Goal: Task Accomplishment & Management: Complete application form

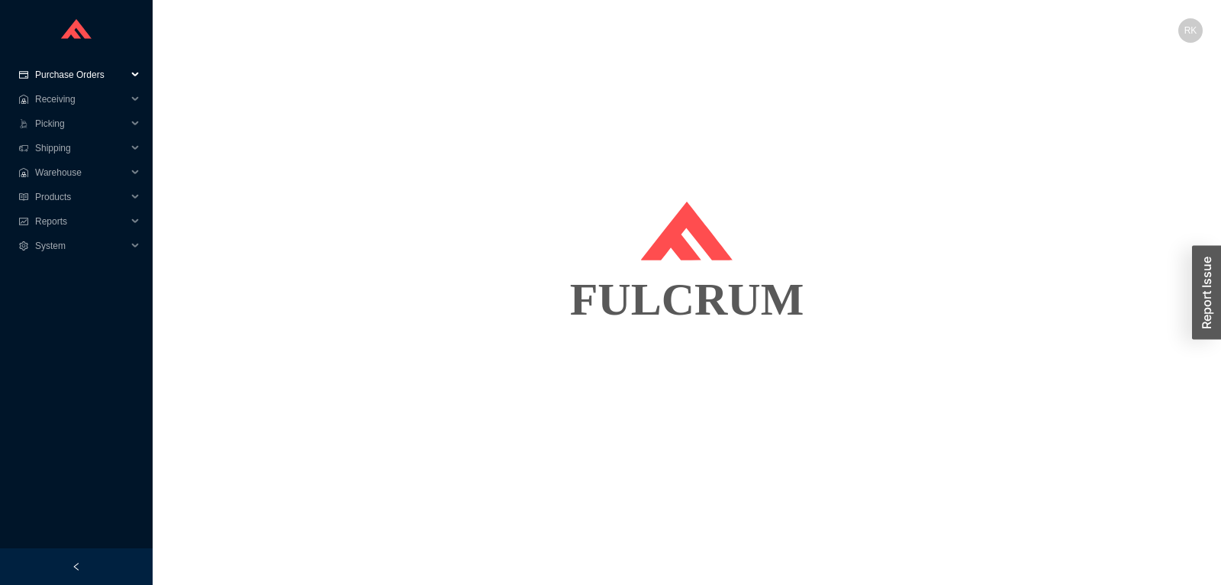
click at [92, 78] on span "Purchase Orders" at bounding box center [81, 75] width 92 height 24
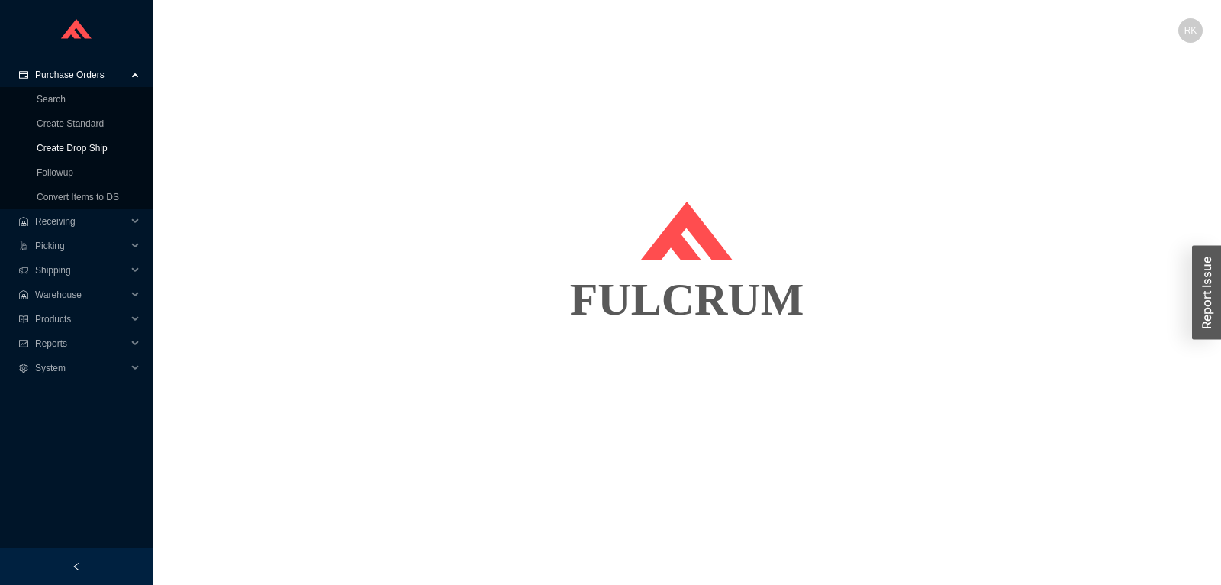
click at [75, 149] on link "Create Drop Ship" at bounding box center [72, 148] width 71 height 11
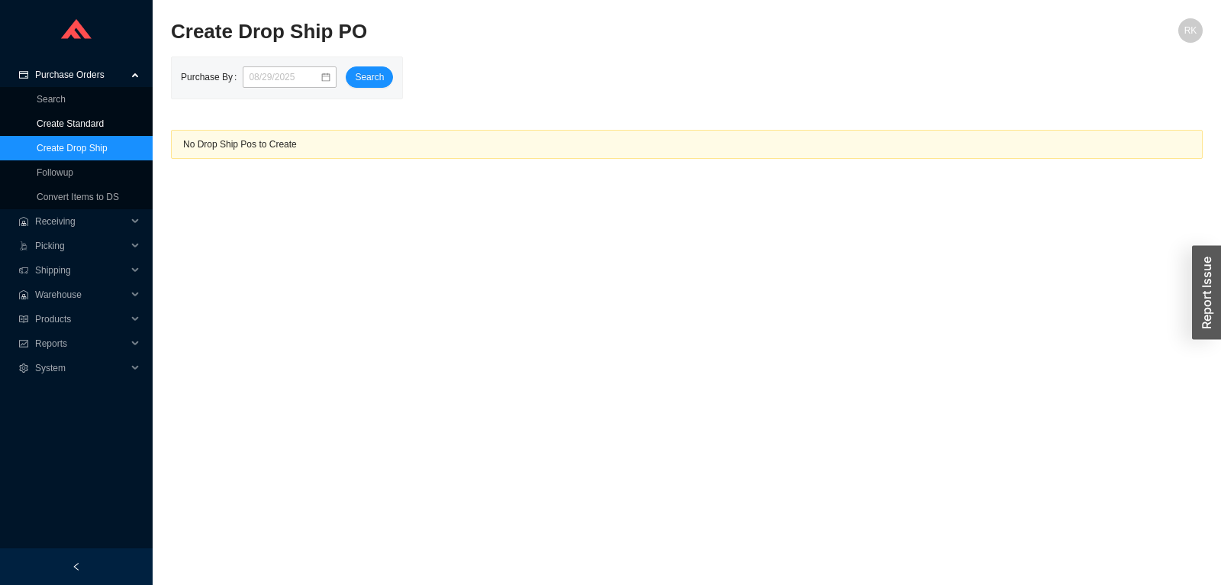
click at [75, 122] on link "Create Standard" at bounding box center [70, 123] width 67 height 11
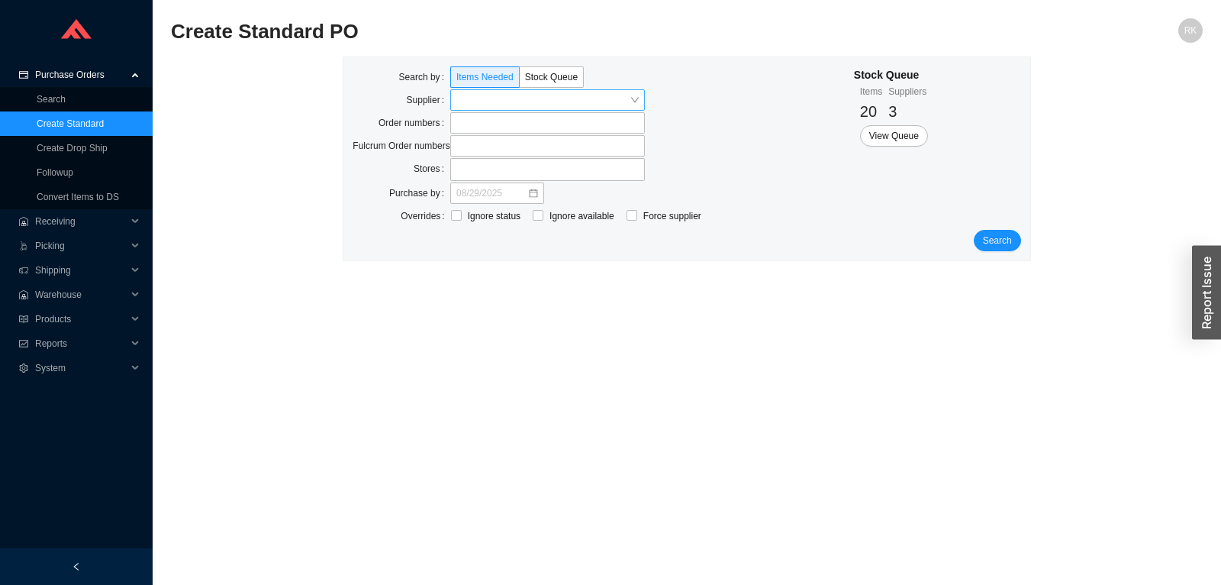
click at [504, 92] on input "search" at bounding box center [542, 100] width 173 height 20
type input "emtek cabin"
click at [1002, 243] on span "Search" at bounding box center [997, 240] width 29 height 15
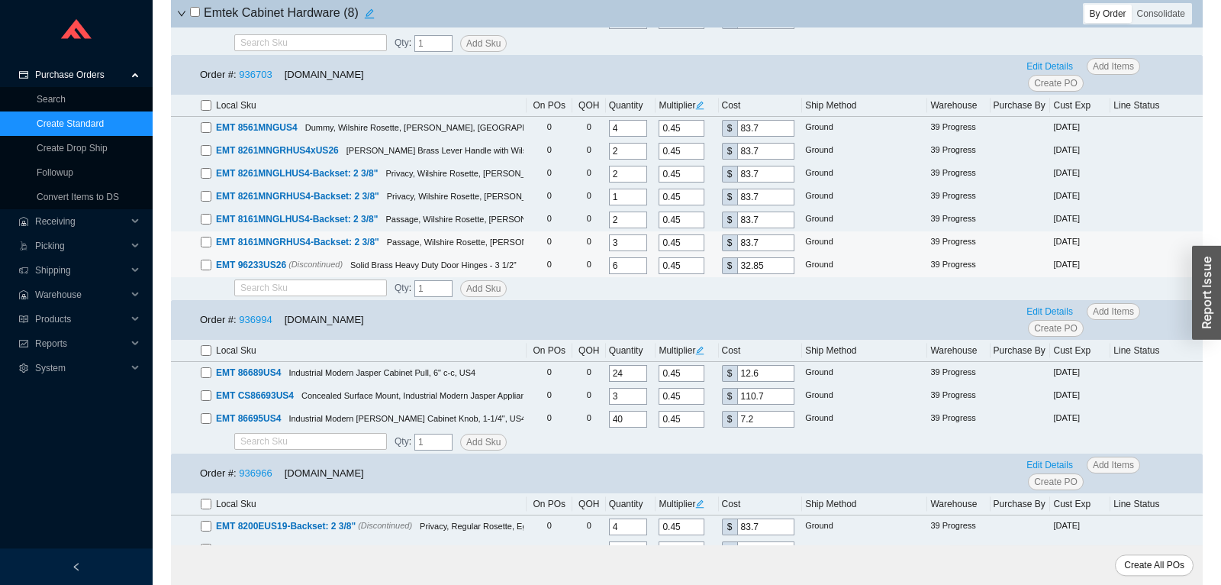
scroll to position [1122, 0]
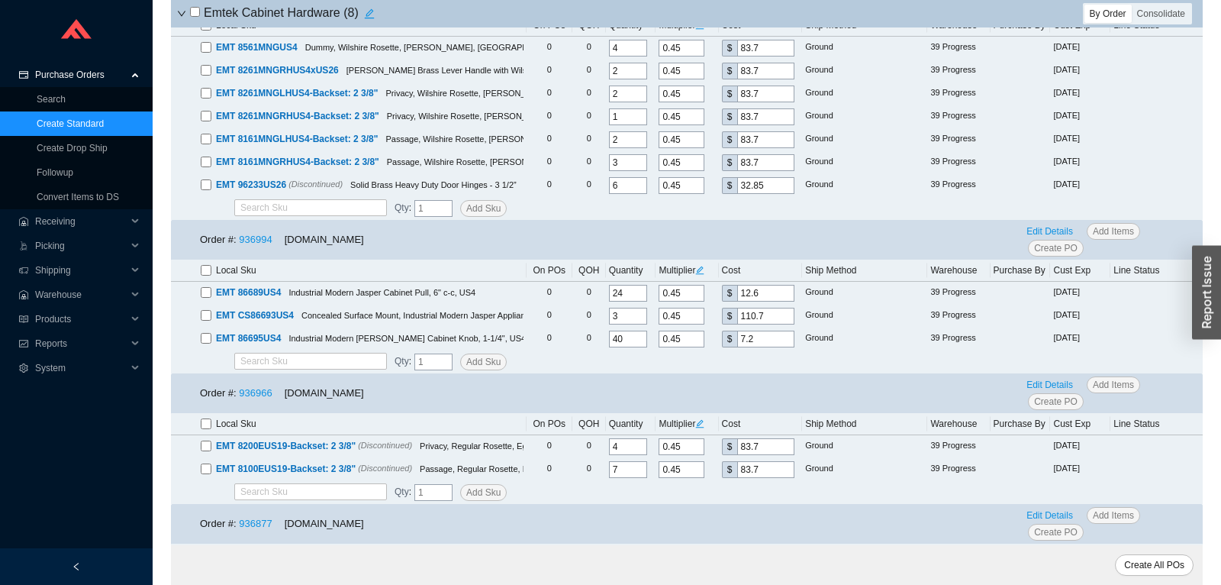
click at [208, 273] on input "checkbox" at bounding box center [206, 270] width 11 height 11
checkbox input "true"
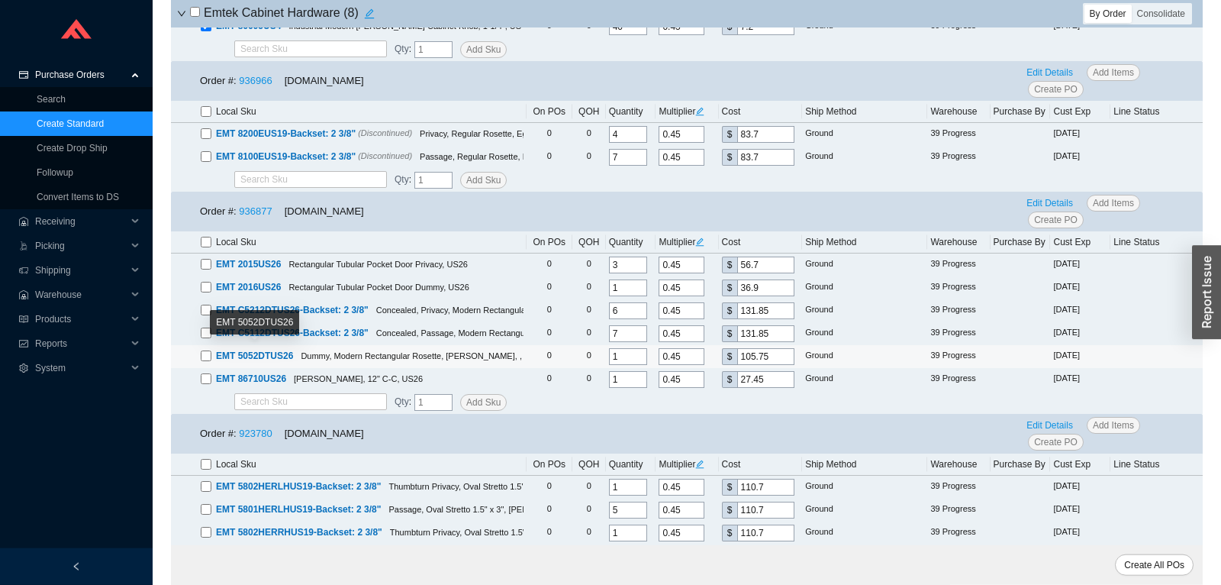
scroll to position [1399, 0]
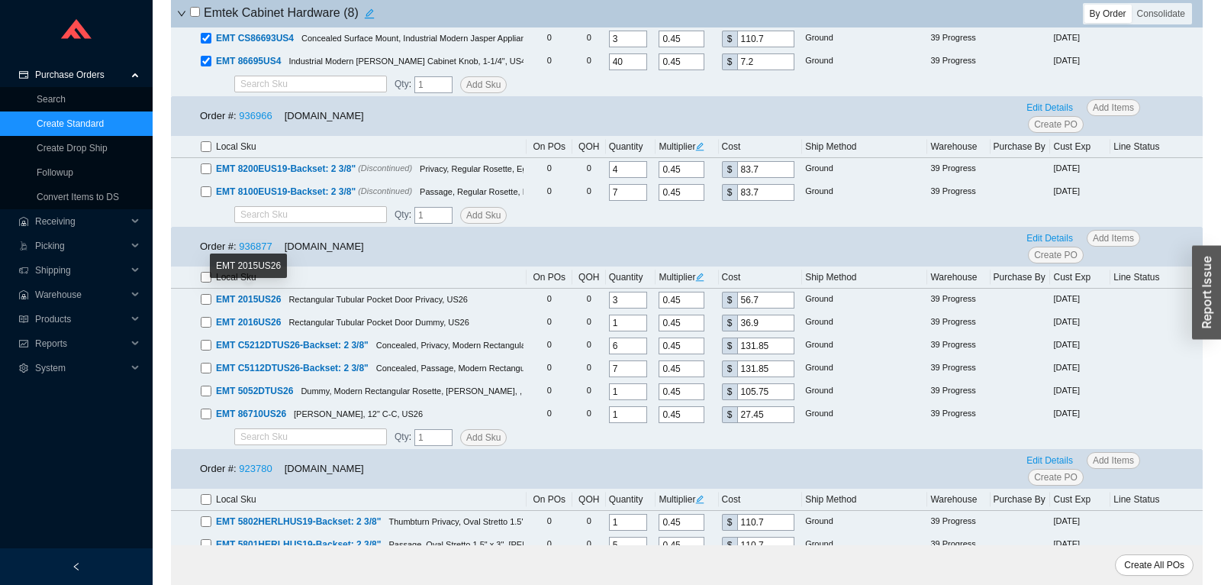
click at [207, 277] on input "checkbox" at bounding box center [206, 277] width 11 height 11
checkbox input "true"
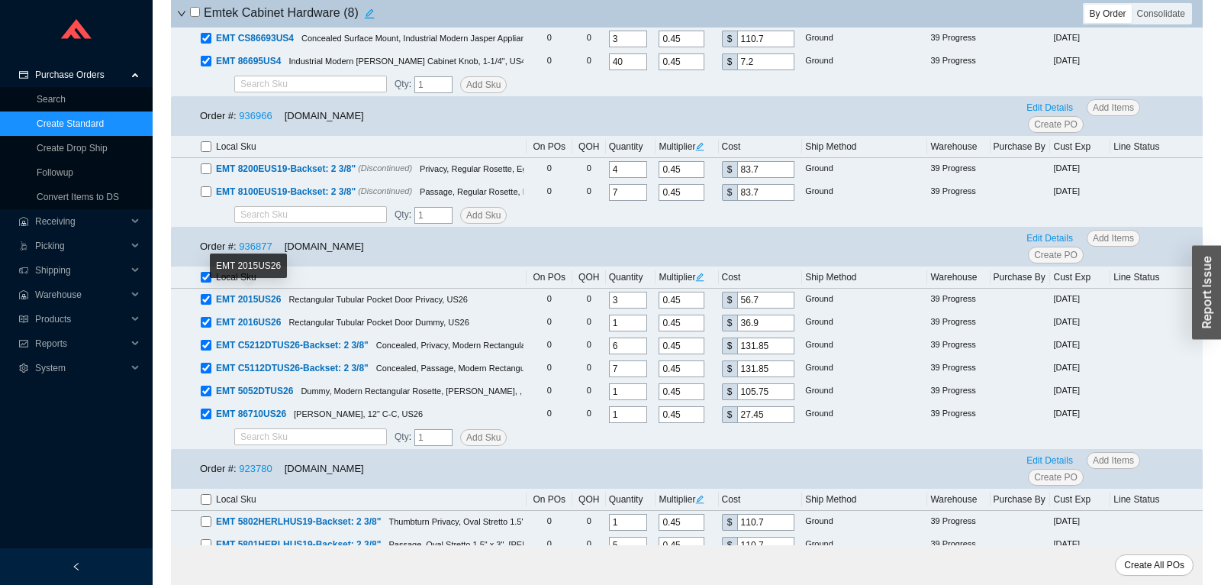
checkbox input "true"
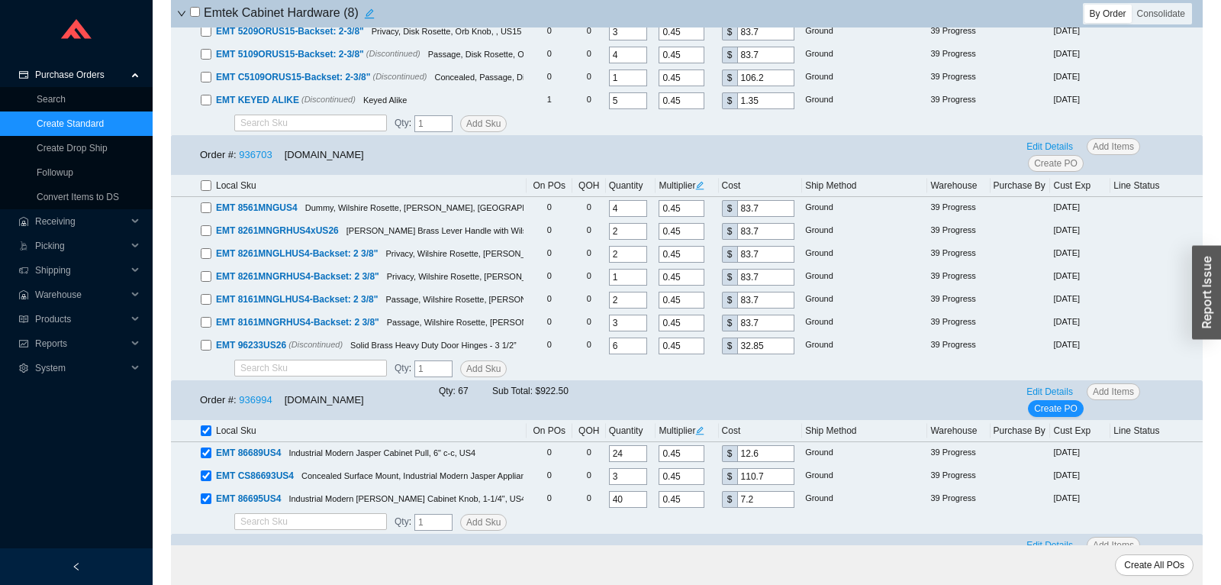
scroll to position [1479, 0]
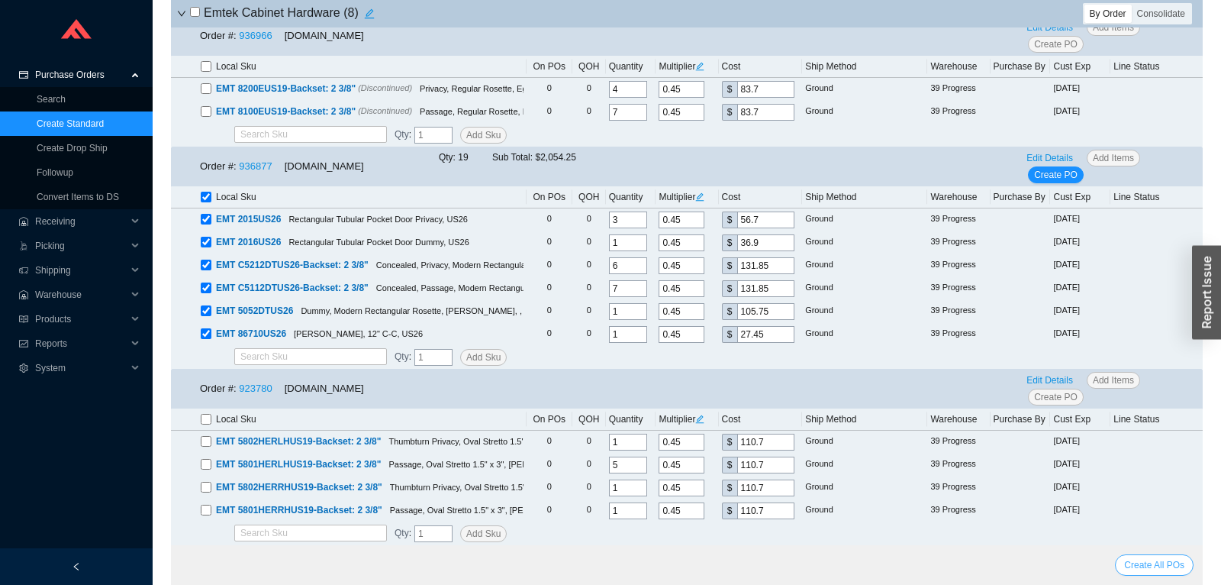
drag, startPoint x: 1158, startPoint y: 563, endPoint x: 1208, endPoint y: 554, distance: 51.2
click at [1158, 563] on span "Create All POs" at bounding box center [1154, 564] width 60 height 15
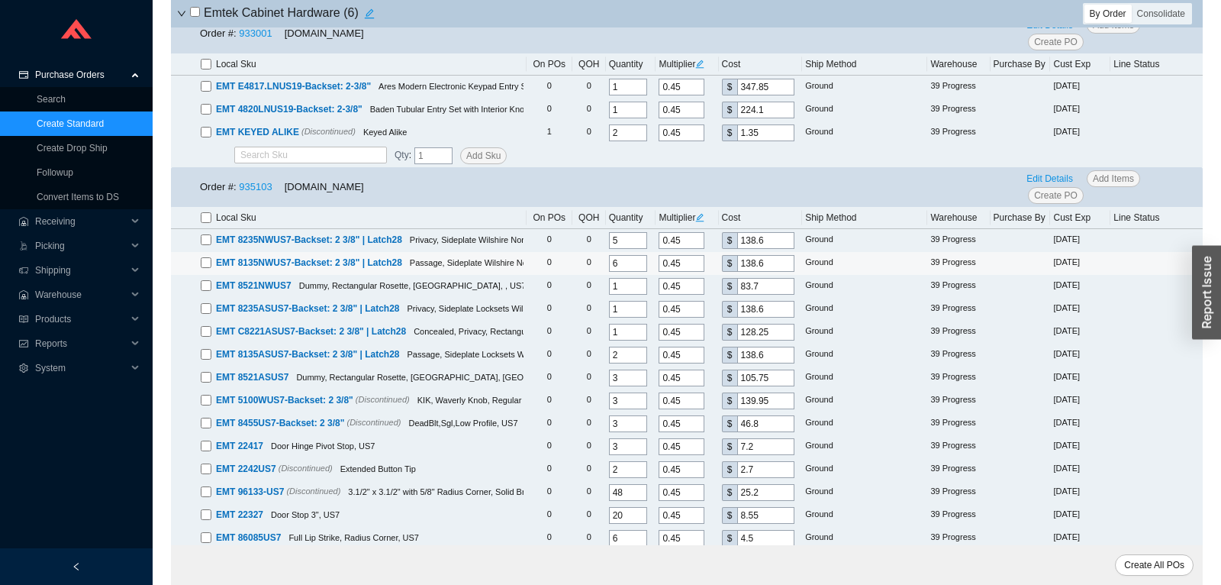
scroll to position [0, 0]
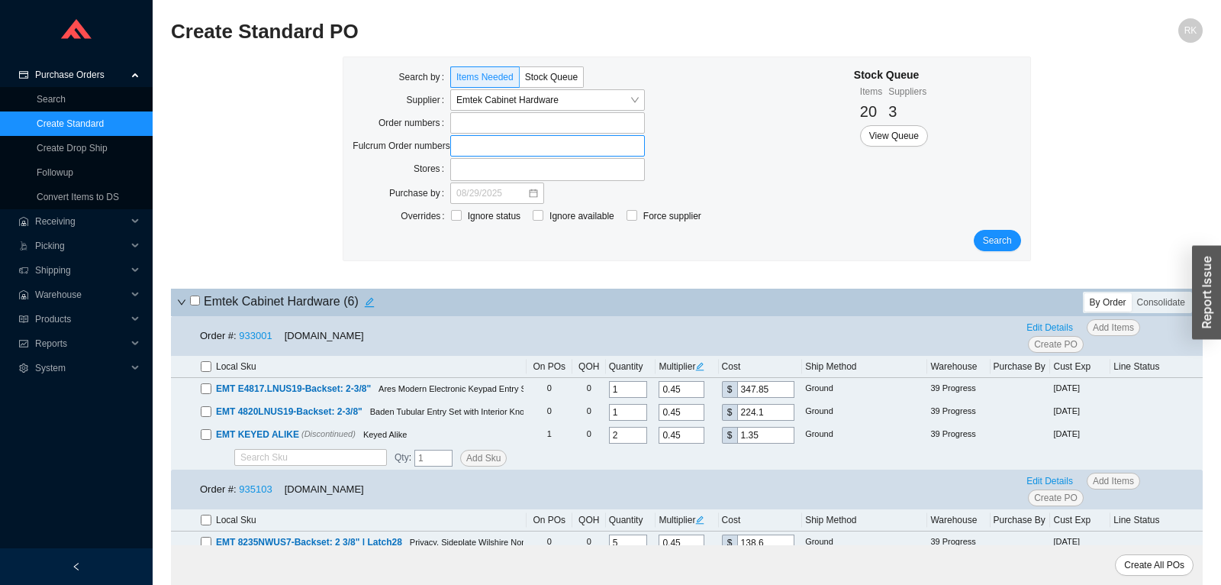
click at [496, 146] on label at bounding box center [547, 145] width 195 height 21
click at [463, 146] on input at bounding box center [457, 145] width 11 height 17
click at [497, 127] on label at bounding box center [547, 122] width 195 height 21
click at [463, 127] on input at bounding box center [457, 122] width 11 height 17
click at [1003, 251] on button "Search" at bounding box center [997, 241] width 47 height 21
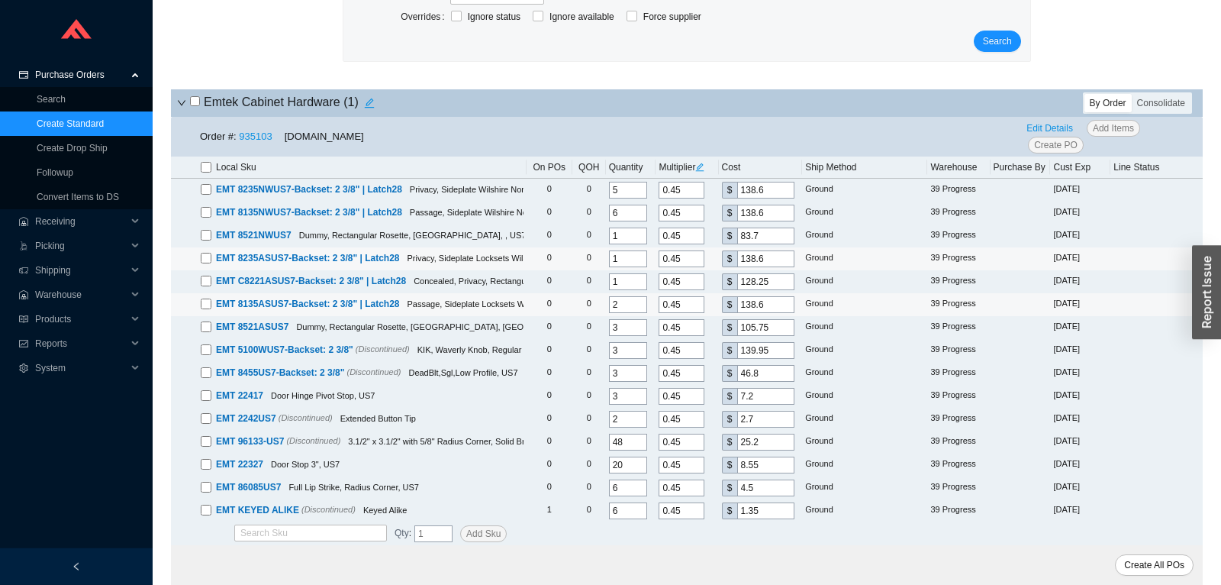
scroll to position [201, 0]
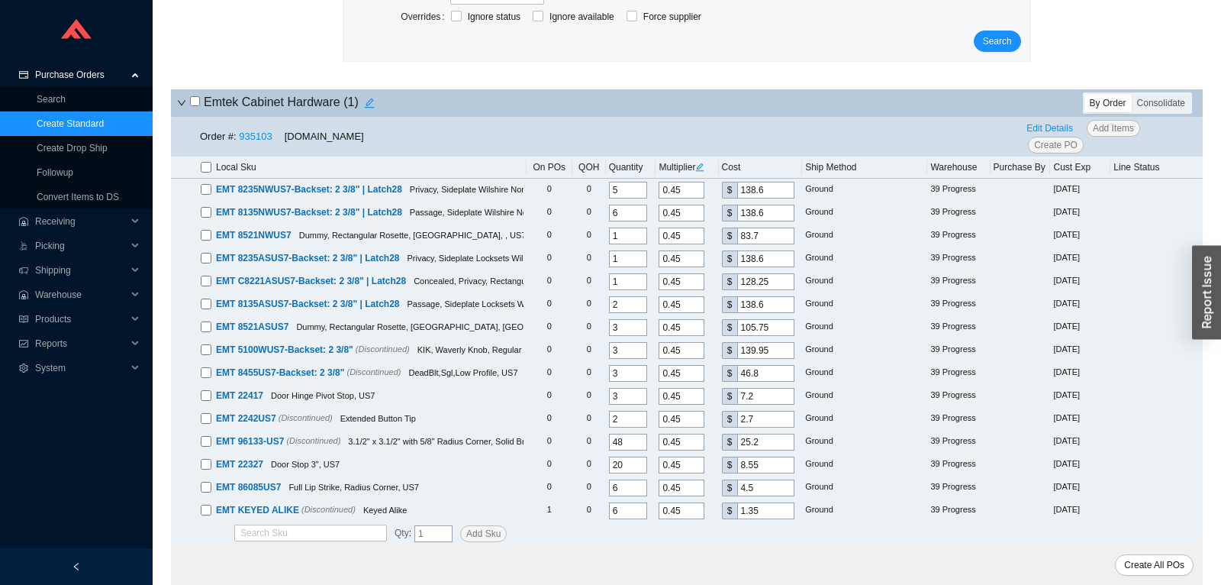
click at [193, 105] on input "checkbox" at bounding box center [195, 101] width 10 height 10
checkbox input "true"
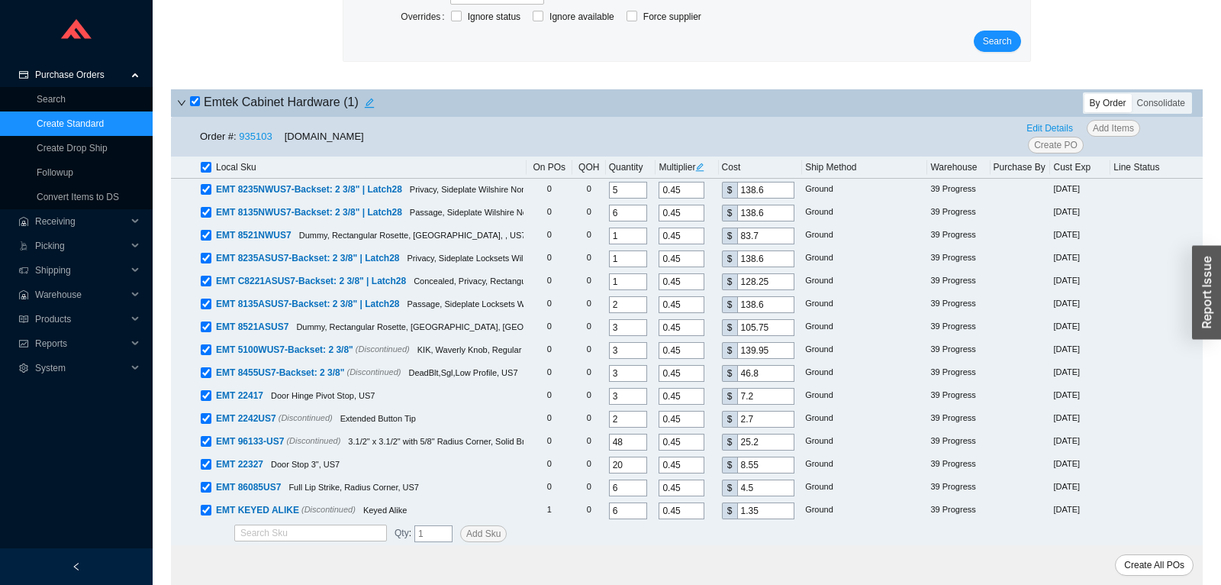
checkbox input "true"
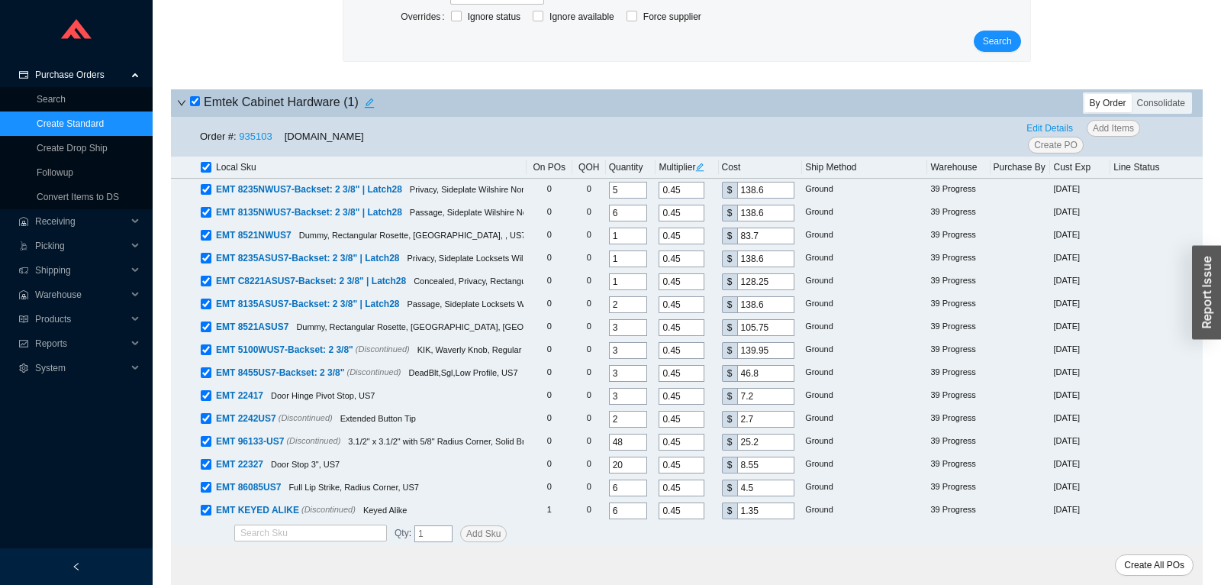
checkbox input "true"
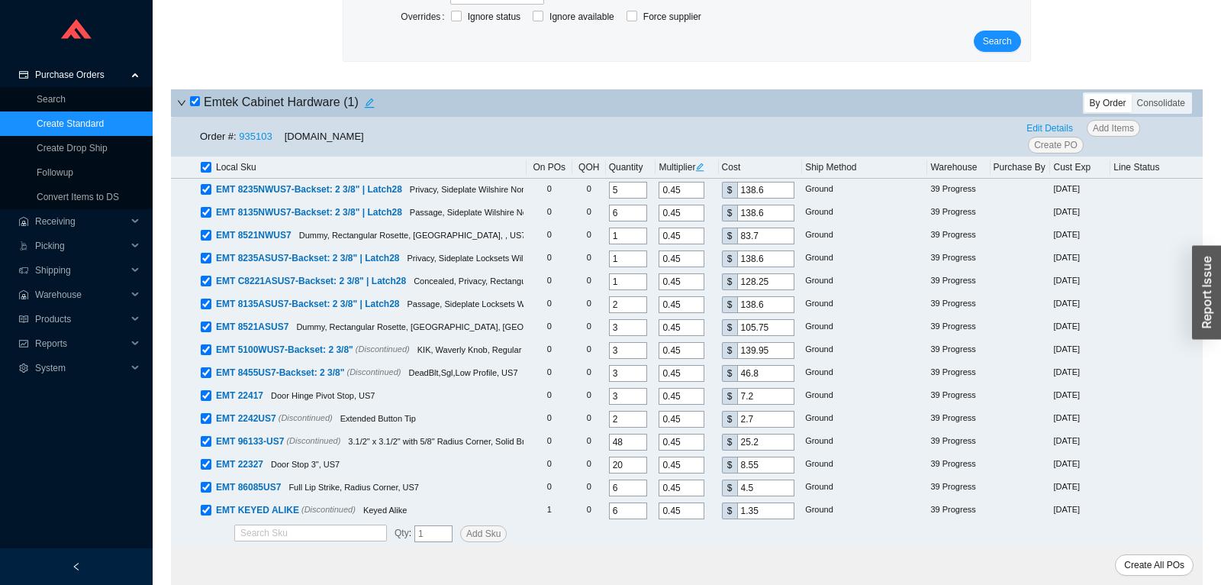
checkbox input "true"
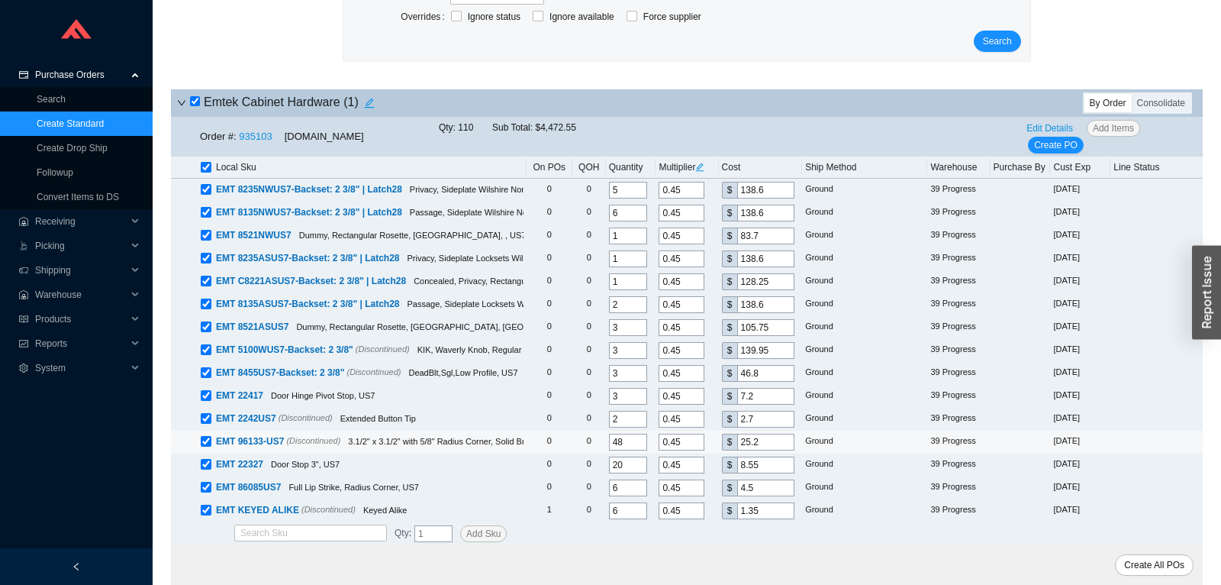
drag, startPoint x: 771, startPoint y: 440, endPoint x: 714, endPoint y: 442, distance: 56.5
click at [737, 442] on input "25.2" at bounding box center [765, 441] width 57 height 17
type input "0.0357"
type input "2"
type input "0.4107"
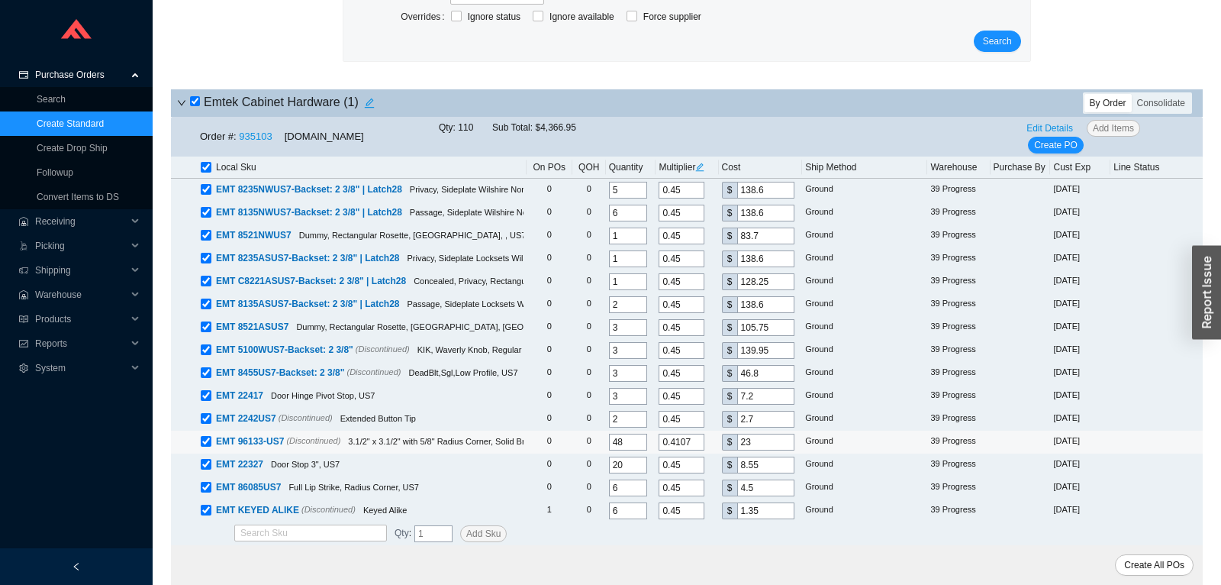
type input "23."
type input "0.425"
type input "23.8"
type input "0.4259"
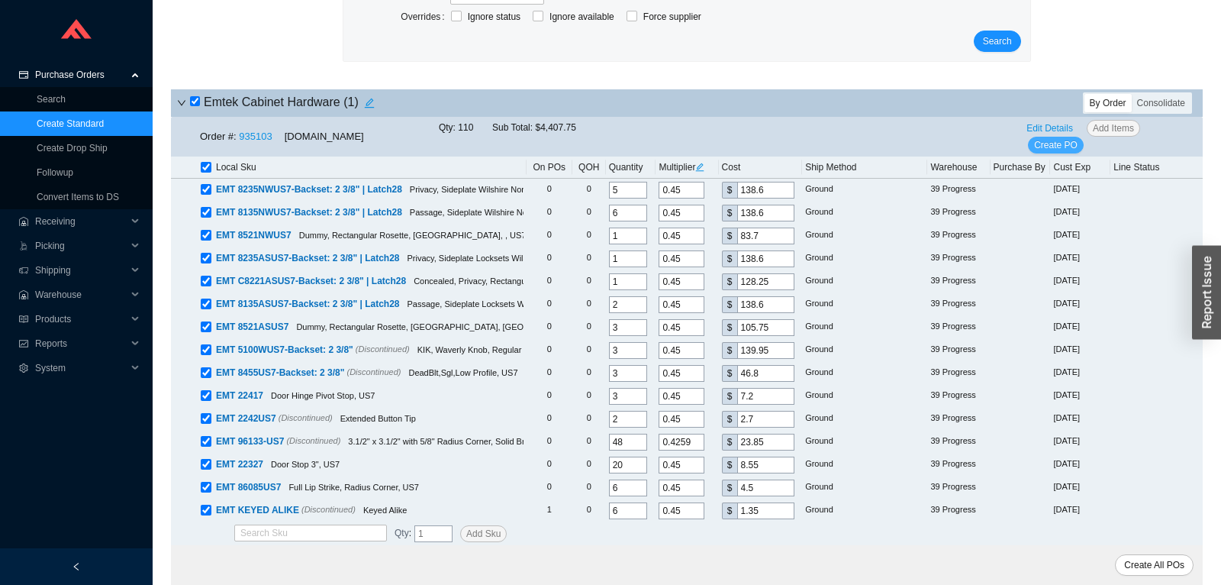
type input "23.85"
click at [1071, 143] on span "Create PO" at bounding box center [1055, 144] width 43 height 15
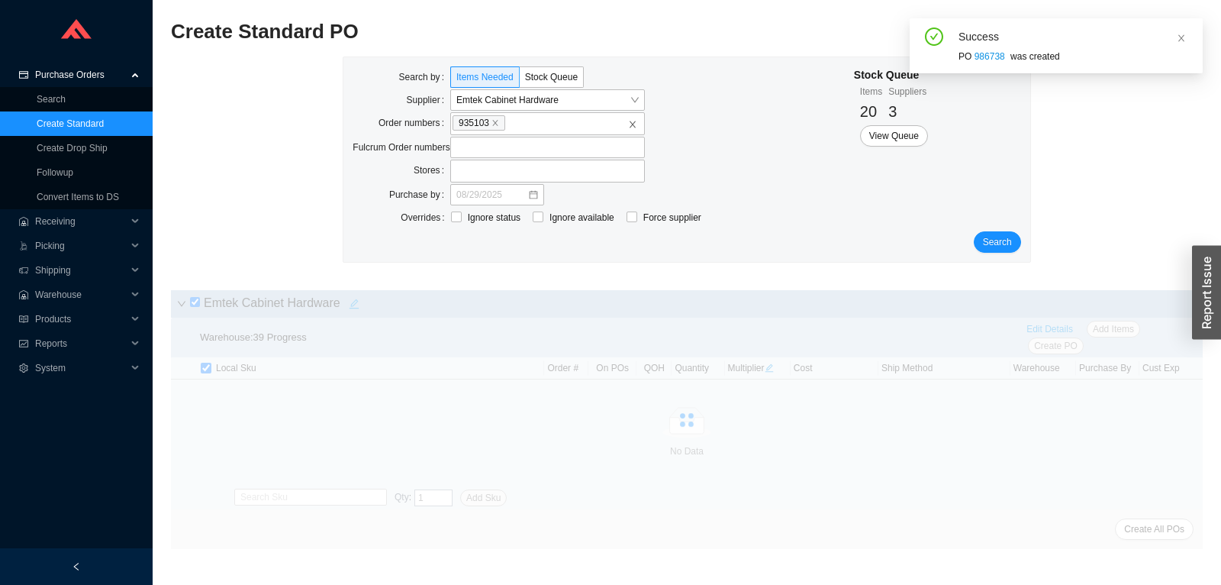
scroll to position [0, 0]
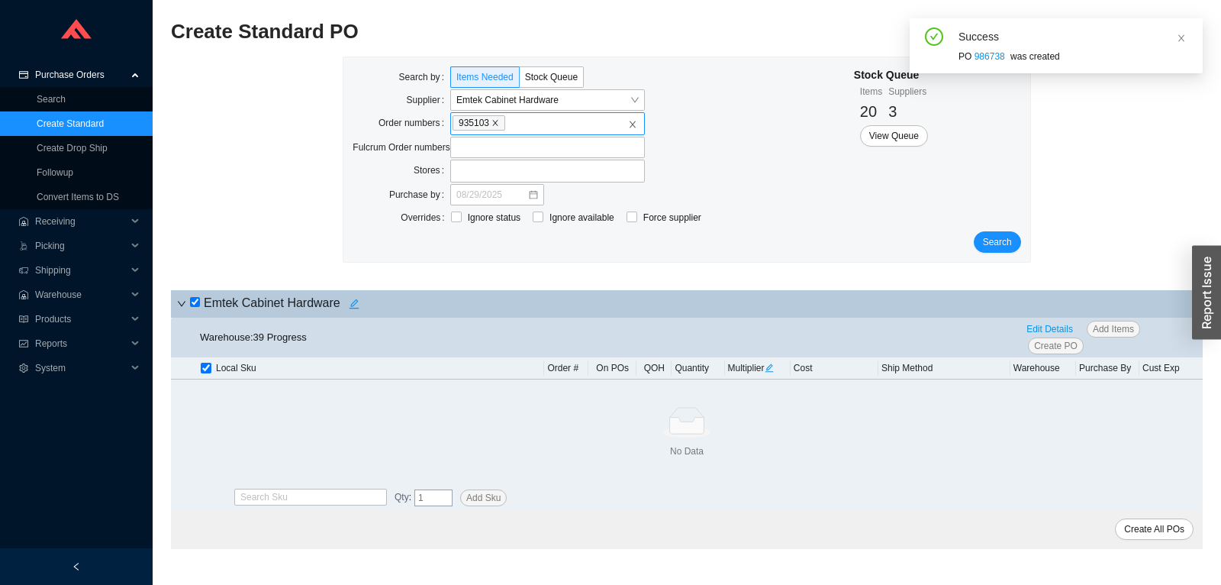
click at [498, 125] on icon "close" at bounding box center [495, 123] width 8 height 8
click at [507, 125] on input "935103" at bounding box center [512, 122] width 11 height 17
click at [607, 99] on input "search" at bounding box center [542, 100] width 173 height 20
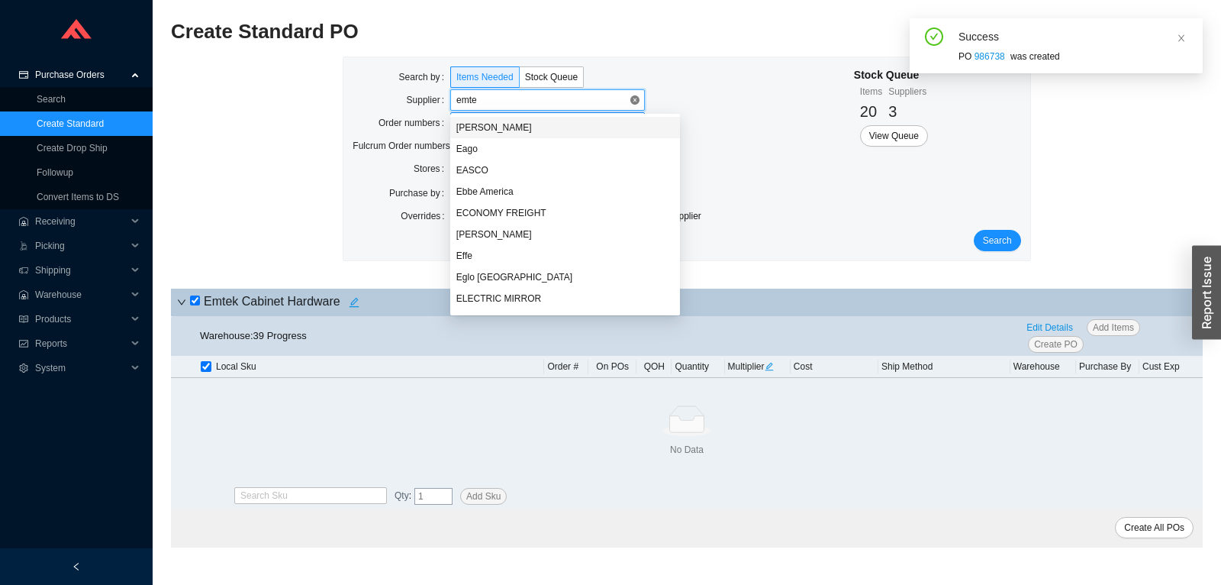
type input "emtek"
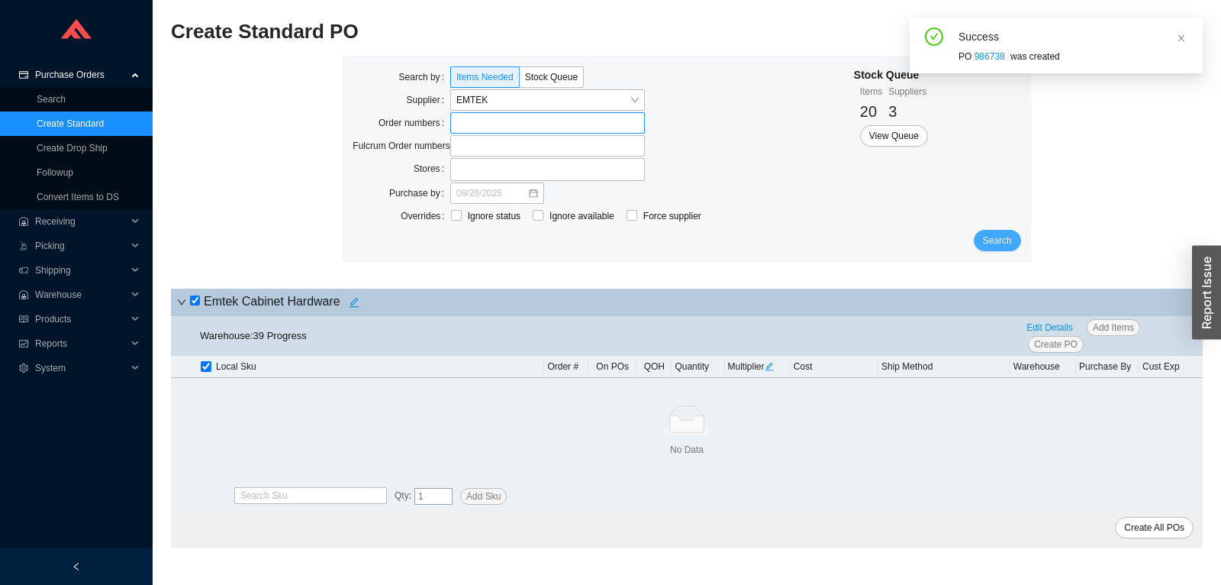
click at [1000, 244] on span "Search" at bounding box center [997, 240] width 29 height 15
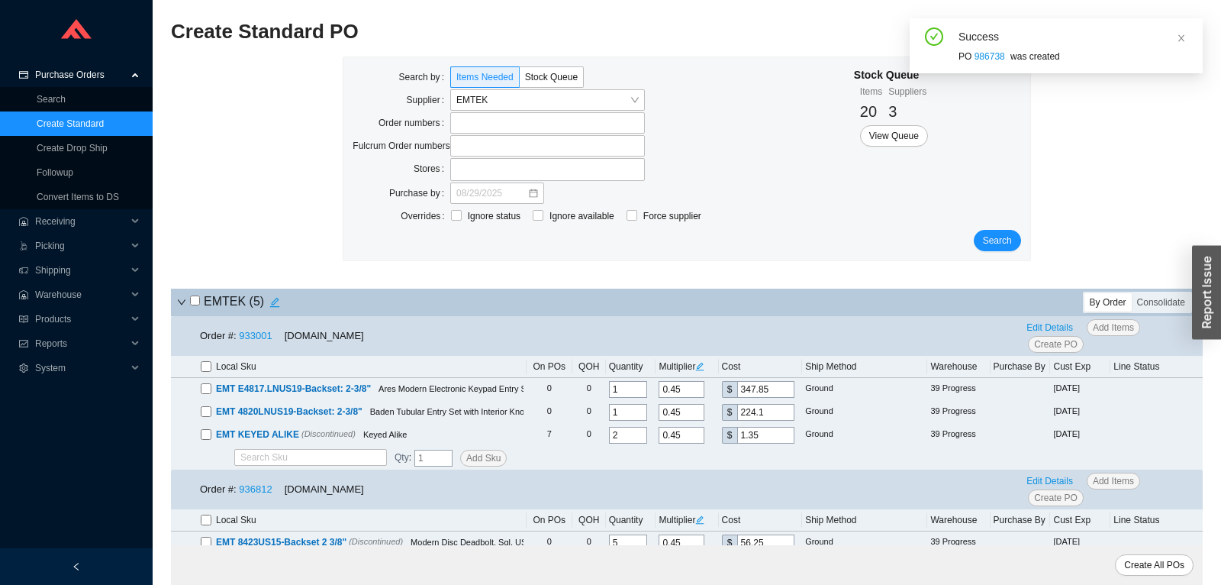
click at [194, 301] on input "checkbox" at bounding box center [195, 300] width 10 height 10
checkbox input "true"
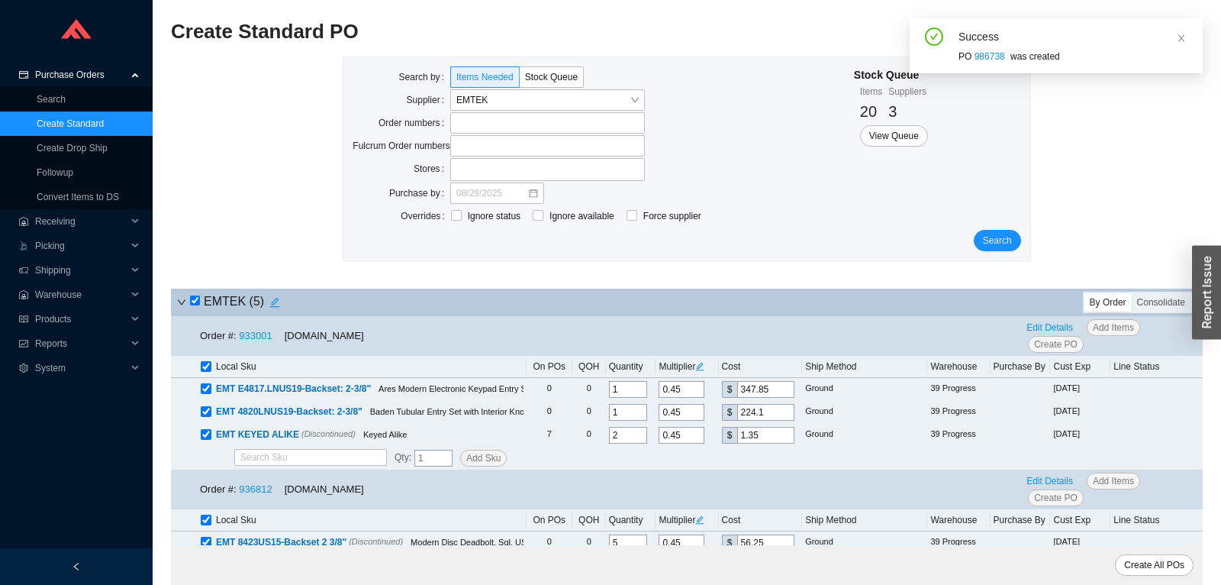
checkbox input "true"
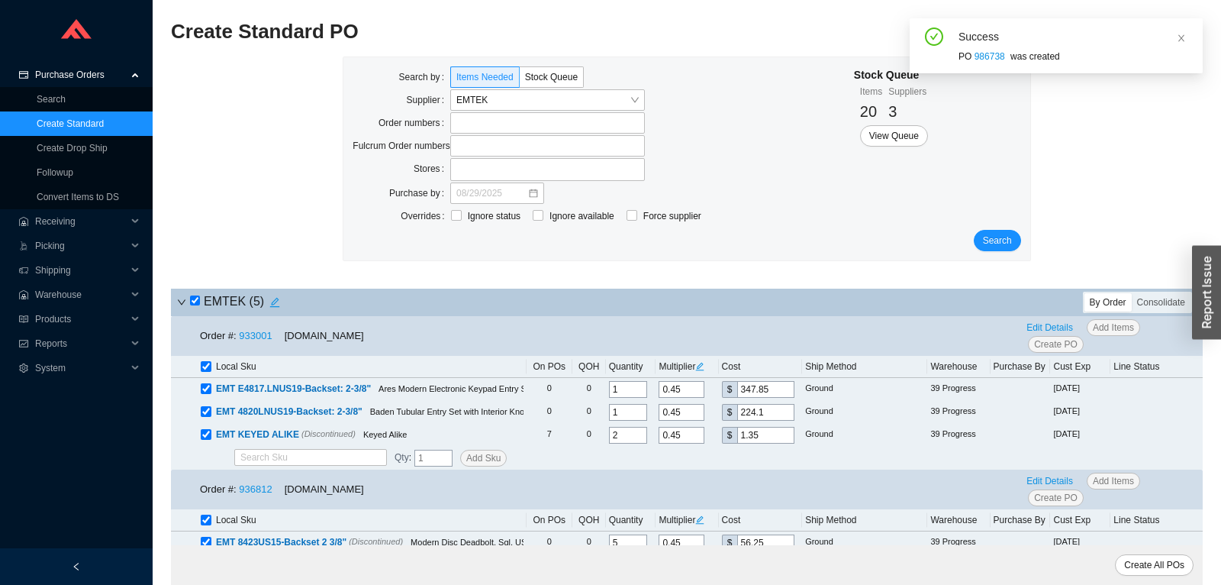
checkbox input "true"
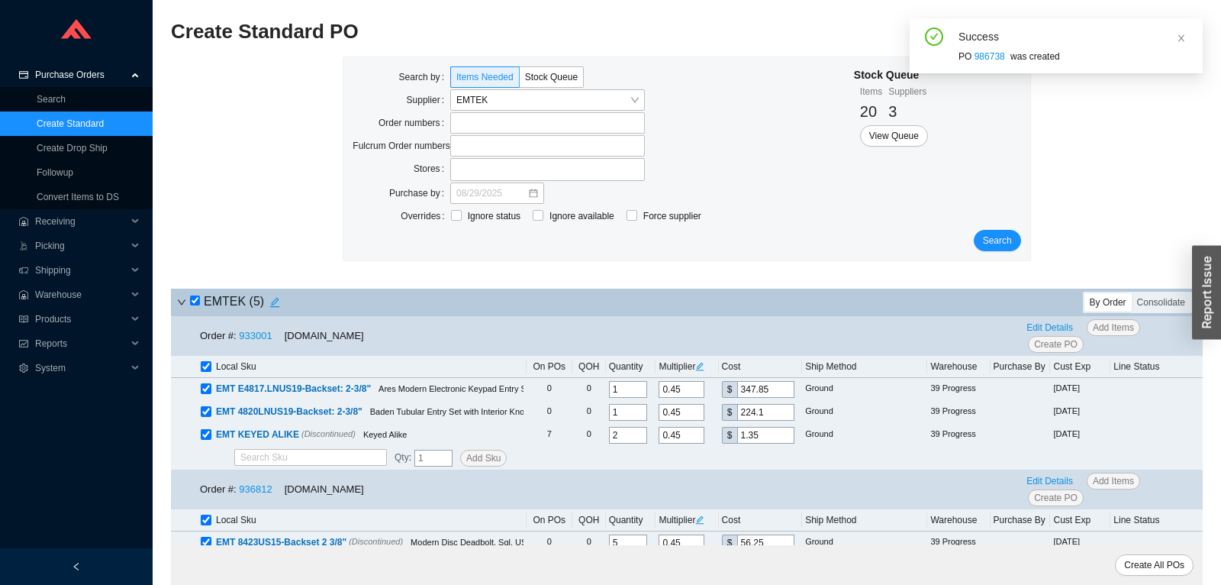
checkbox input "true"
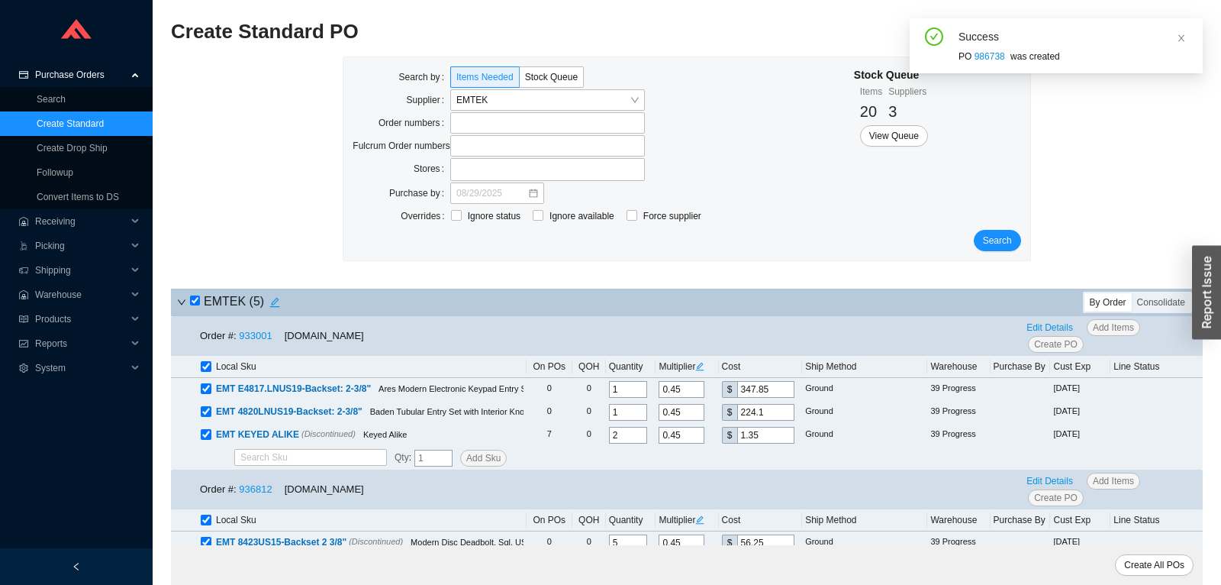
checkbox input "true"
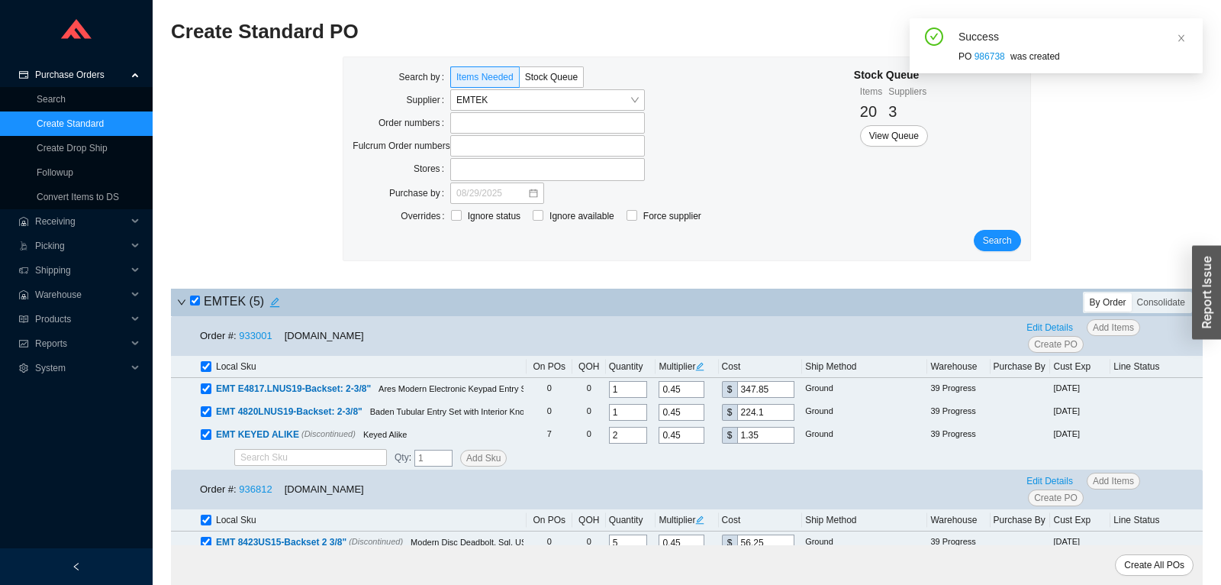
checkbox input "true"
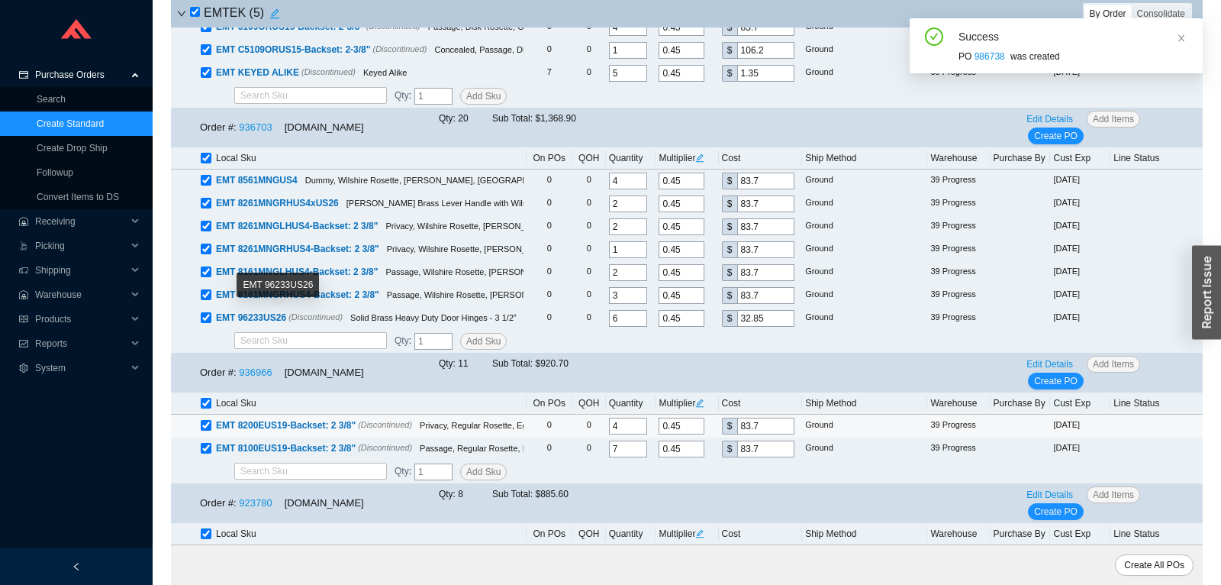
scroll to position [675, 0]
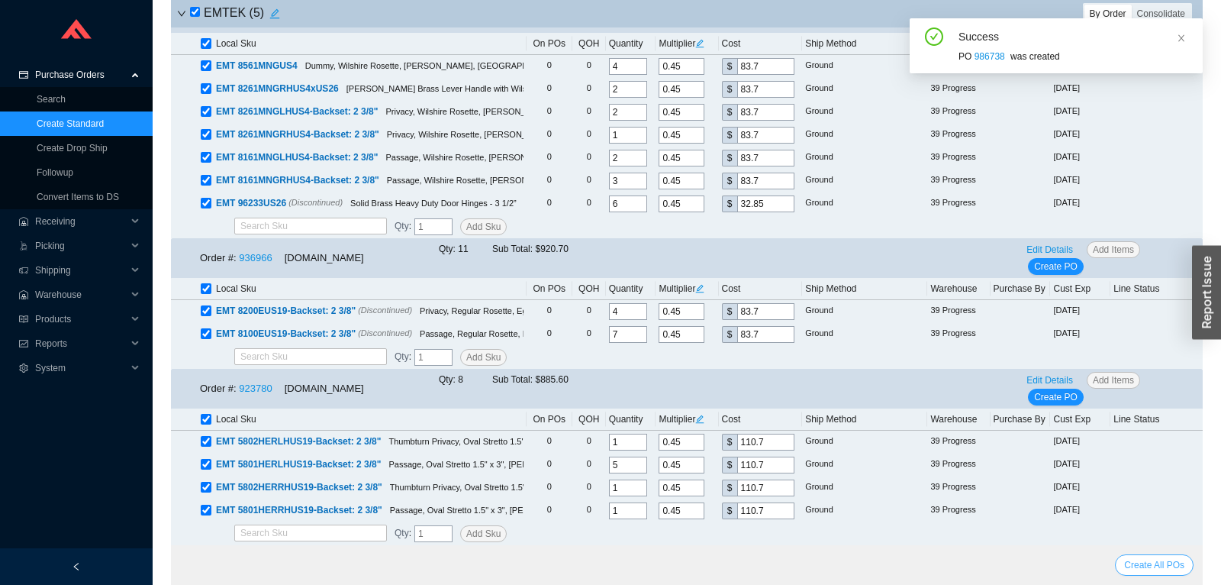
click at [1172, 563] on span "Create All POs" at bounding box center [1154, 564] width 60 height 15
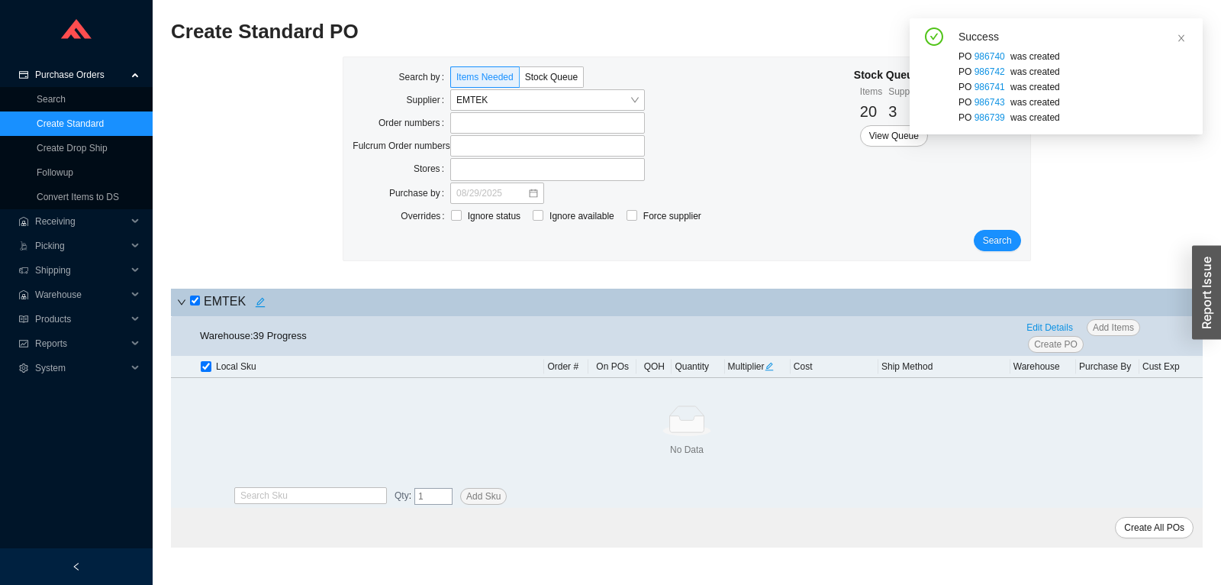
scroll to position [0, 0]
click at [998, 250] on button "Search" at bounding box center [997, 240] width 47 height 21
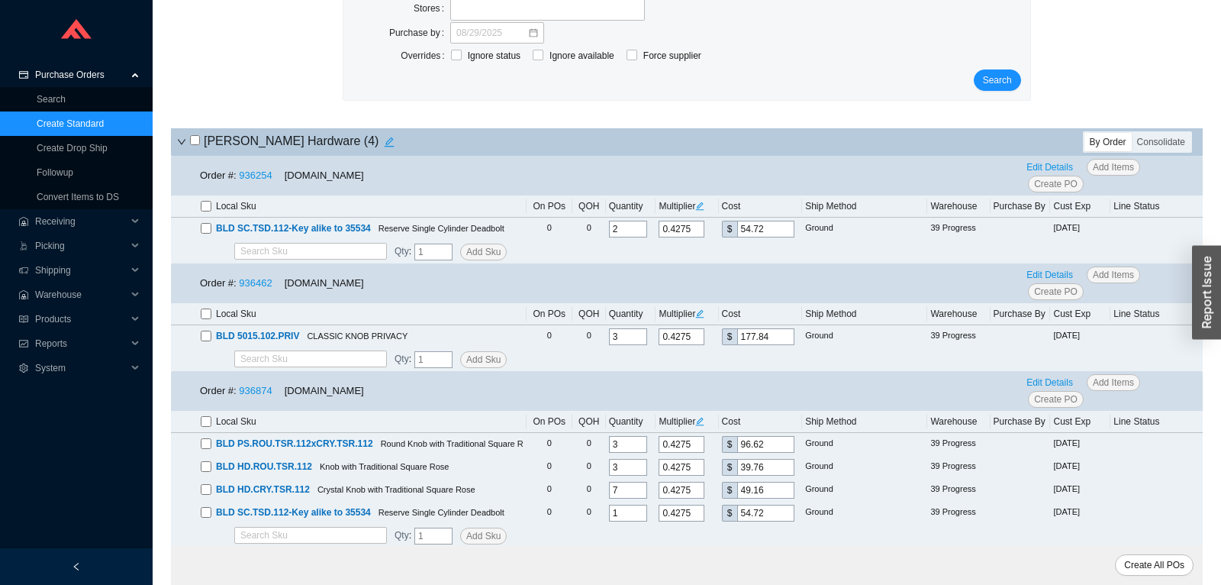
click at [192, 140] on input "checkbox" at bounding box center [195, 140] width 10 height 10
checkbox input "true"
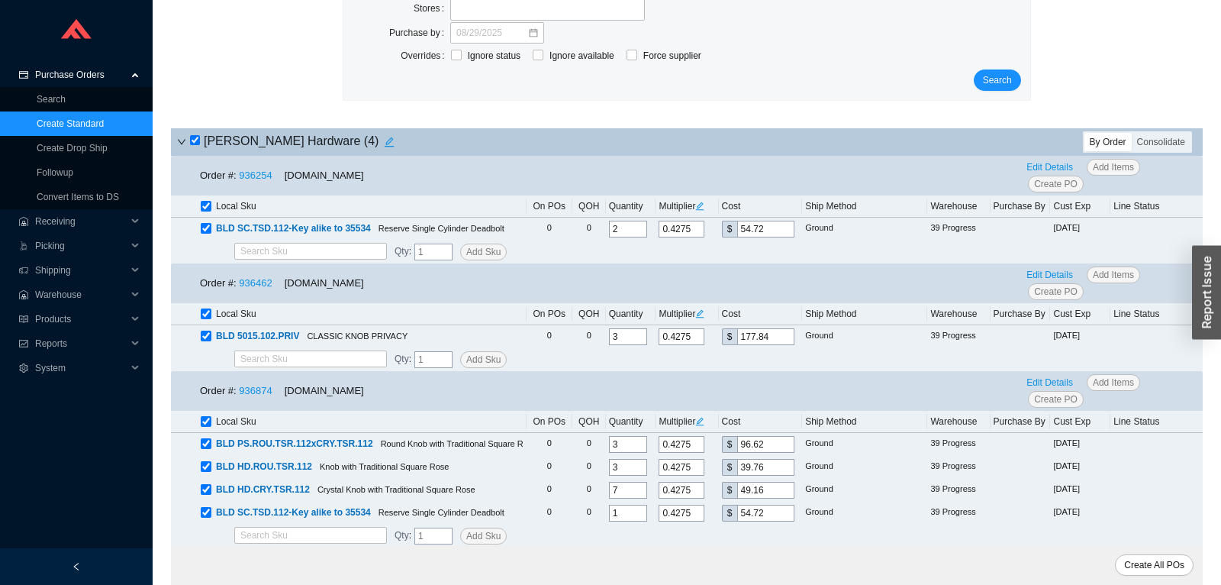
checkbox input "true"
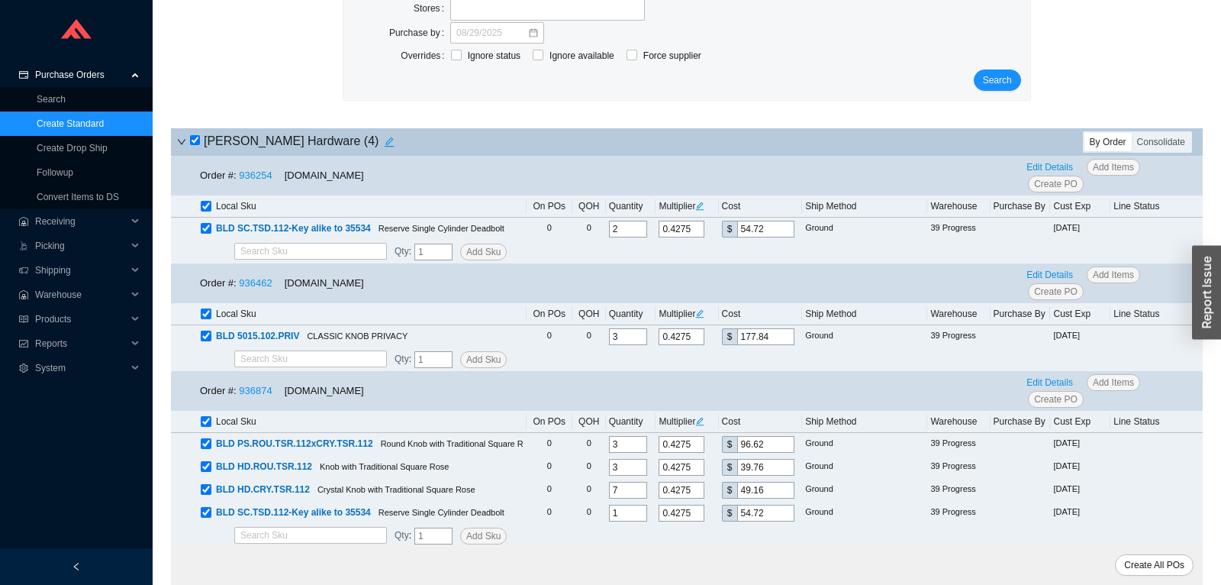
checkbox input "true"
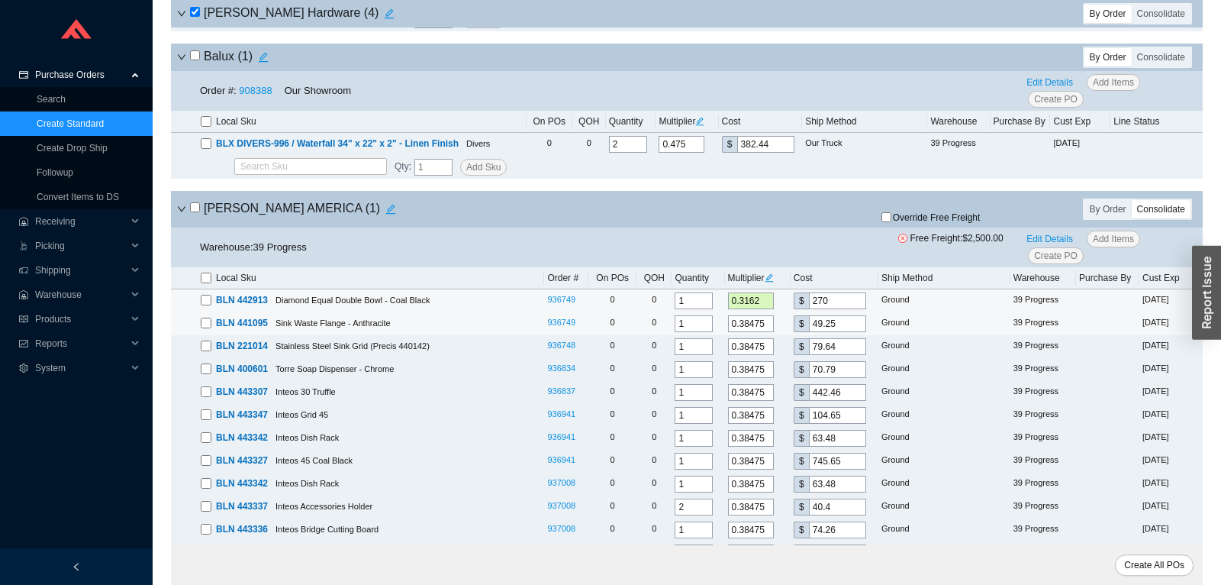
scroll to position [881, 0]
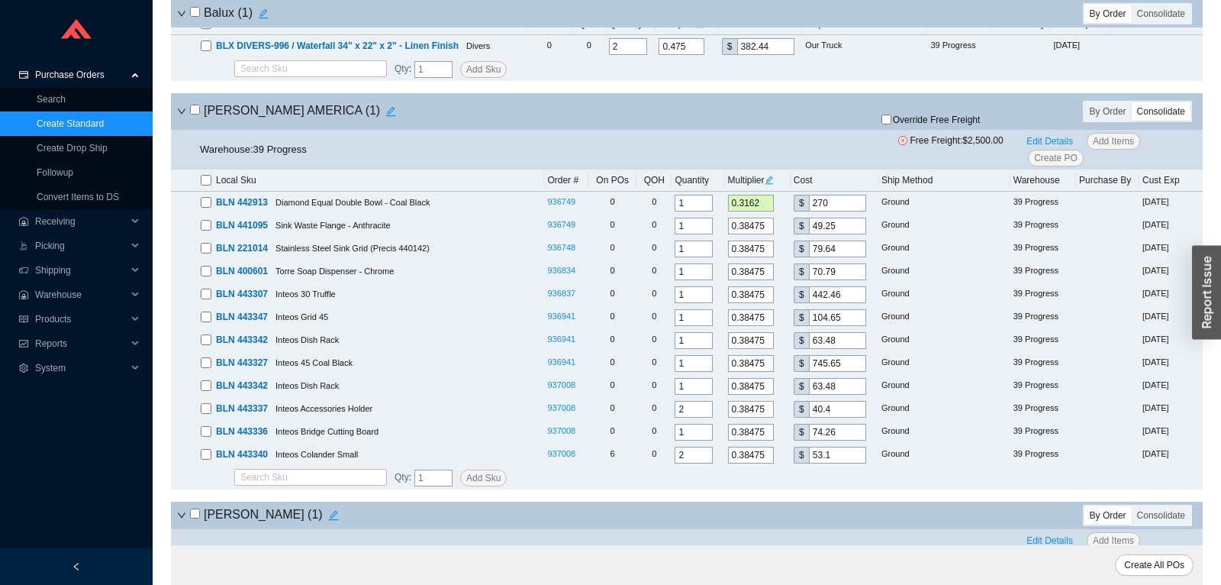
click at [198, 111] on input "checkbox" at bounding box center [195, 110] width 10 height 10
checkbox input "true"
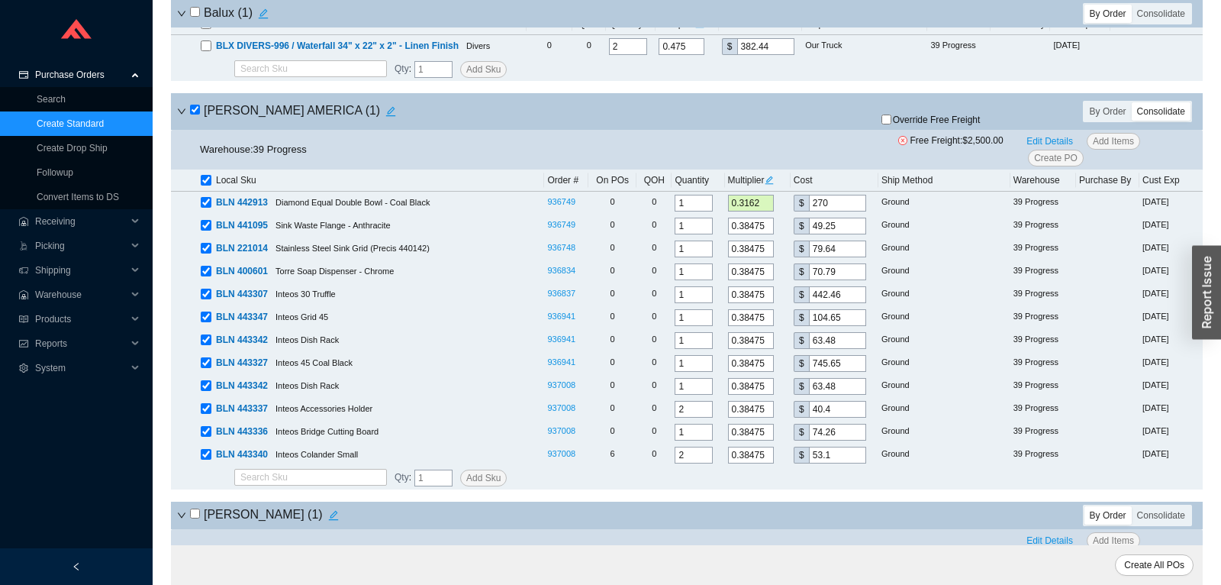
checkbox input "true"
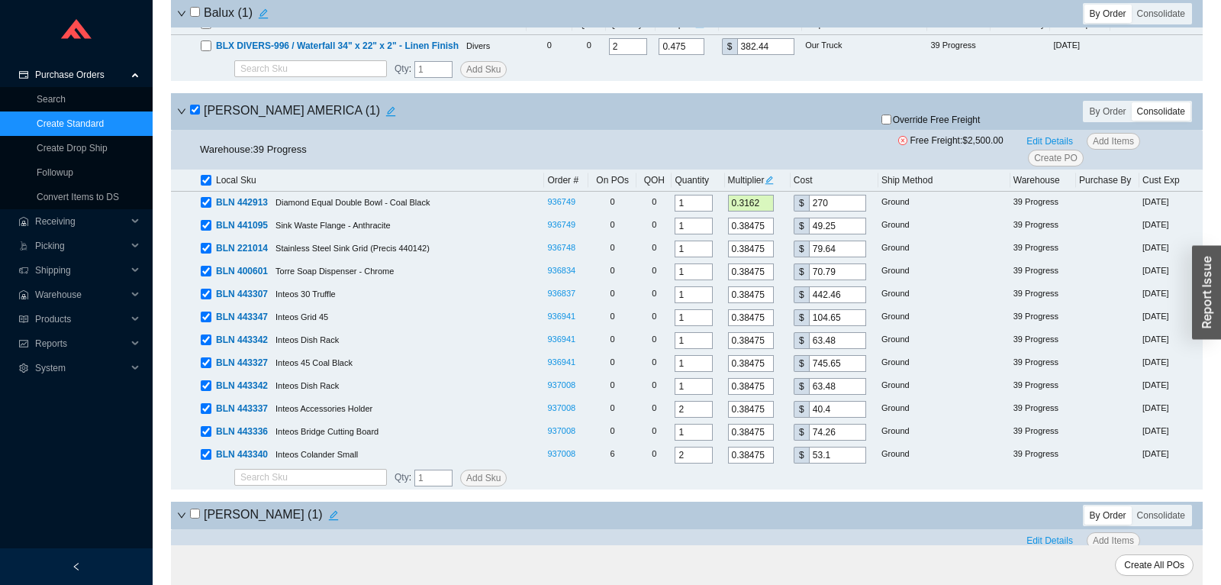
checkbox input "true"
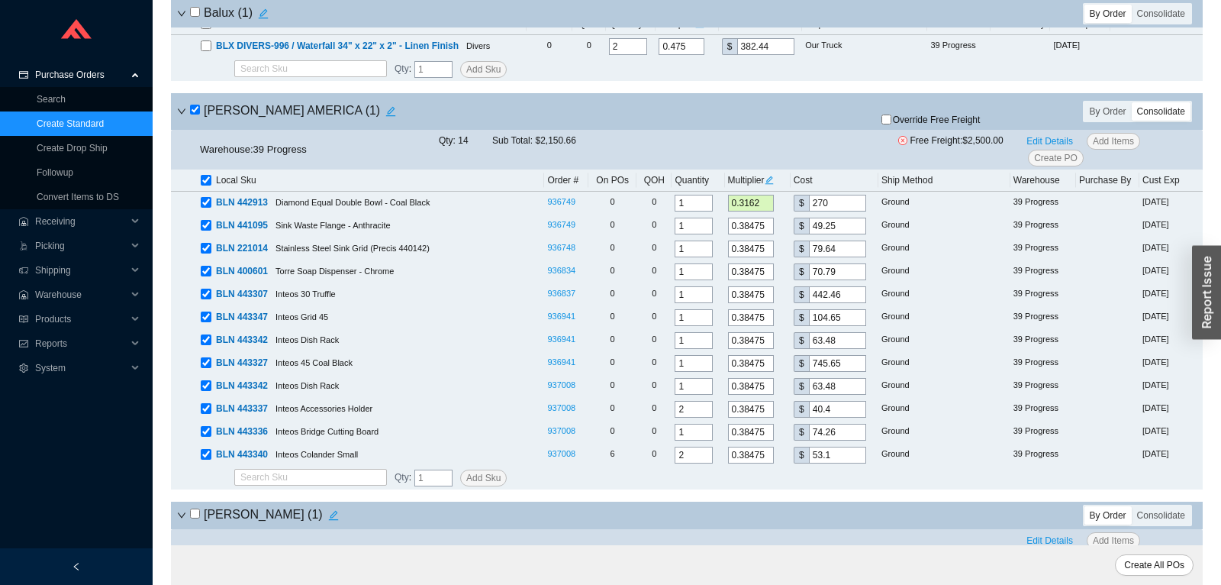
click at [198, 111] on input "checkbox" at bounding box center [195, 110] width 10 height 10
checkbox input "false"
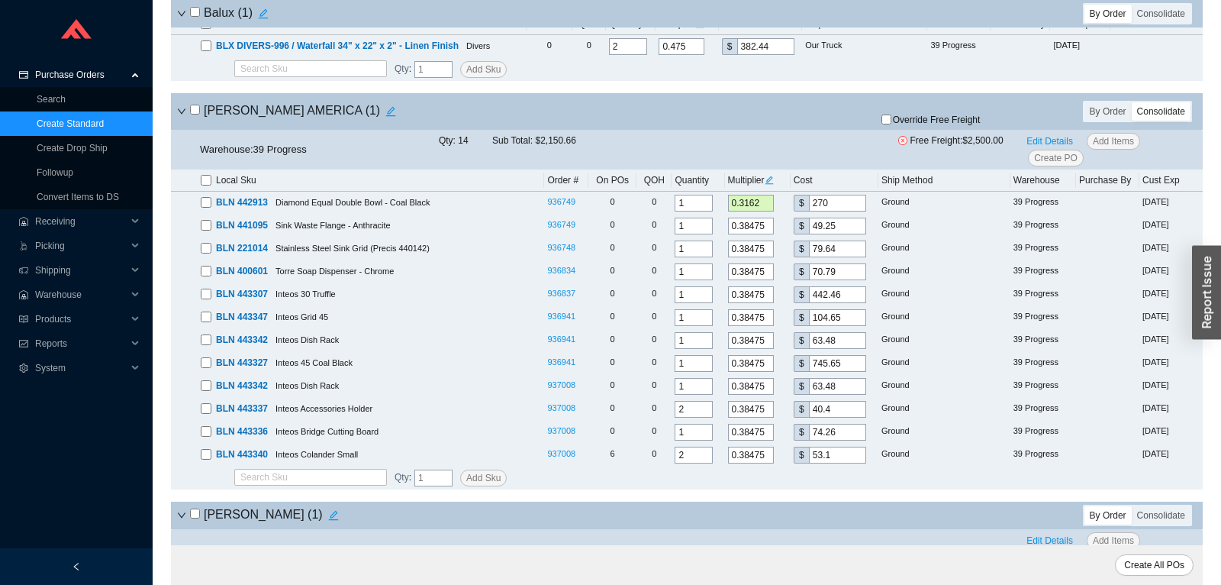
checkbox input "false"
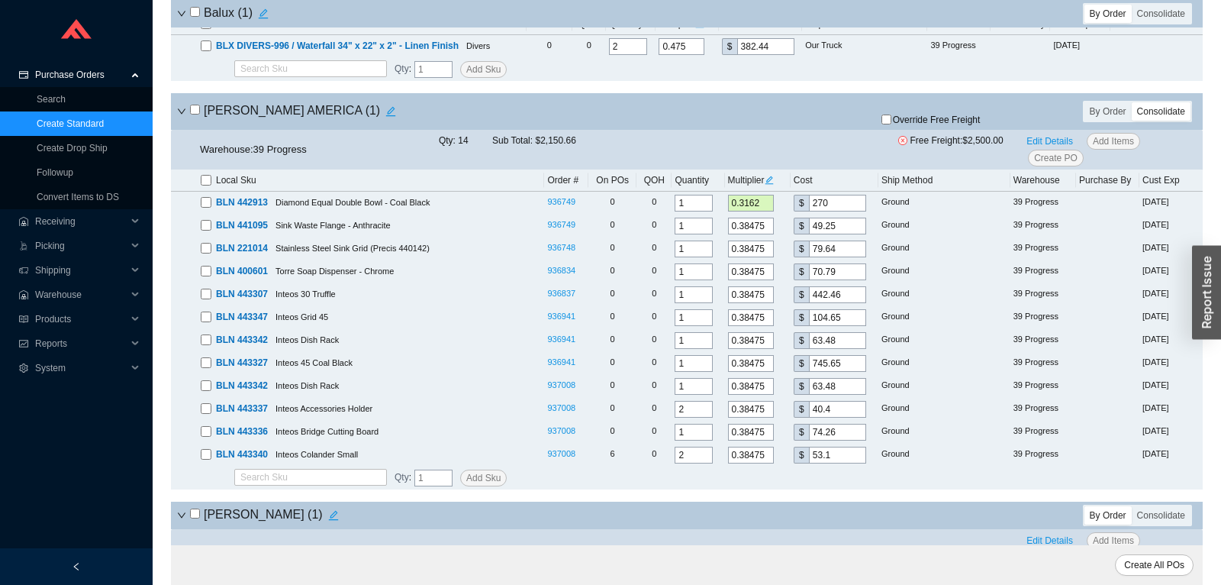
checkbox input "false"
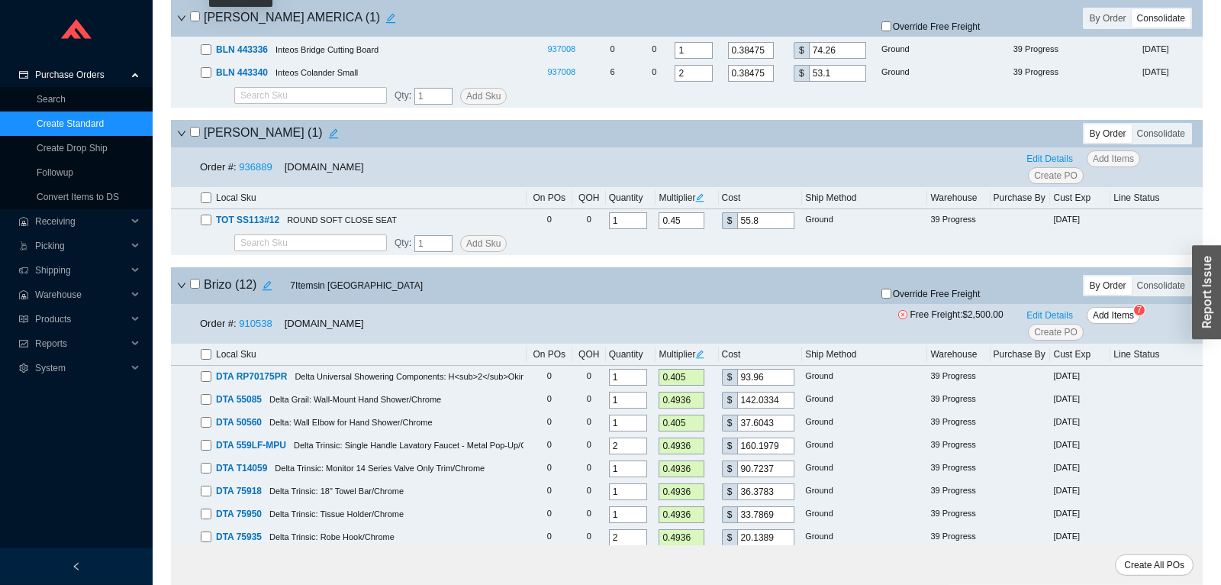
scroll to position [1282, 0]
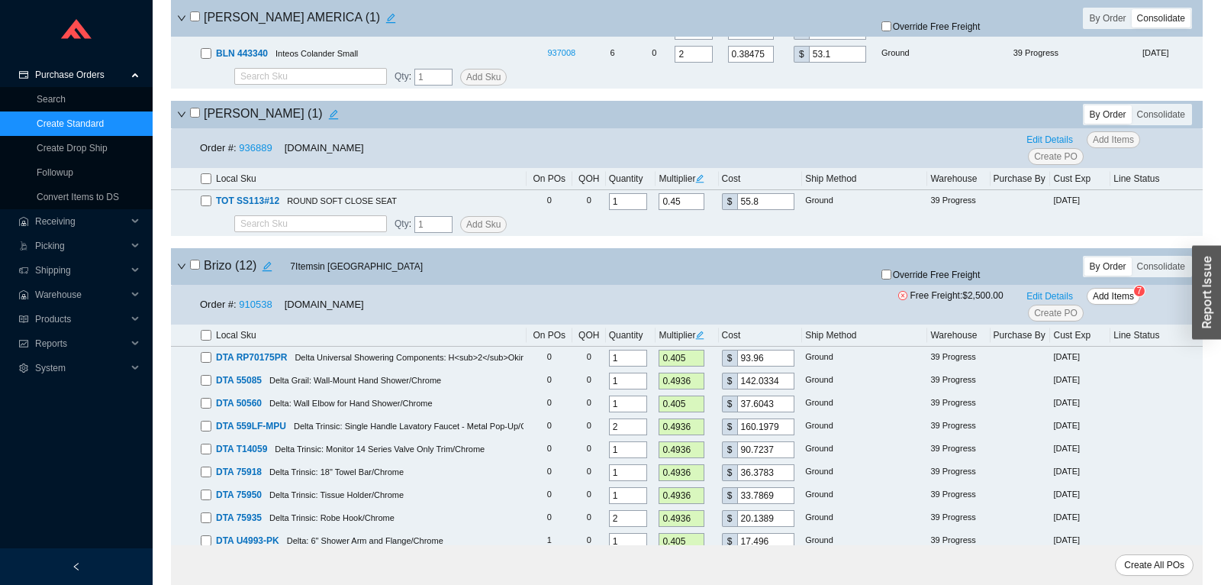
click at [189, 120] on div "[PERSON_NAME] ( 1 )" at bounding box center [517, 114] width 680 height 21
click at [192, 118] on input "checkbox" at bounding box center [195, 113] width 10 height 10
checkbox input "true"
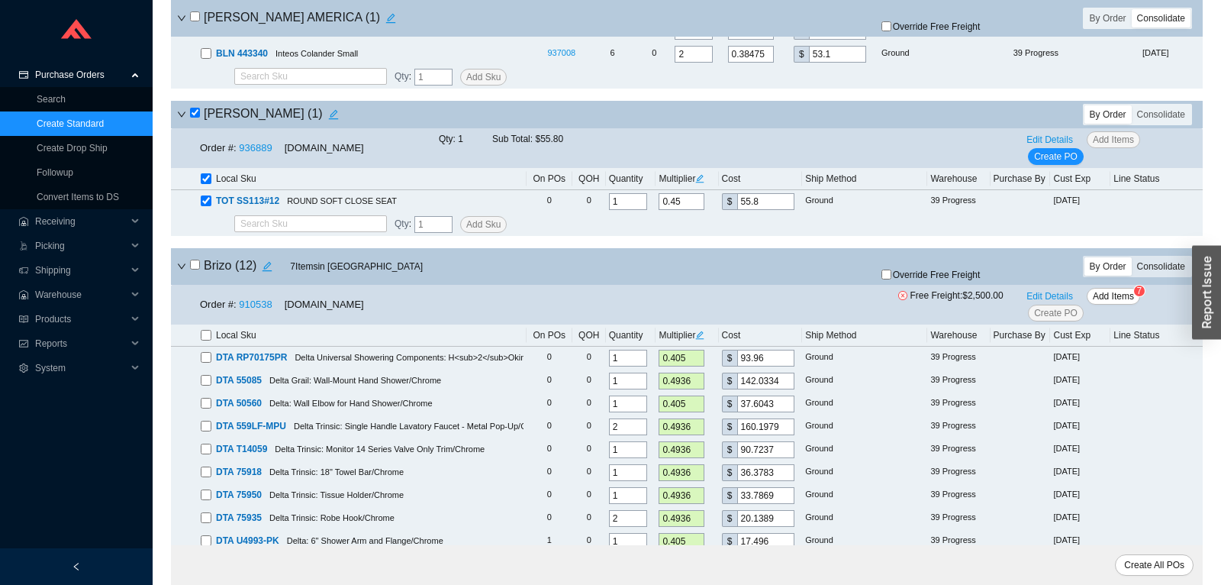
click at [1175, 269] on div "Consolidate" at bounding box center [1161, 266] width 59 height 18
click at [1132, 257] on input "Consolidate" at bounding box center [1132, 257] width 0 height 0
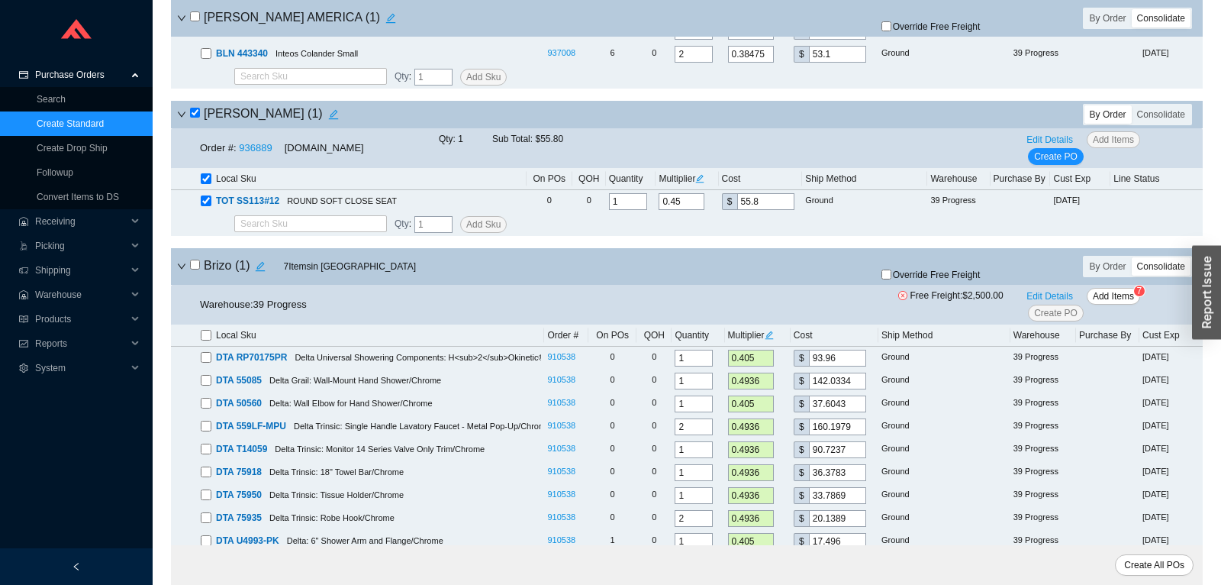
click at [193, 269] on input "checkbox" at bounding box center [195, 264] width 10 height 10
checkbox input "true"
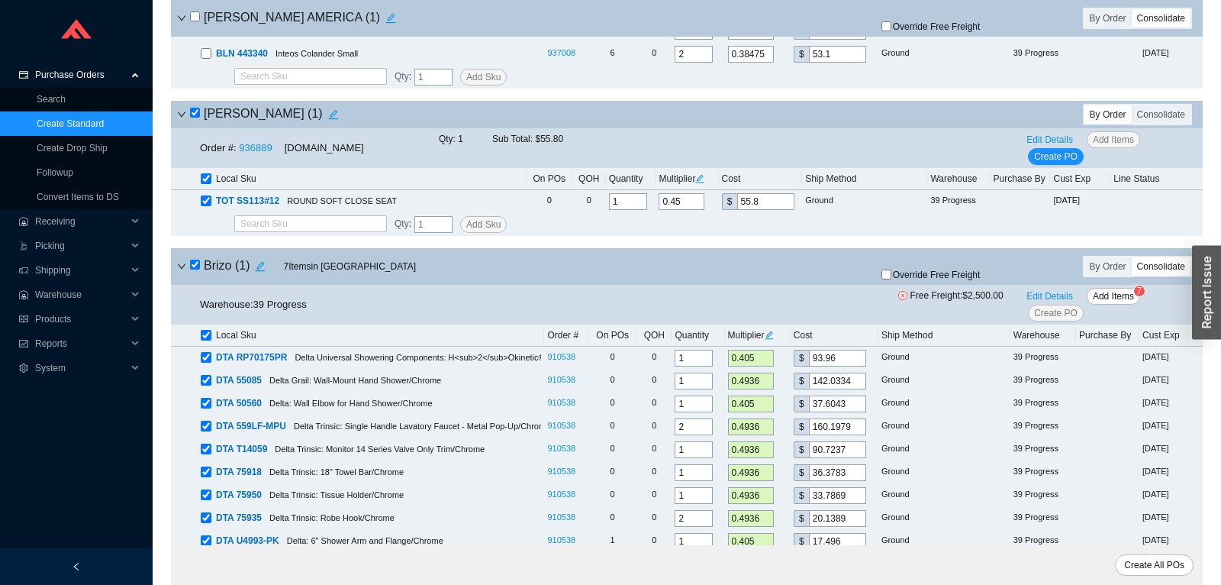
checkbox input "true"
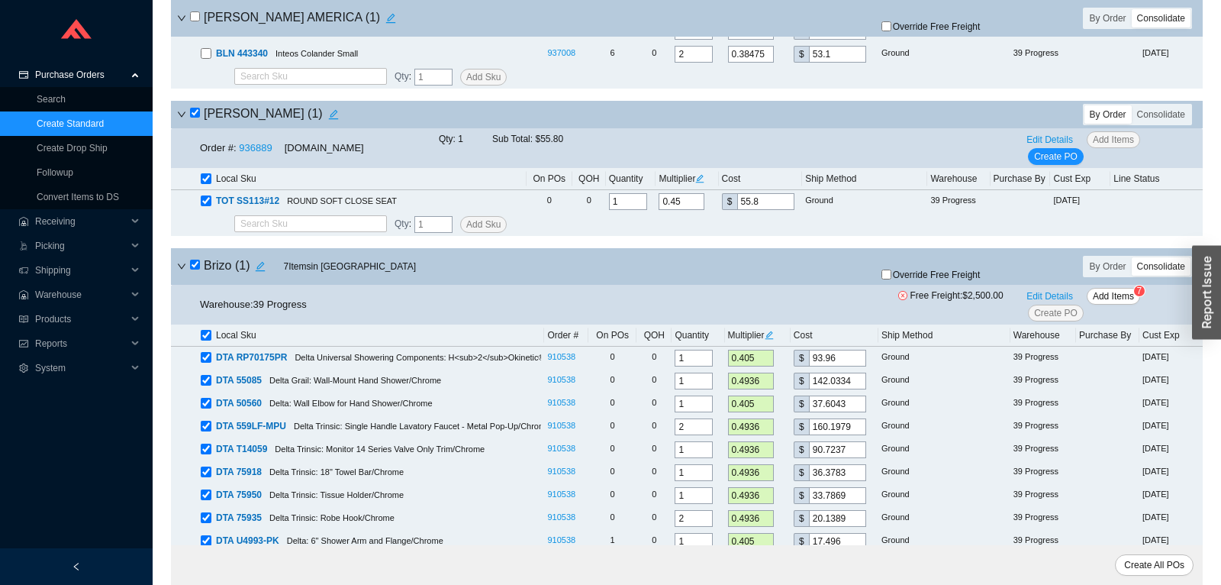
checkbox input "true"
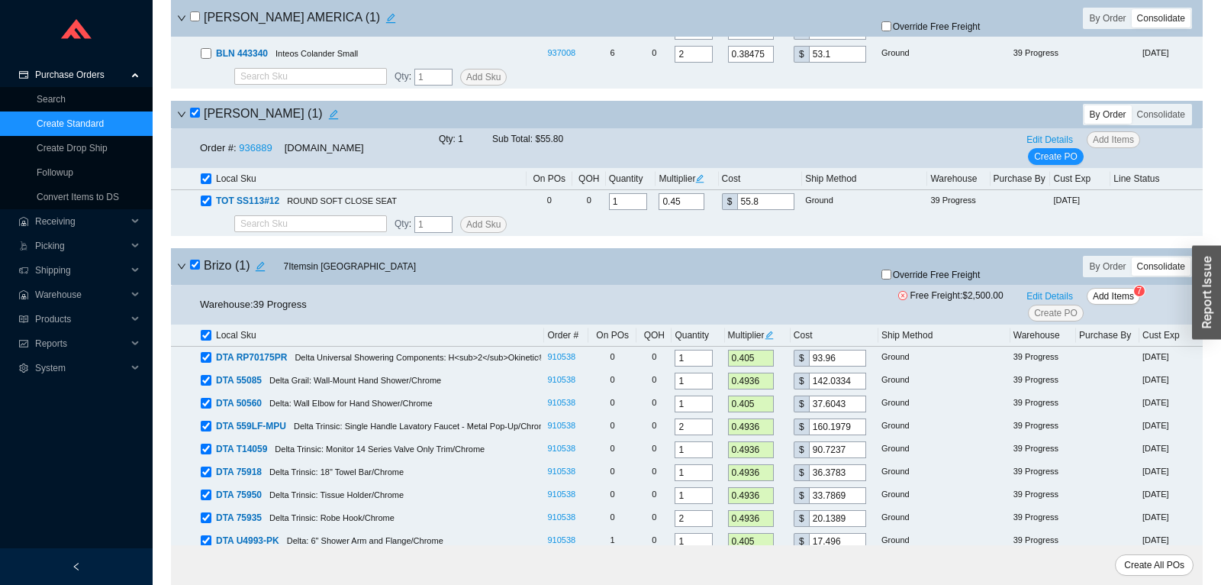
checkbox input "true"
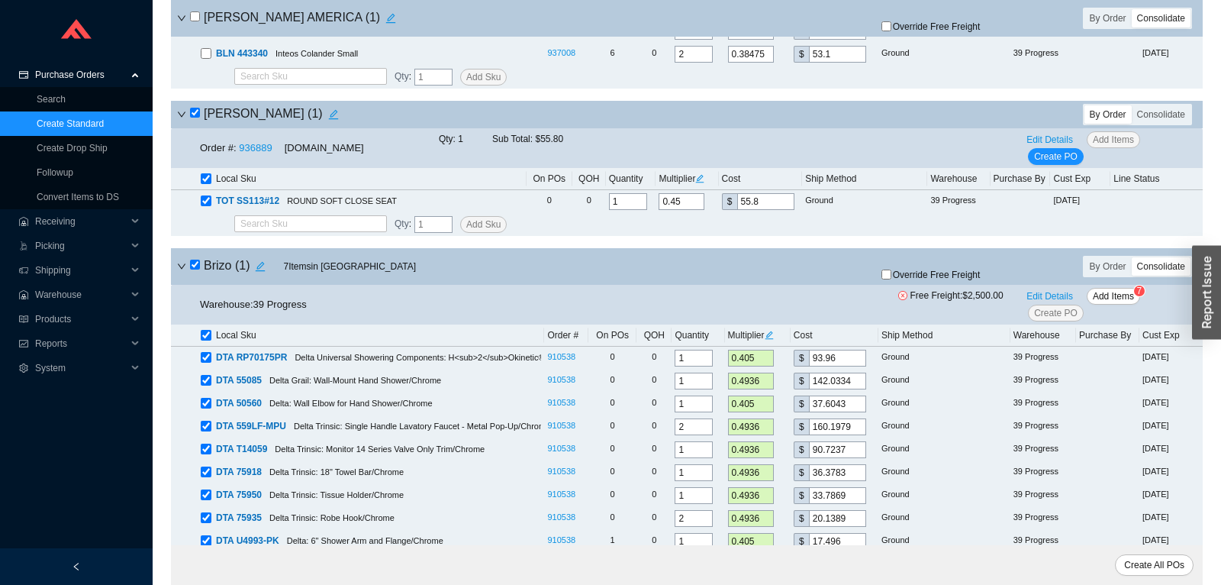
checkbox input "true"
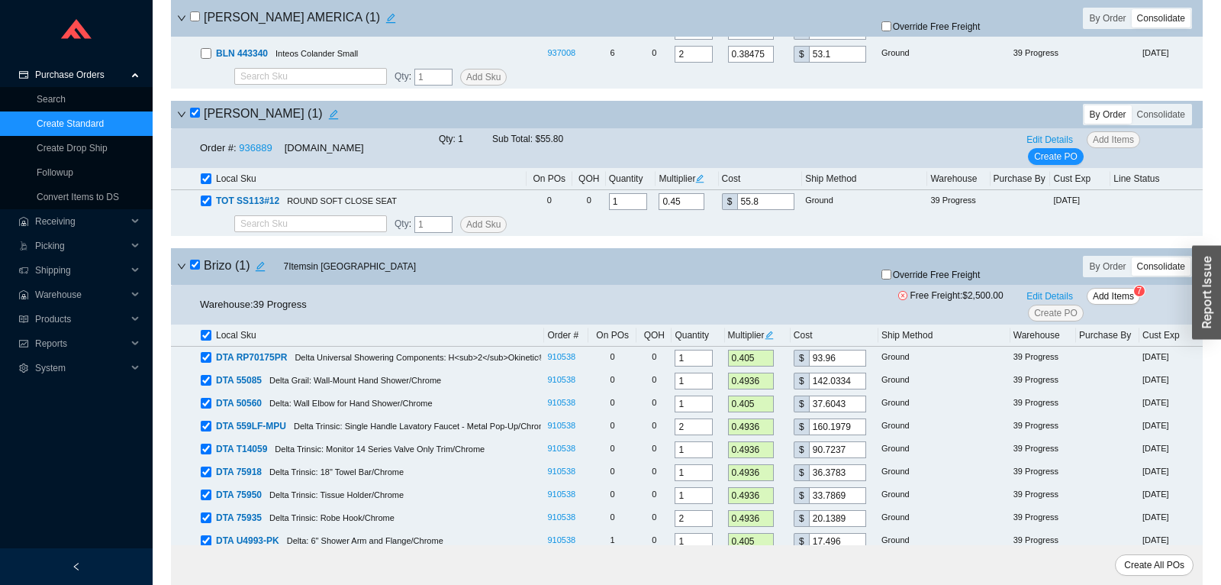
checkbox input "true"
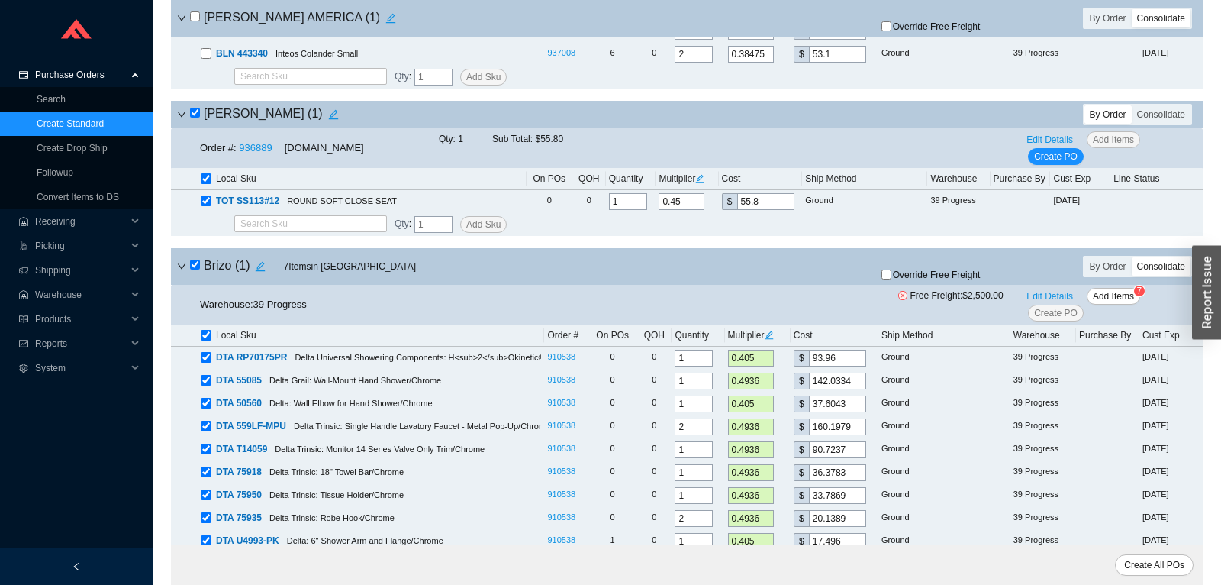
checkbox input "true"
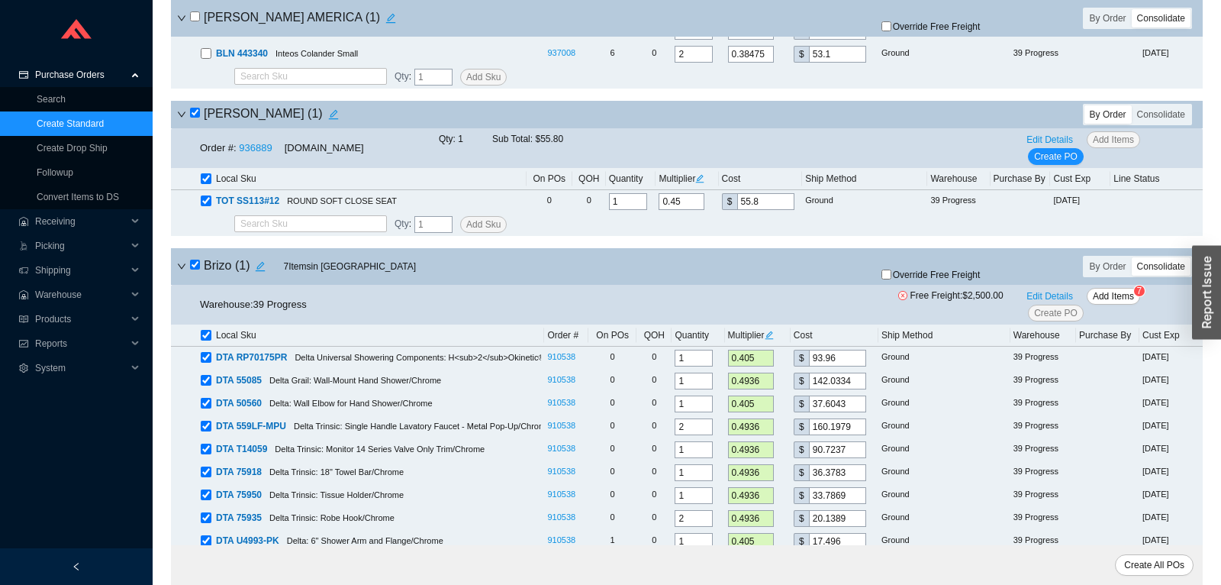
checkbox input "true"
click at [1116, 298] on span "Add Items" at bounding box center [1113, 295] width 41 height 15
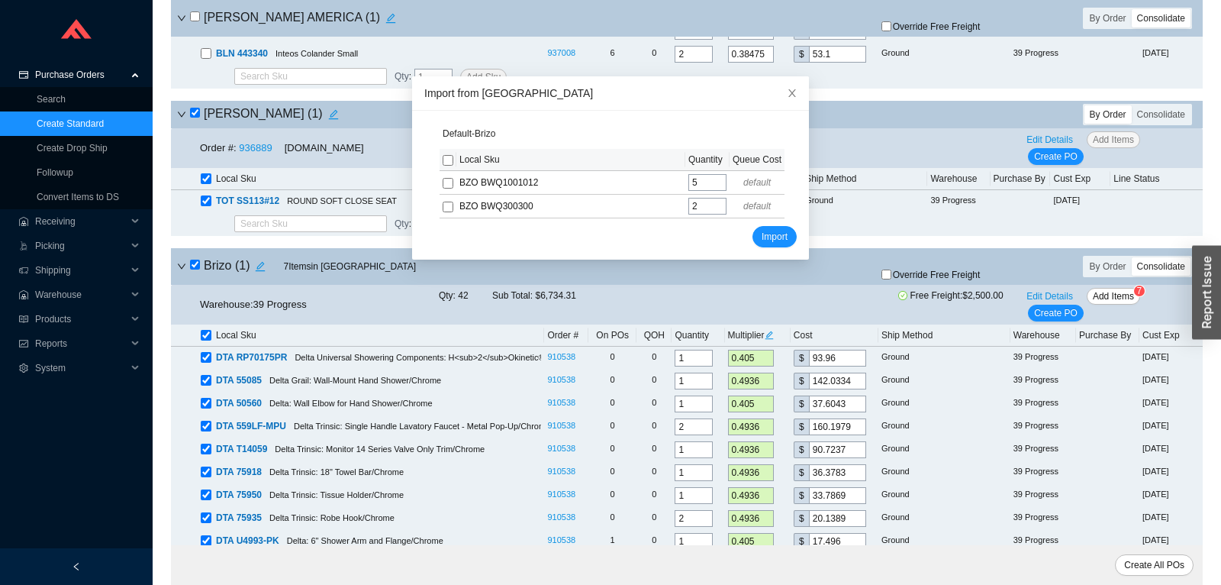
click at [452, 164] on input "checkbox" at bounding box center [448, 160] width 11 height 11
checkbox input "true"
click at [777, 237] on span "Import" at bounding box center [775, 236] width 26 height 15
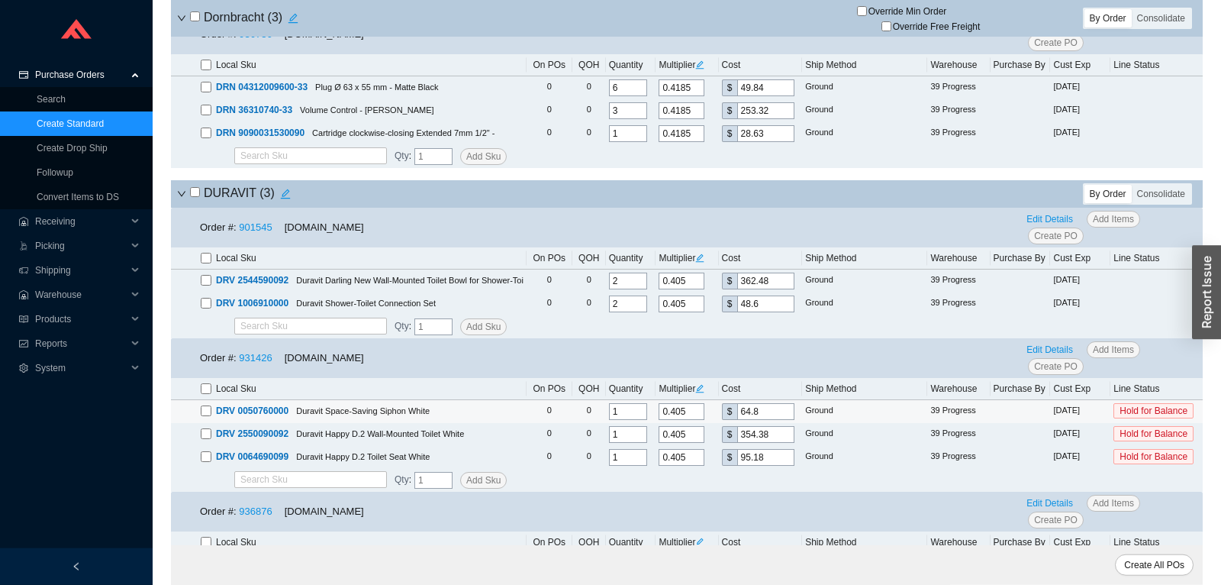
scroll to position [2872, 0]
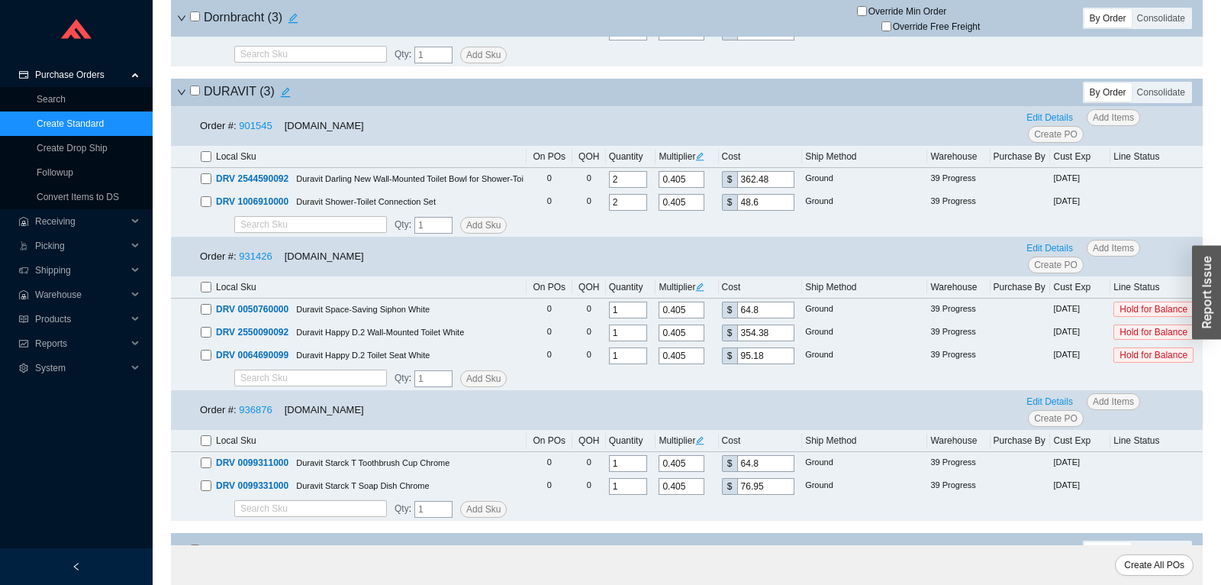
click at [193, 95] on input "checkbox" at bounding box center [195, 90] width 10 height 10
checkbox input "true"
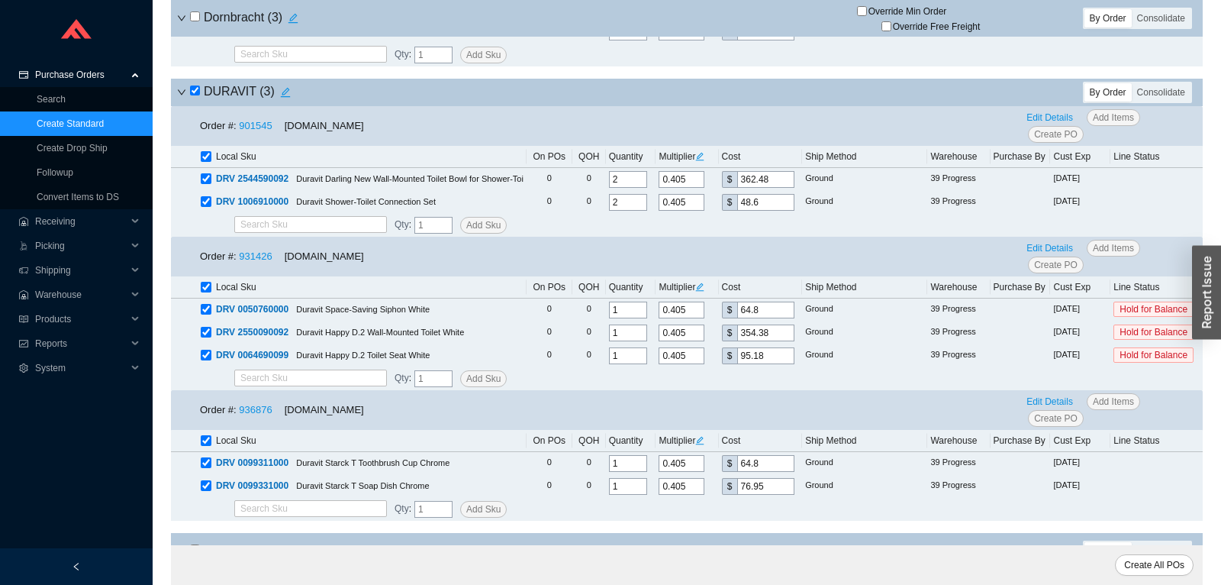
checkbox input "true"
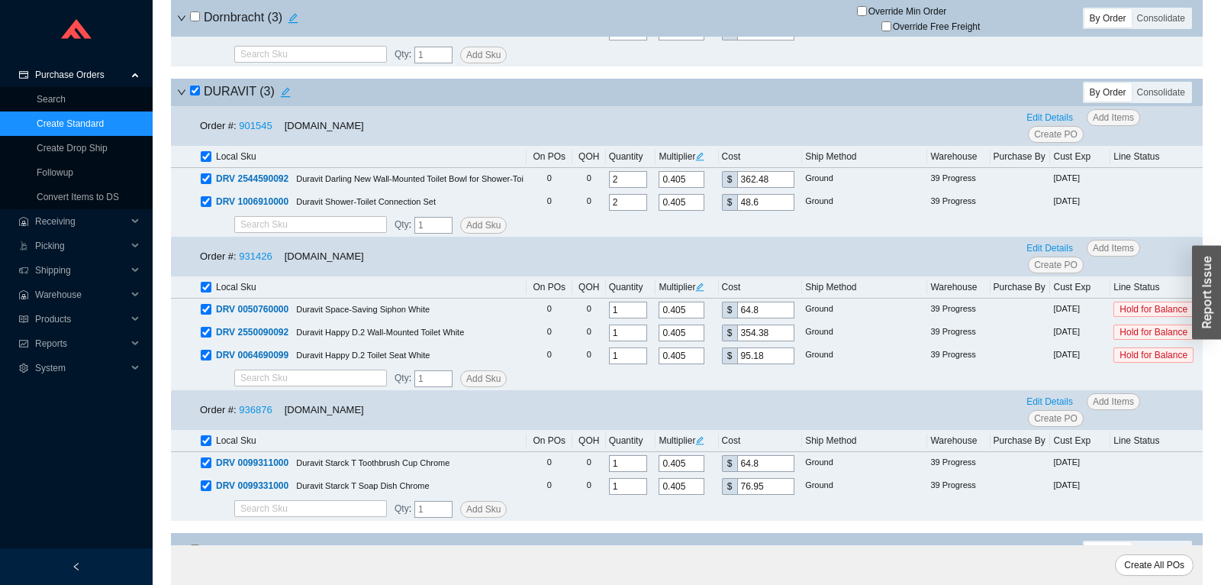
checkbox input "true"
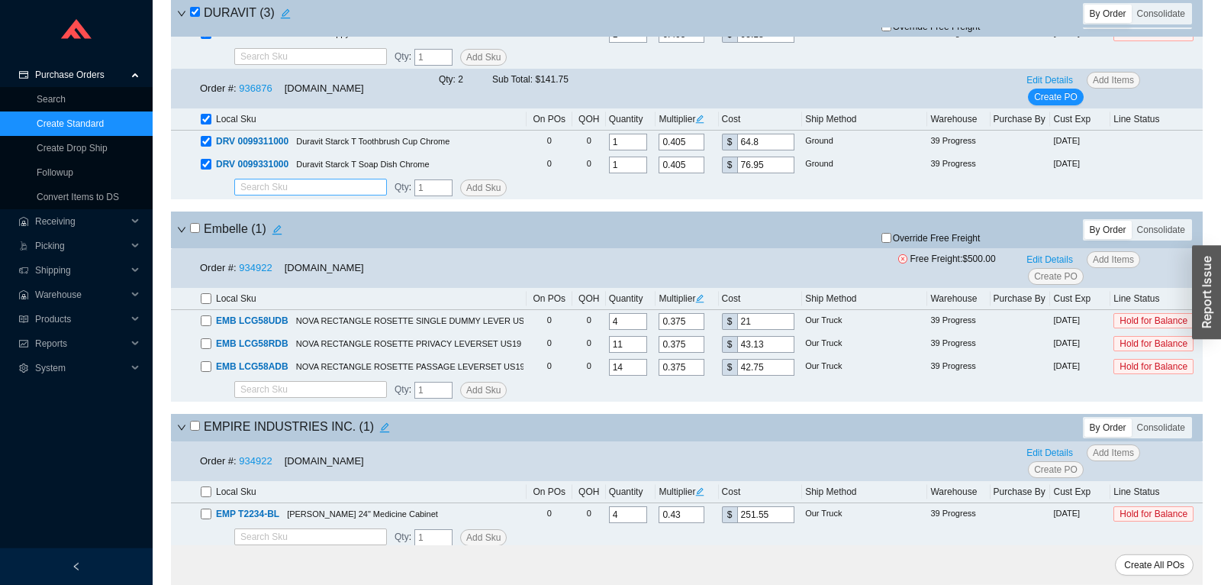
scroll to position [3273, 0]
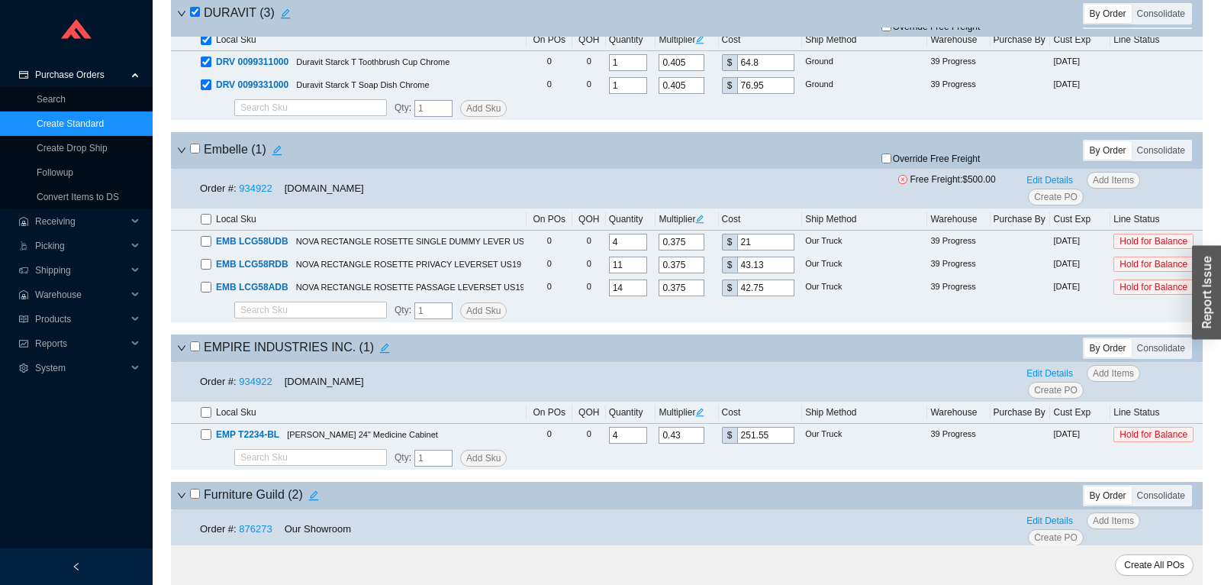
click at [195, 153] on input "checkbox" at bounding box center [195, 148] width 10 height 10
checkbox input "true"
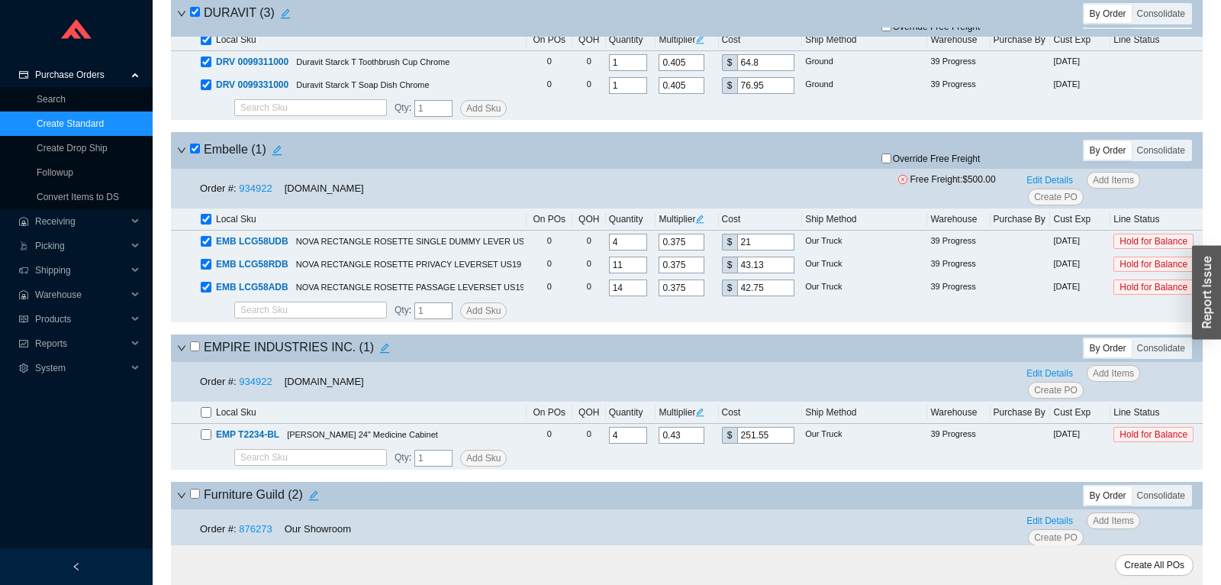
checkbox input "true"
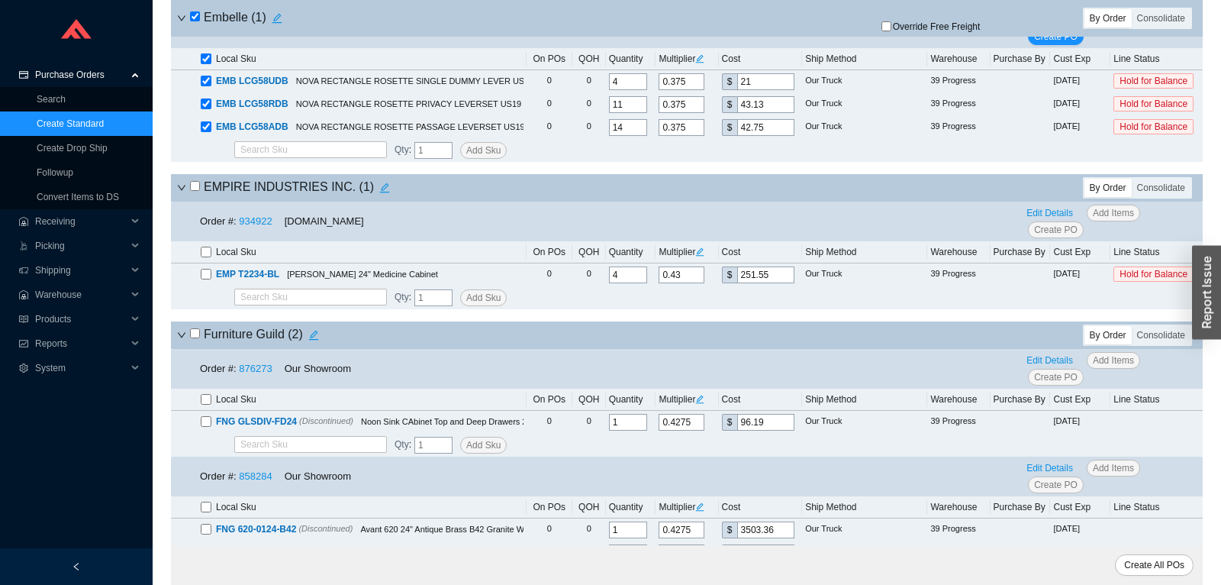
click at [193, 191] on input "checkbox" at bounding box center [195, 186] width 10 height 10
checkbox input "true"
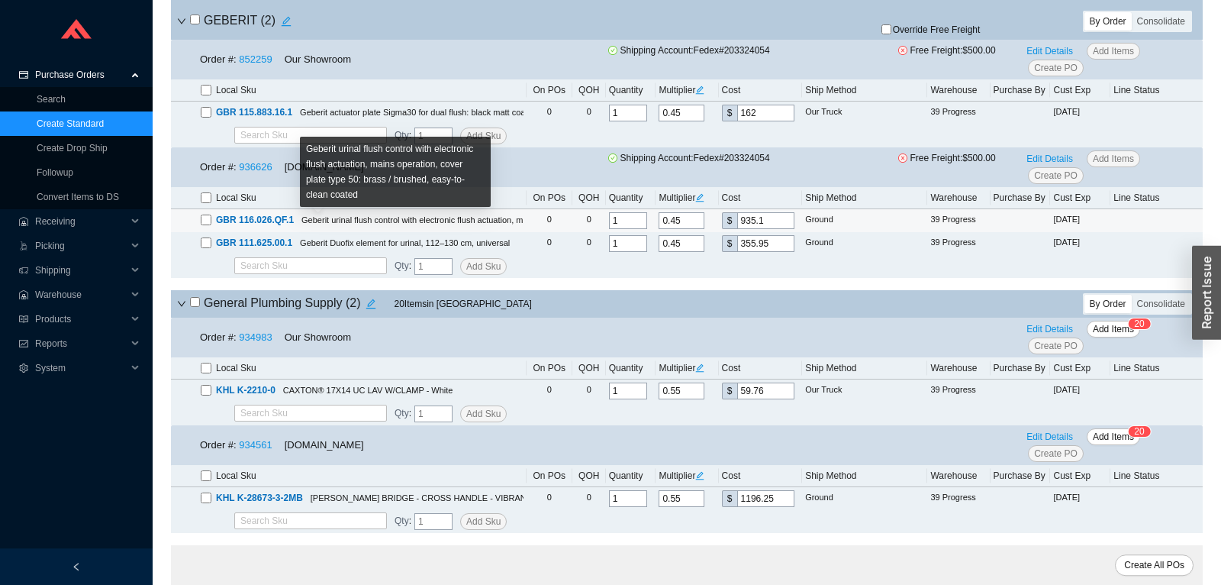
scroll to position [4314, 0]
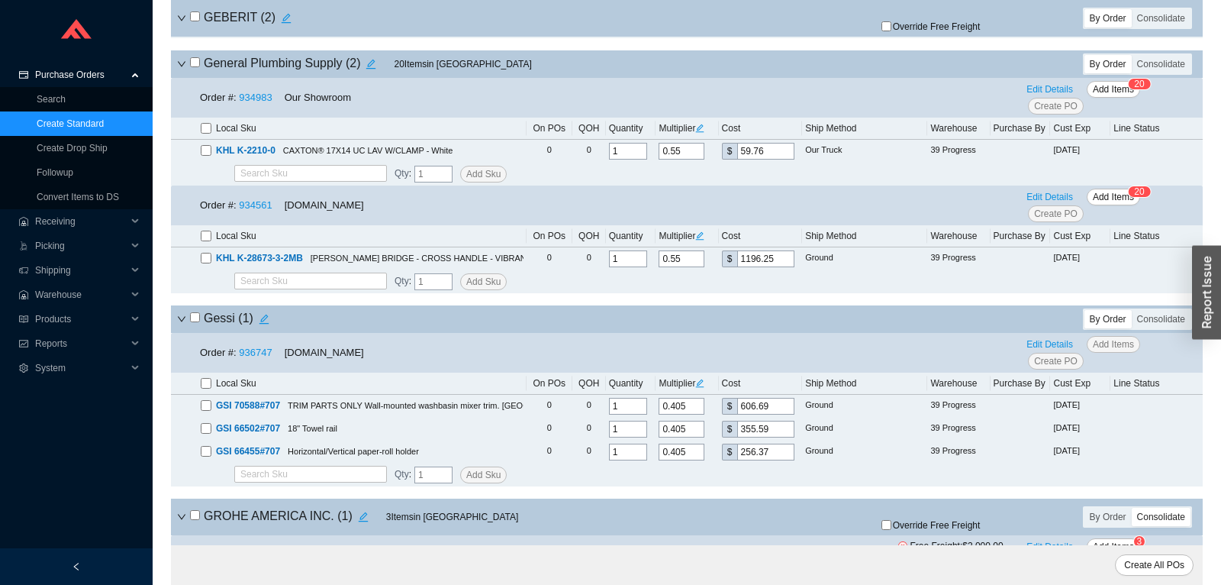
click at [193, 67] on input "checkbox" at bounding box center [195, 62] width 10 height 10
checkbox input "true"
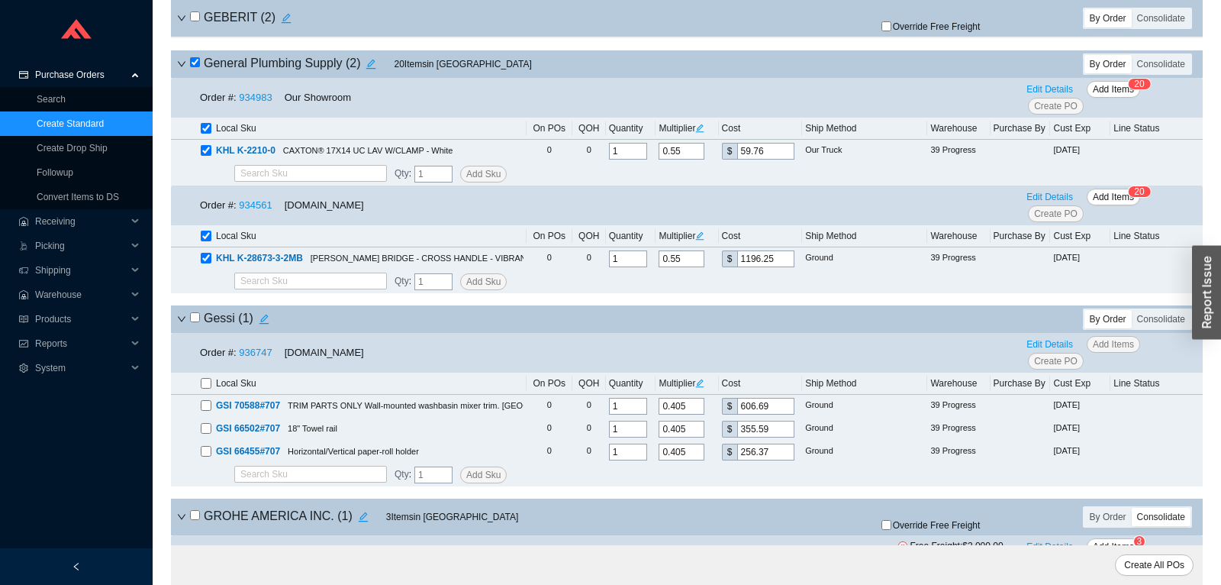
checkbox input "true"
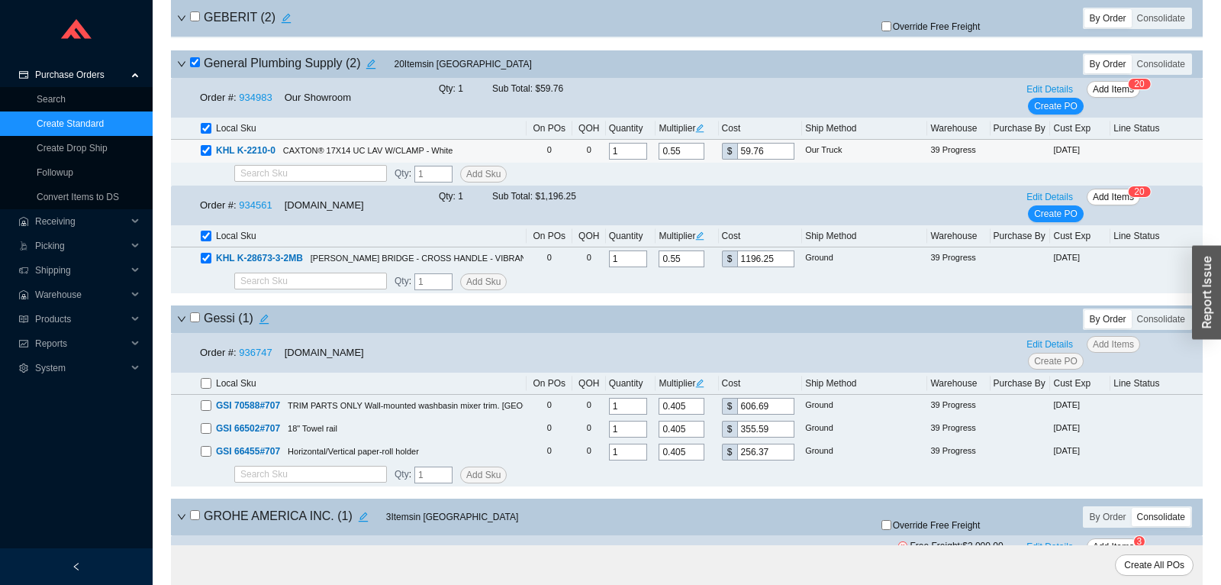
scroll to position [4394, 0]
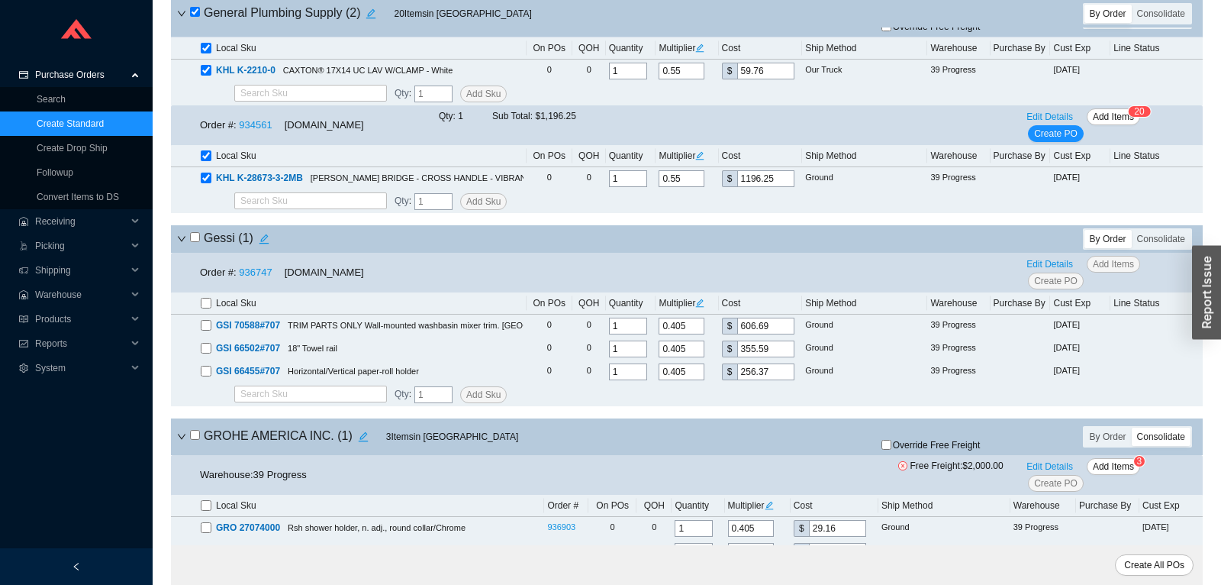
click at [196, 242] on input "checkbox" at bounding box center [195, 237] width 10 height 10
checkbox input "true"
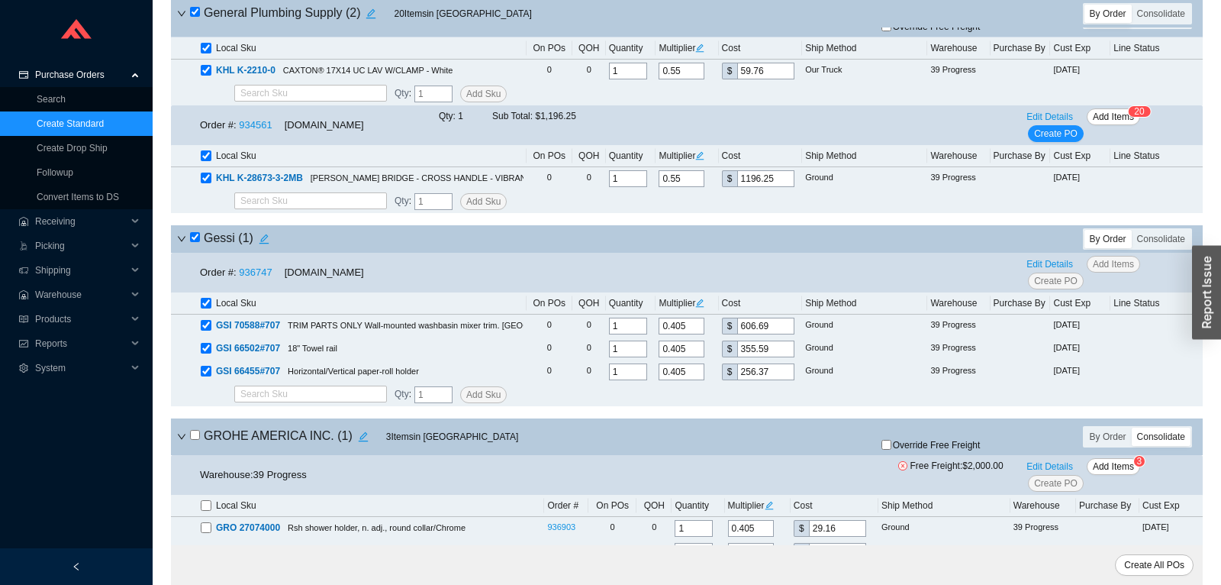
checkbox input "true"
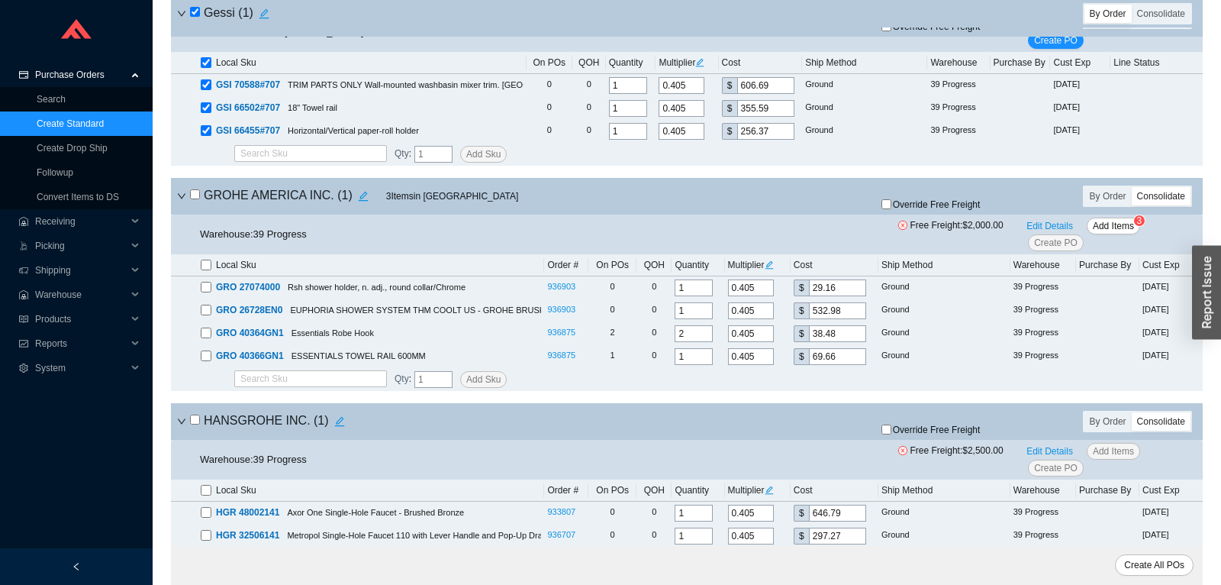
click at [198, 199] on input "checkbox" at bounding box center [195, 194] width 10 height 10
checkbox input "true"
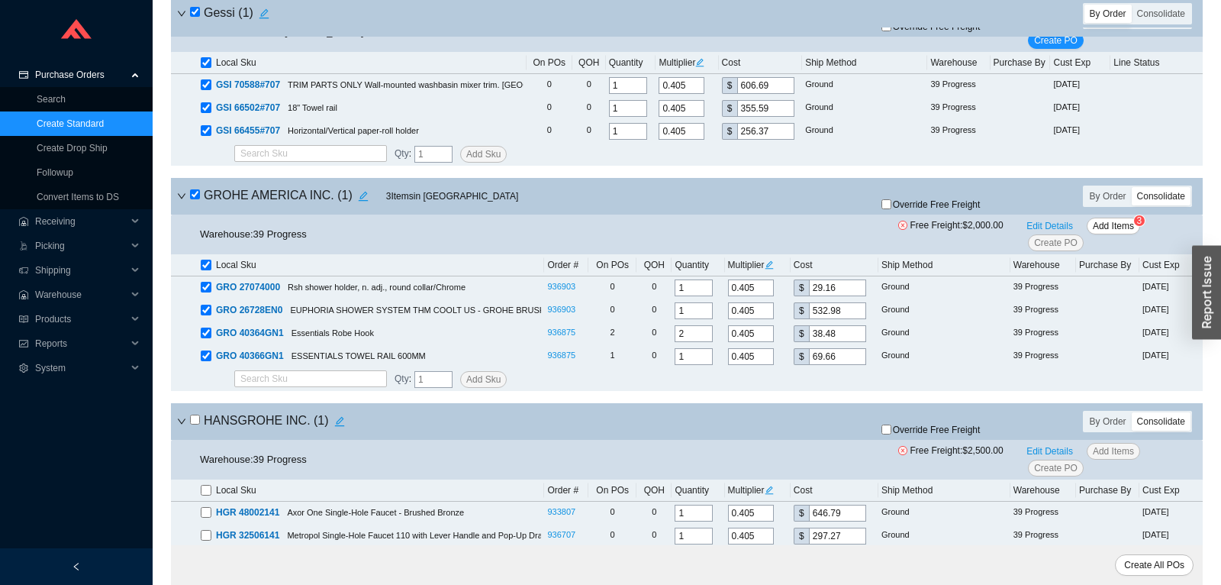
checkbox input "true"
click at [197, 199] on input "checkbox" at bounding box center [195, 194] width 10 height 10
checkbox input "false"
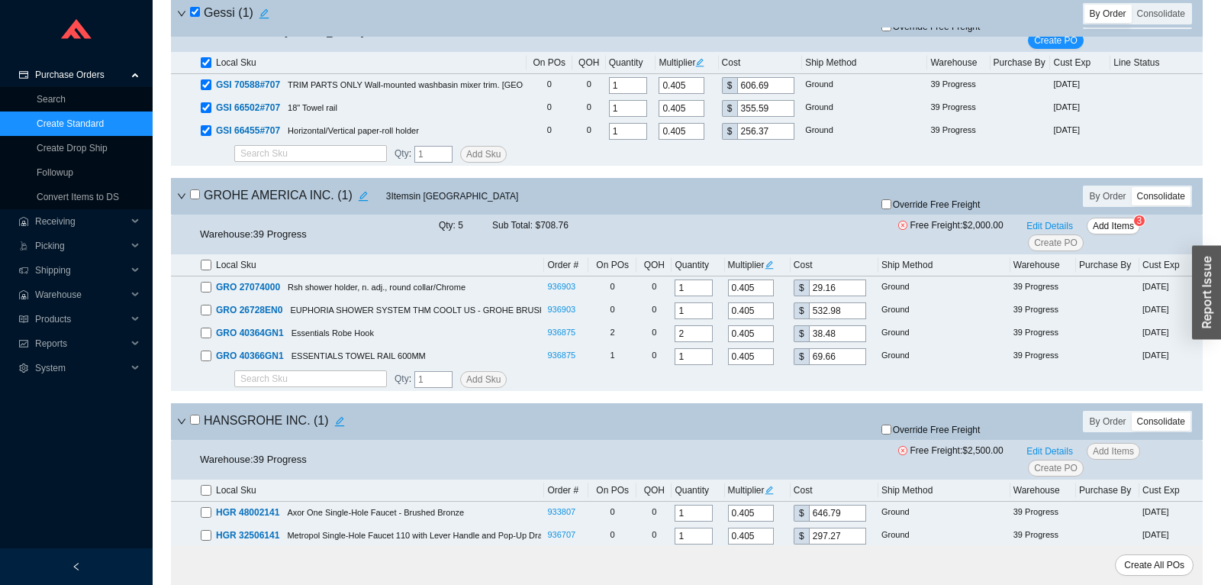
checkbox input "false"
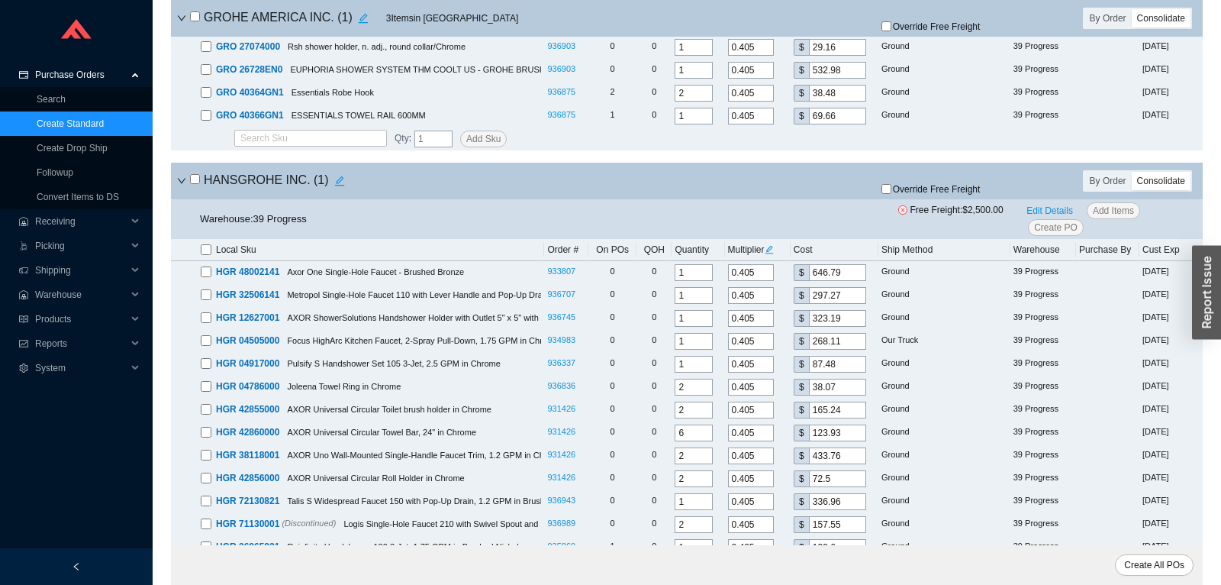
click at [194, 184] on input "checkbox" at bounding box center [195, 179] width 10 height 10
checkbox input "true"
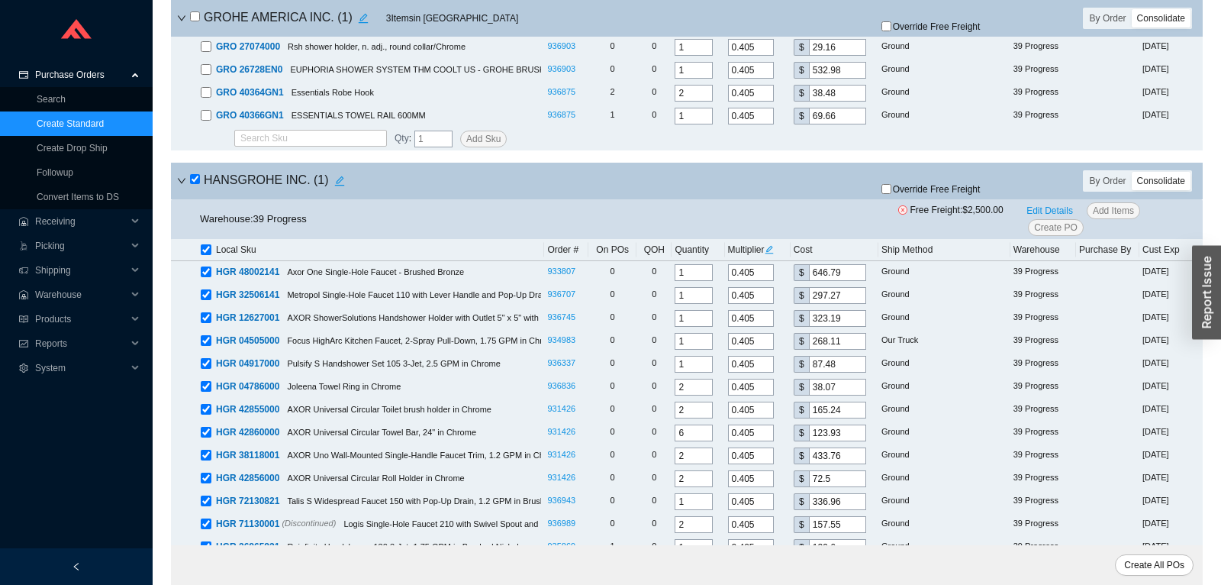
checkbox input "true"
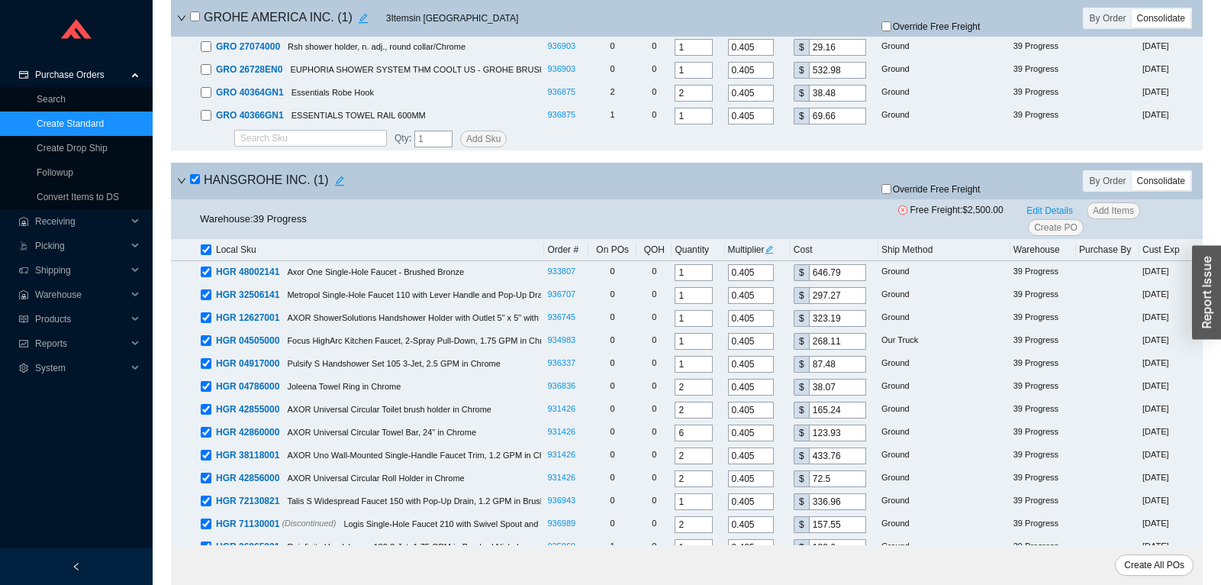
checkbox input "true"
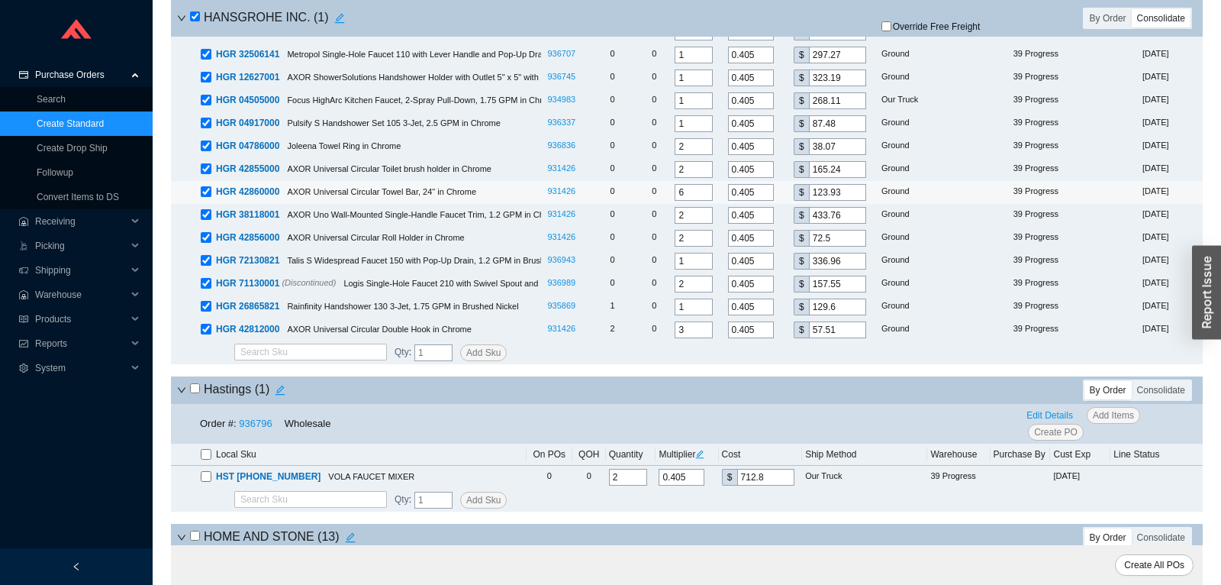
scroll to position [5196, 0]
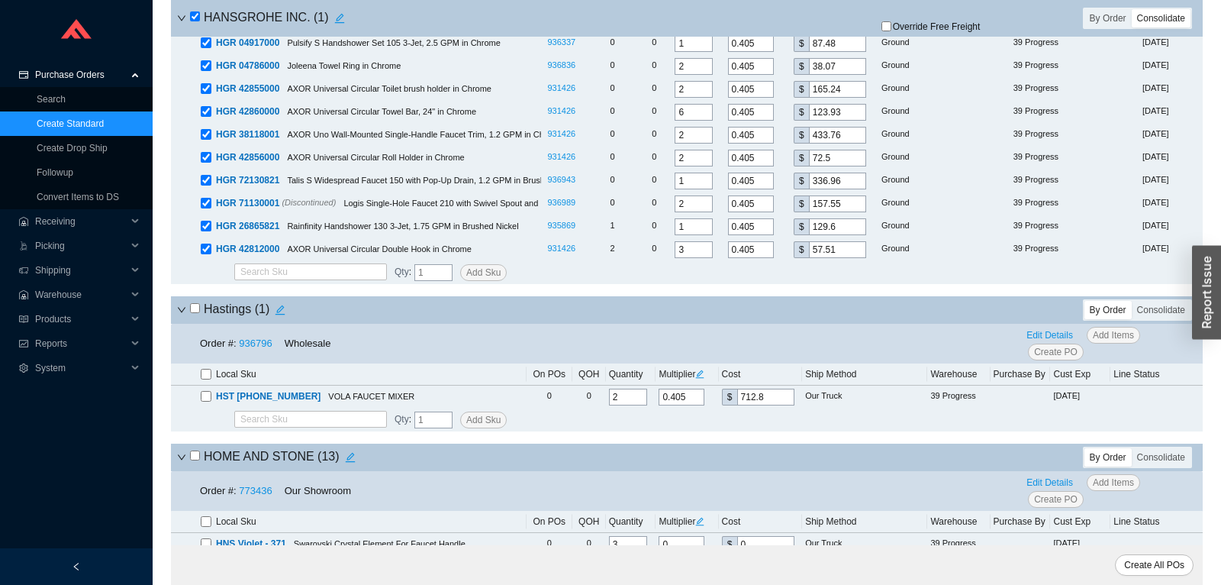
click at [192, 313] on input "checkbox" at bounding box center [195, 308] width 10 height 10
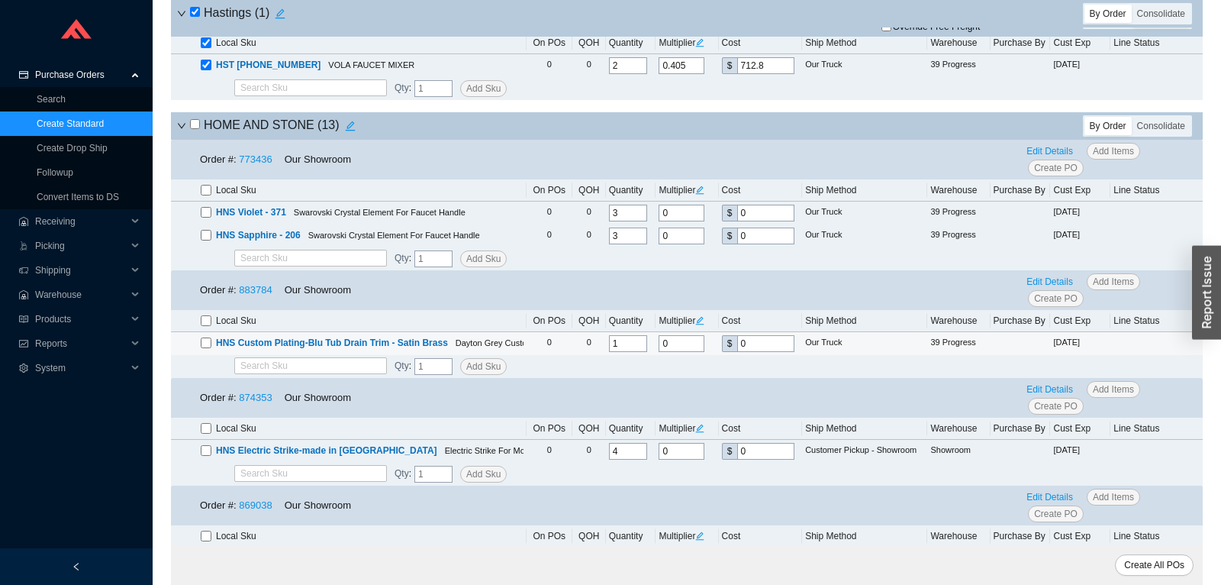
scroll to position [5596, 0]
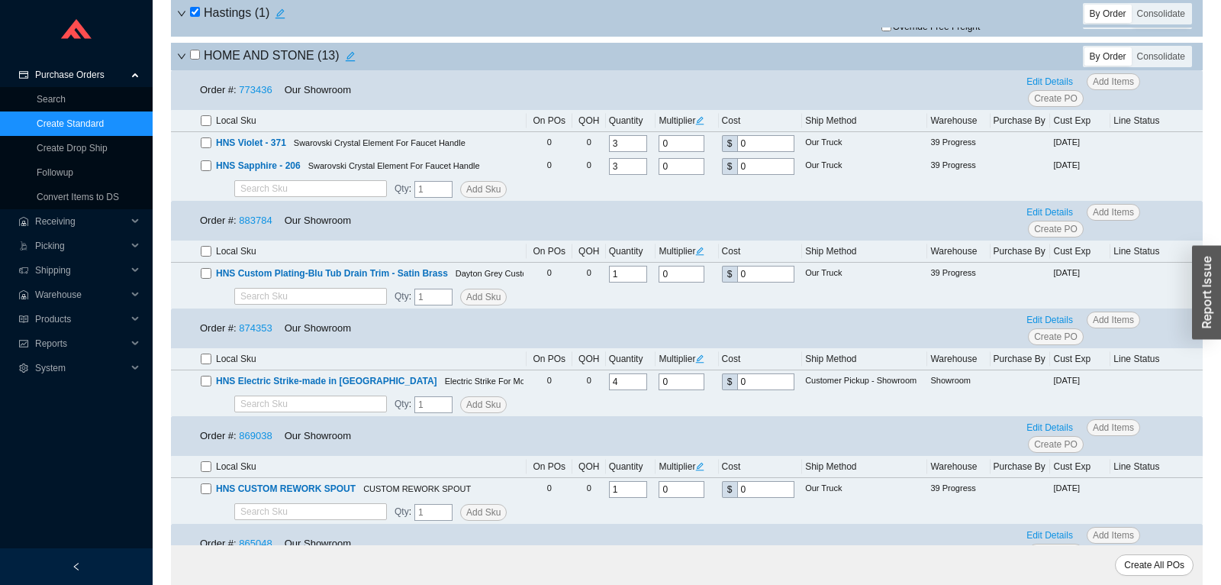
click at [185, 61] on icon "down" at bounding box center [181, 56] width 9 height 9
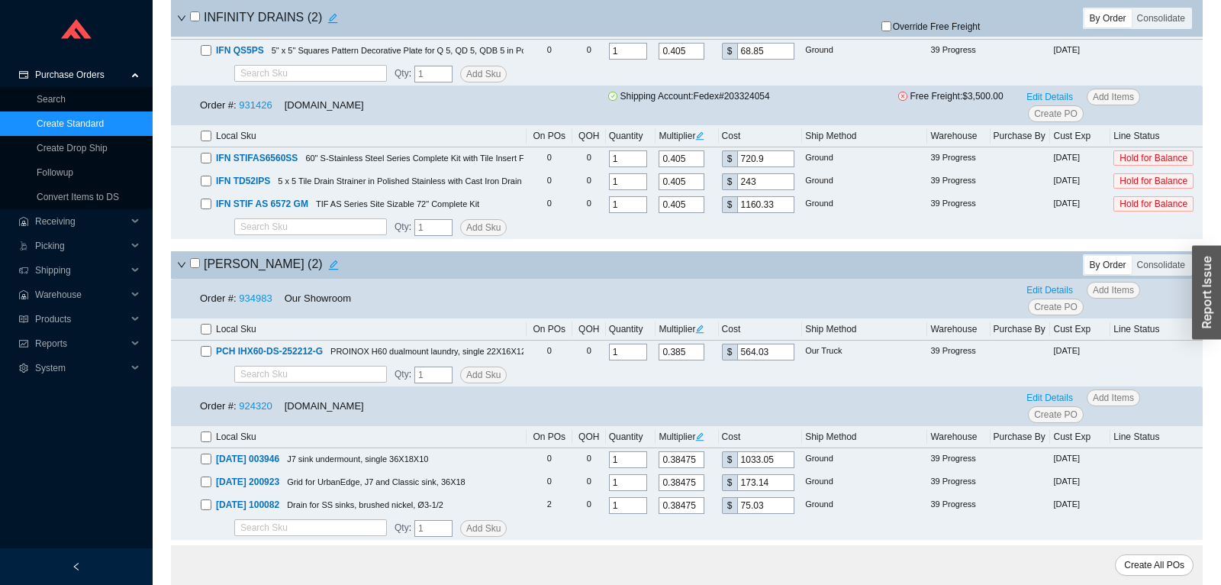
scroll to position [5676, 0]
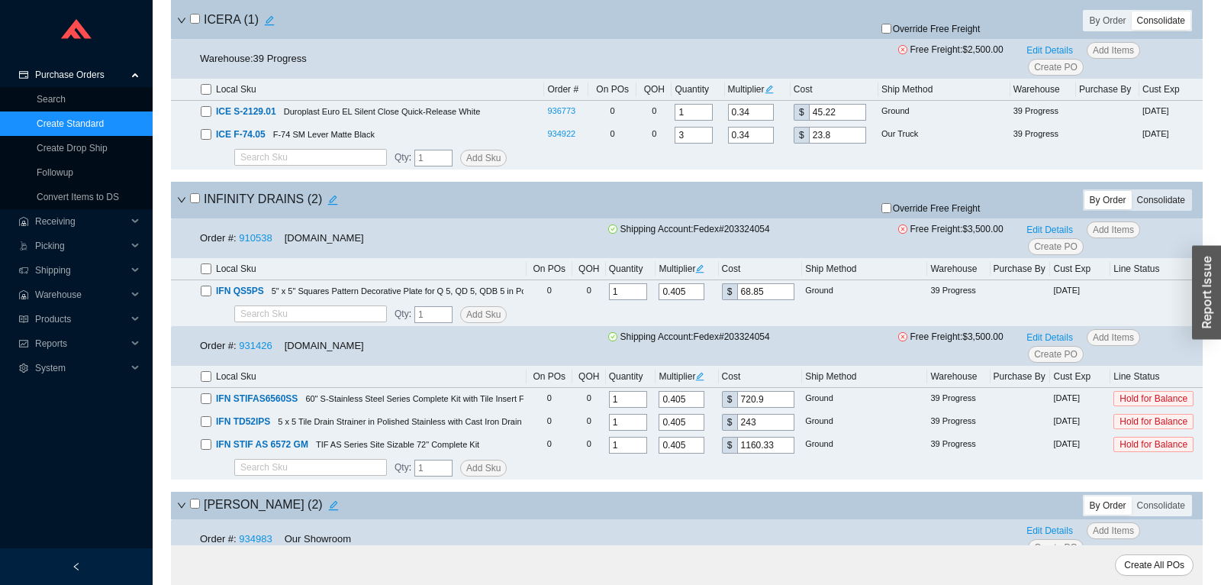
click at [1162, 206] on div "Consolidate" at bounding box center [1161, 200] width 59 height 18
click at [1132, 191] on input "Consolidate" at bounding box center [1132, 191] width 0 height 0
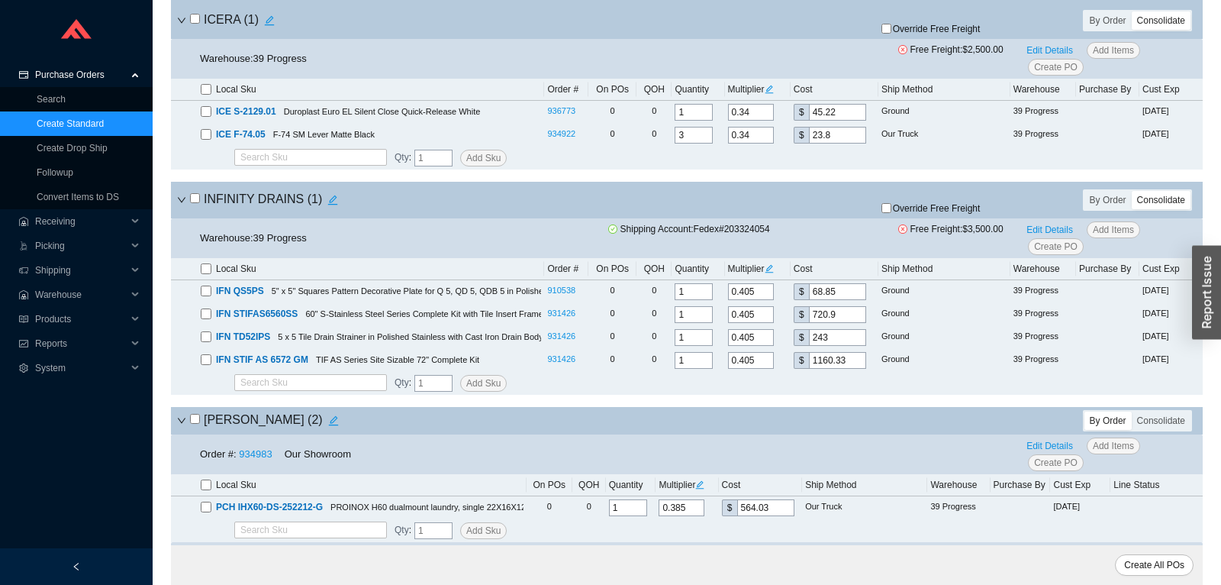
click at [196, 203] on input "checkbox" at bounding box center [195, 198] width 10 height 10
click at [907, 213] on span "Override Free Freight" at bounding box center [937, 208] width 88 height 9
click at [891, 213] on input "Override Free Freight" at bounding box center [886, 208] width 10 height 10
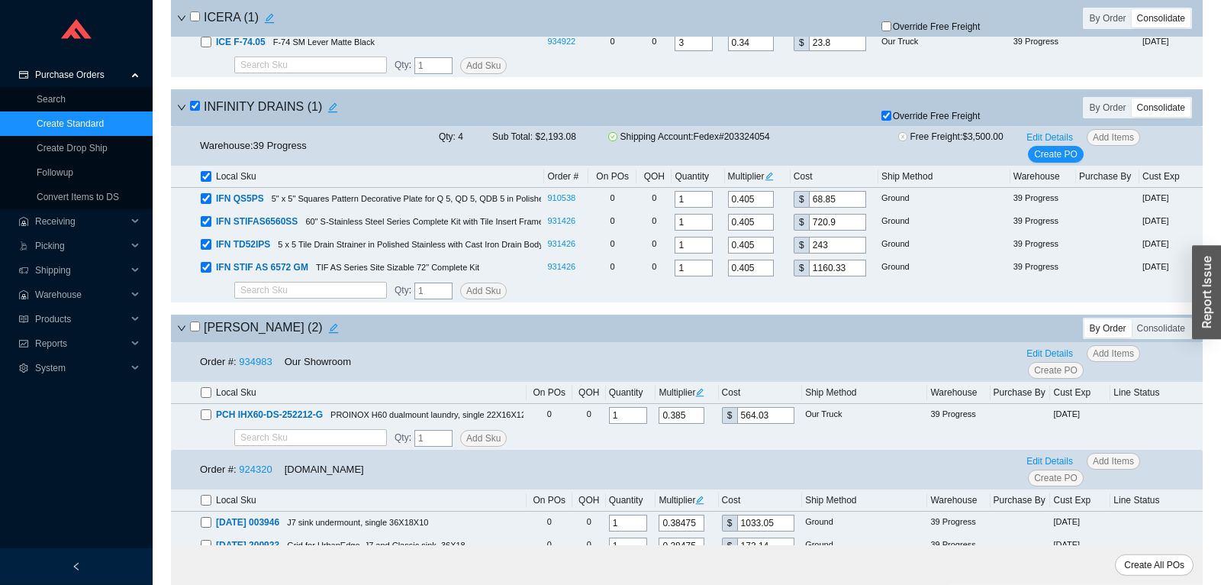
scroll to position [5837, 0]
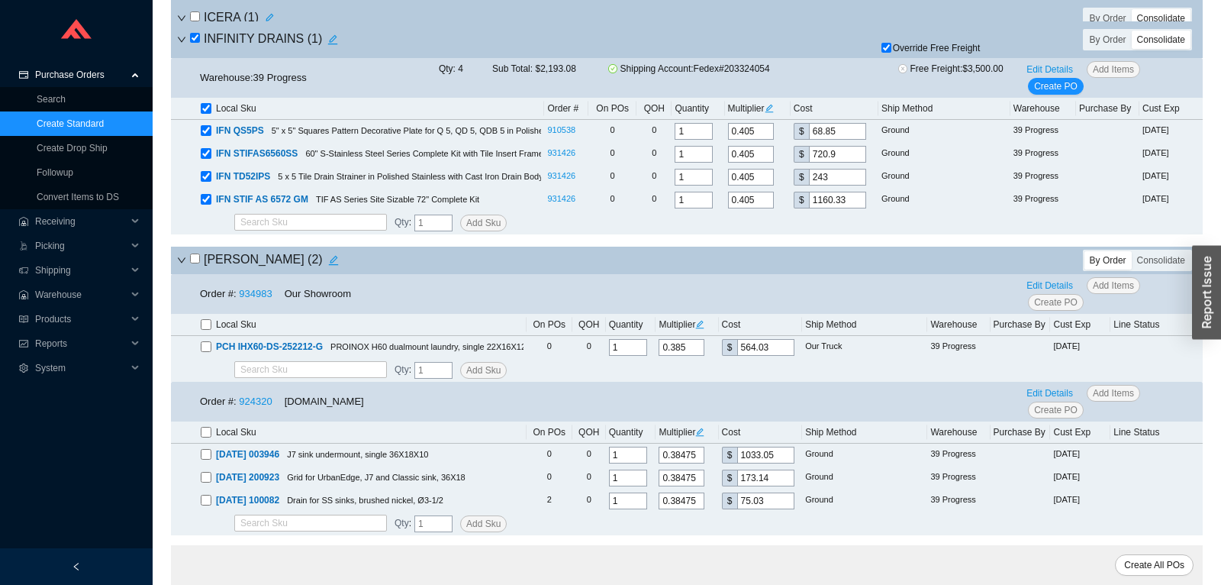
click at [194, 263] on input "checkbox" at bounding box center [195, 258] width 10 height 10
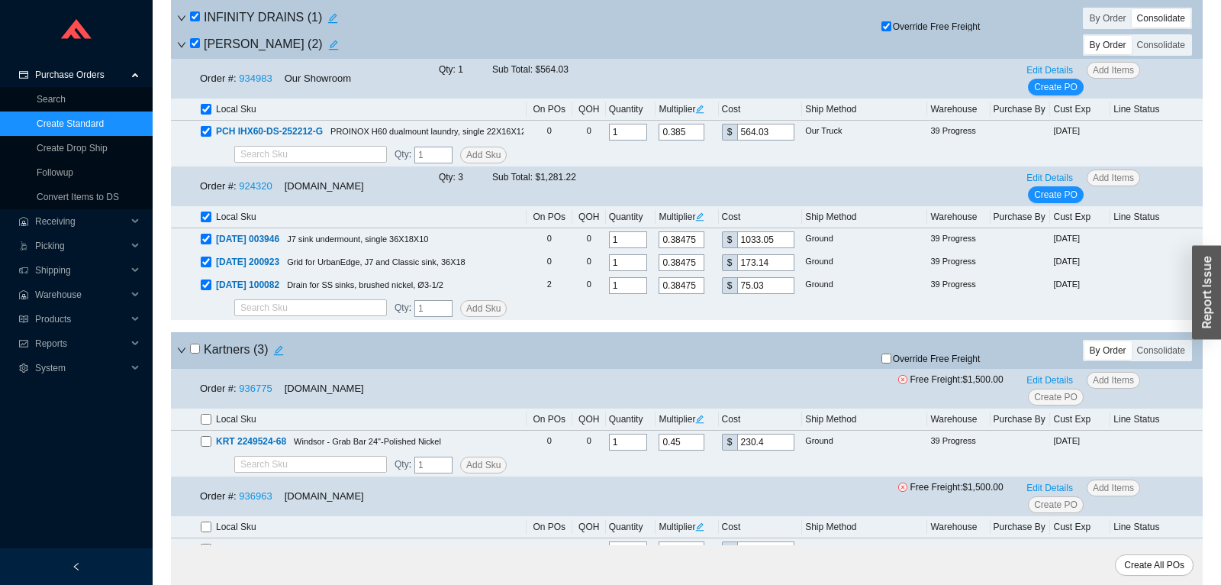
scroll to position [6077, 0]
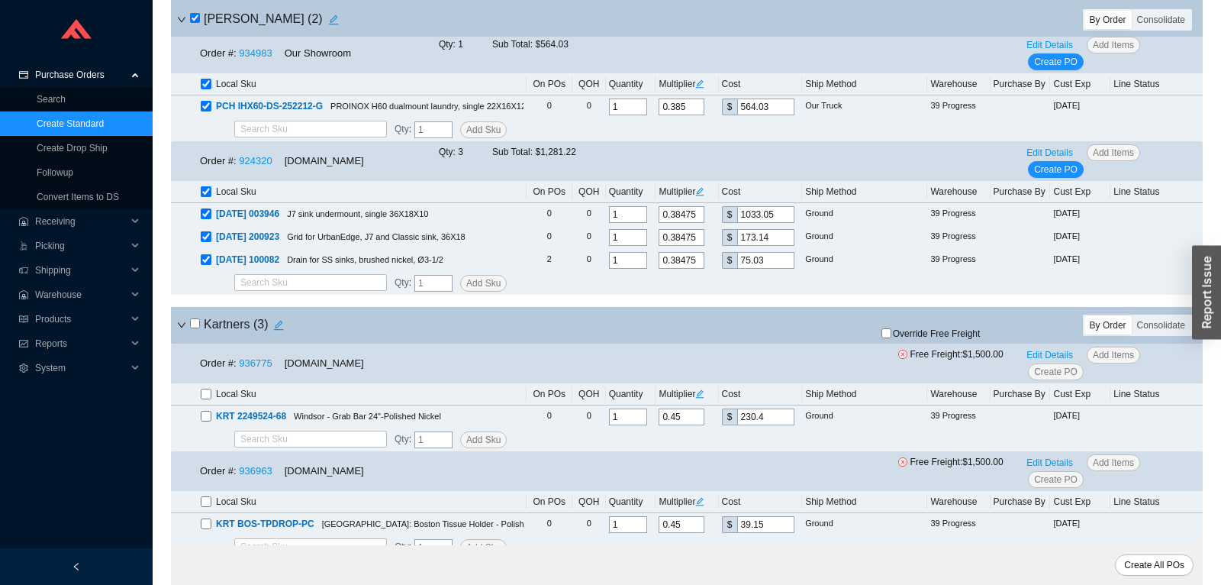
drag, startPoint x: 1180, startPoint y: 334, endPoint x: 1137, endPoint y: 351, distance: 46.6
click at [1180, 333] on div "Consolidate" at bounding box center [1161, 325] width 59 height 18
click at [1132, 316] on input "Consolidate" at bounding box center [1132, 316] width 0 height 0
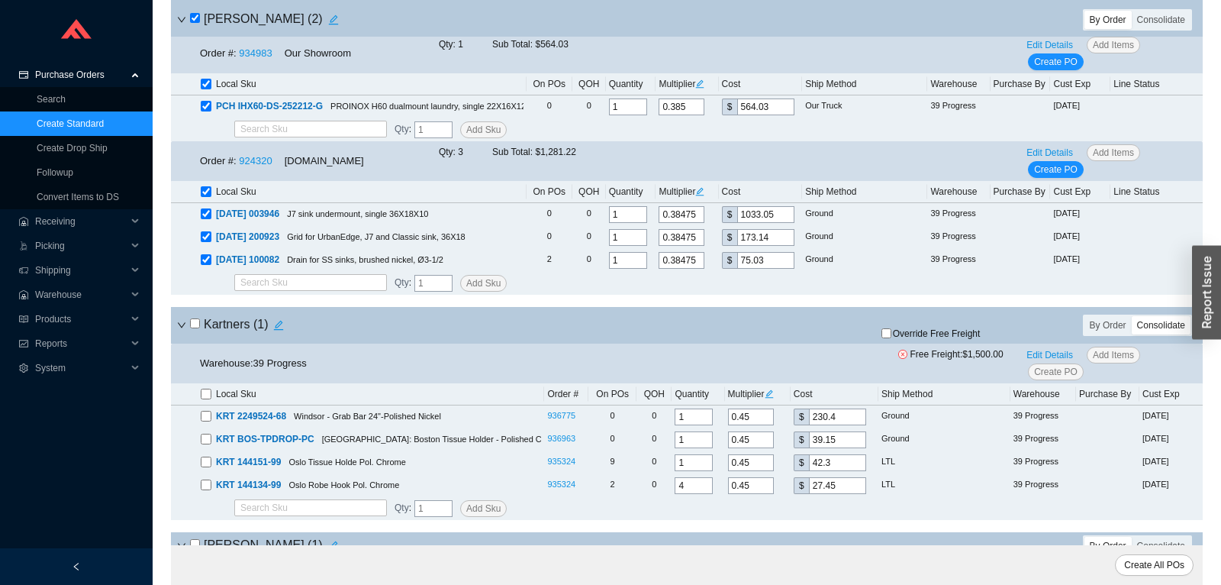
click at [195, 328] on input "checkbox" at bounding box center [195, 323] width 10 height 10
click at [925, 338] on span "Override Free Freight" at bounding box center [937, 333] width 88 height 9
click at [891, 338] on input "Override Free Freight" at bounding box center [886, 333] width 10 height 10
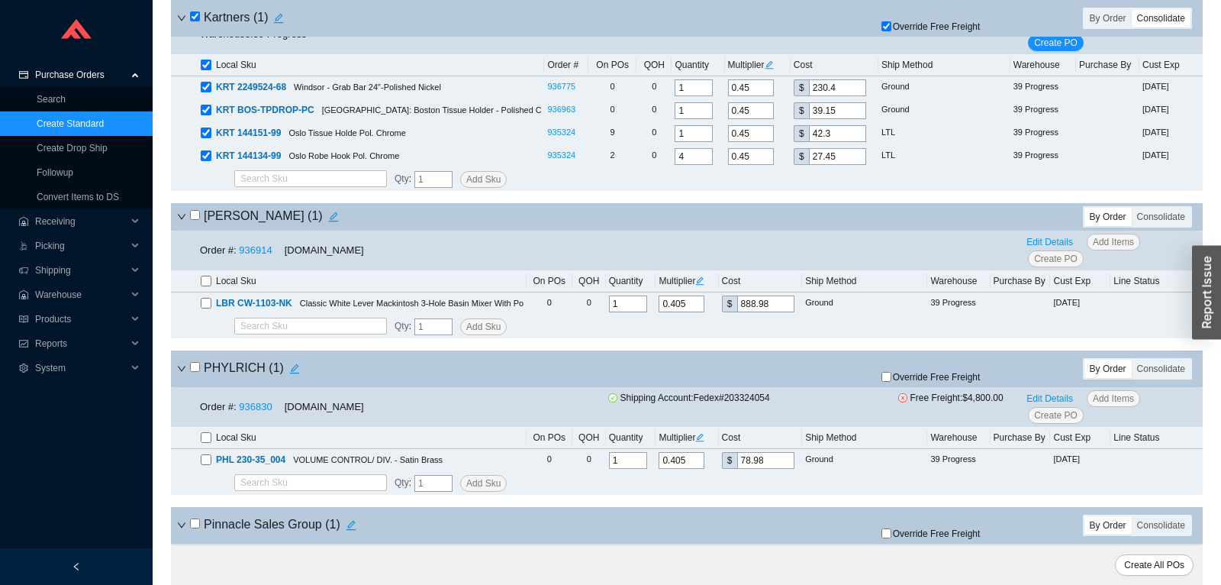
scroll to position [6478, 0]
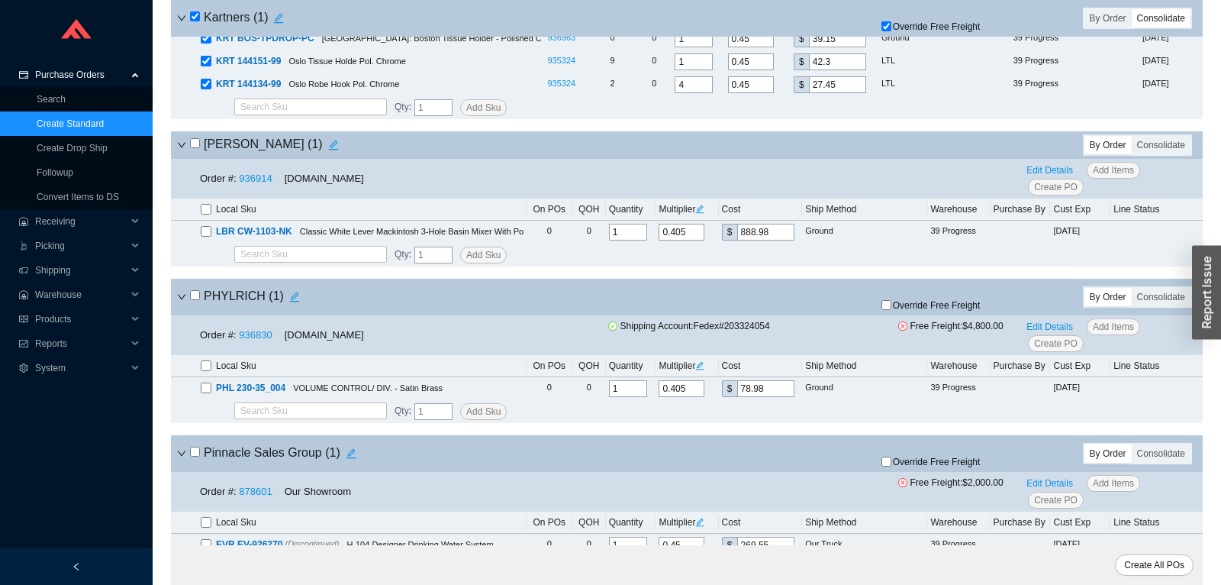
click at [200, 148] on input "checkbox" at bounding box center [195, 143] width 10 height 10
click at [195, 300] on input "checkbox" at bounding box center [195, 295] width 10 height 10
click at [933, 310] on span "Override Free Freight" at bounding box center [937, 305] width 88 height 9
click at [891, 310] on input "Override Free Freight" at bounding box center [886, 305] width 10 height 10
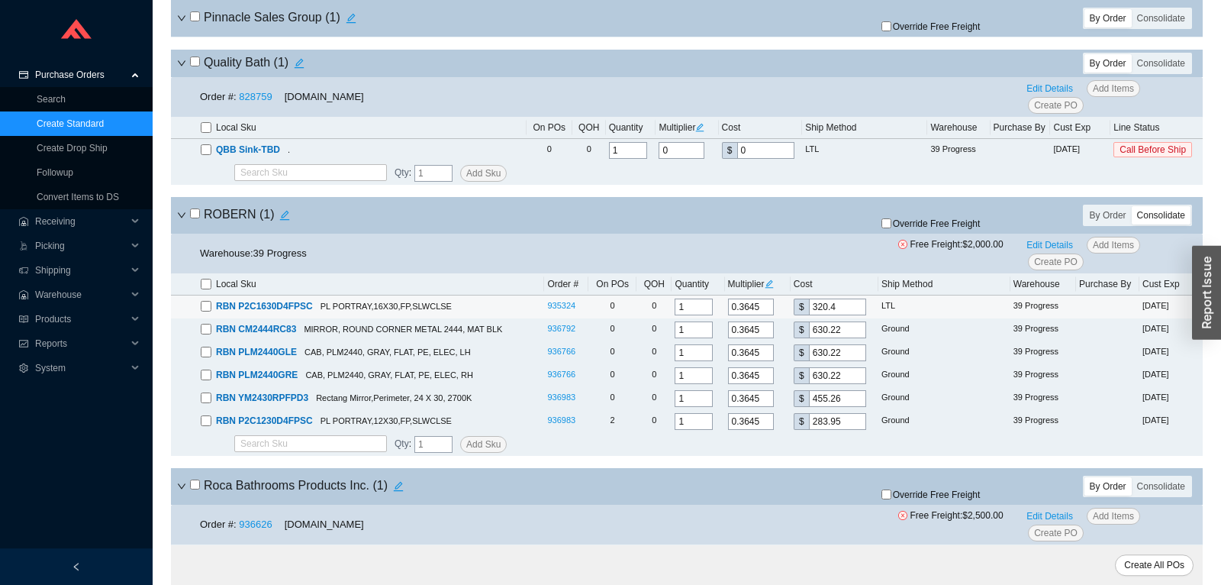
scroll to position [7119, 0]
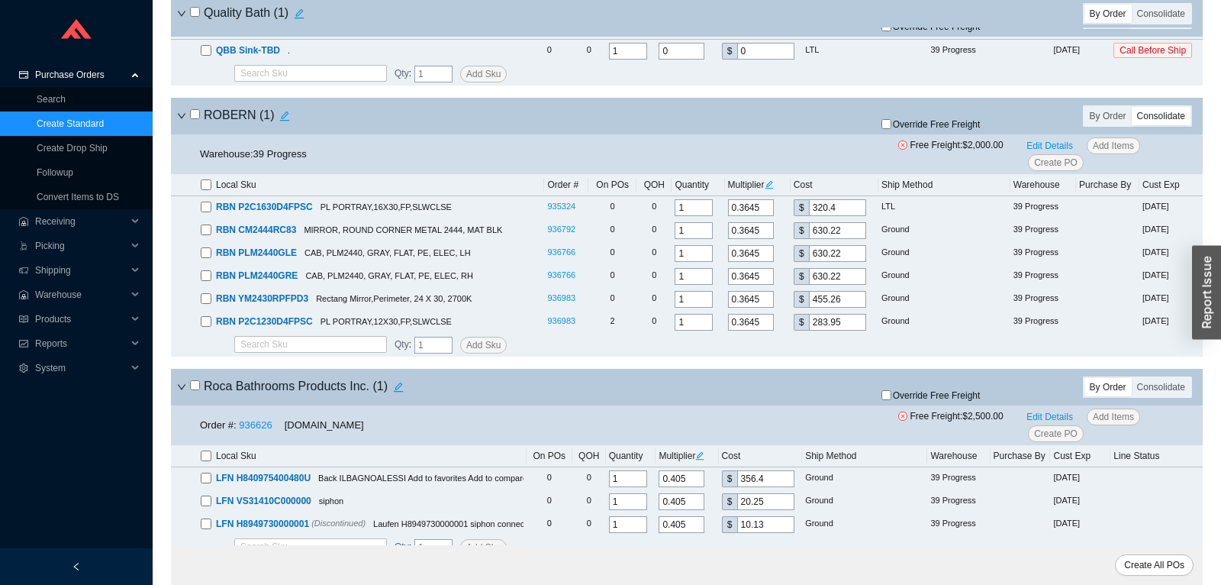
click at [195, 119] on input "checkbox" at bounding box center [195, 114] width 10 height 10
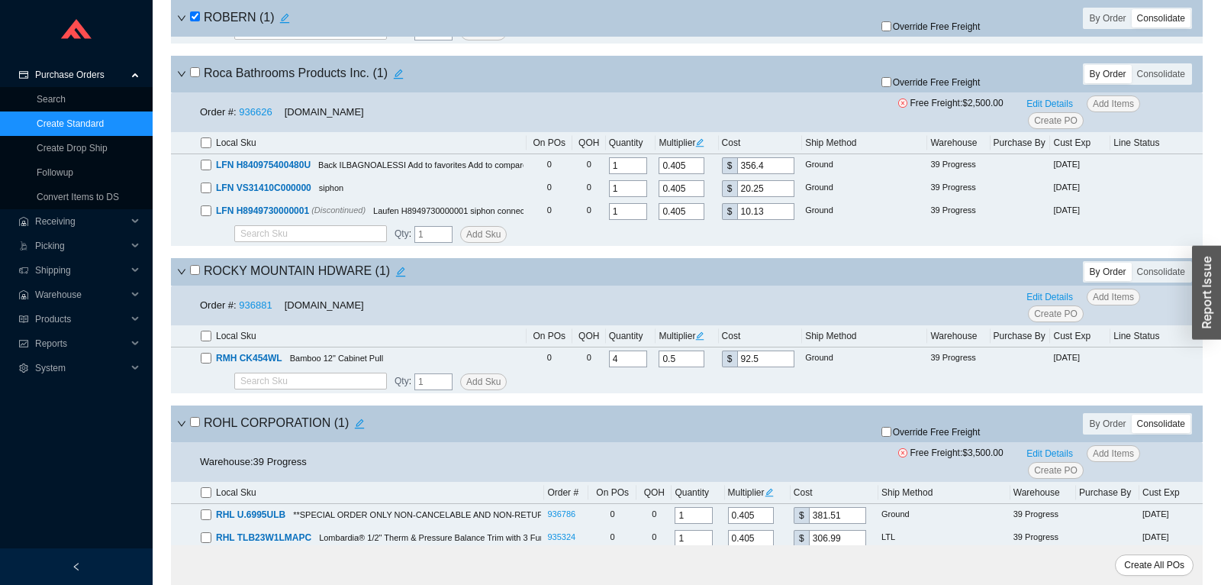
scroll to position [7519, 0]
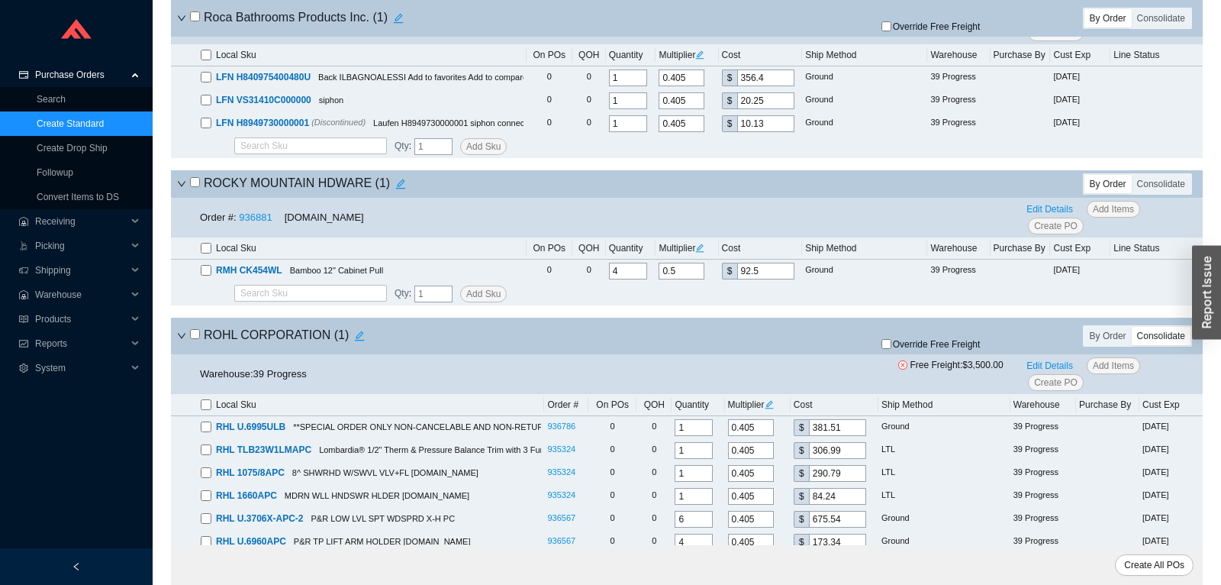
click at [197, 187] on input "checkbox" at bounding box center [195, 182] width 10 height 10
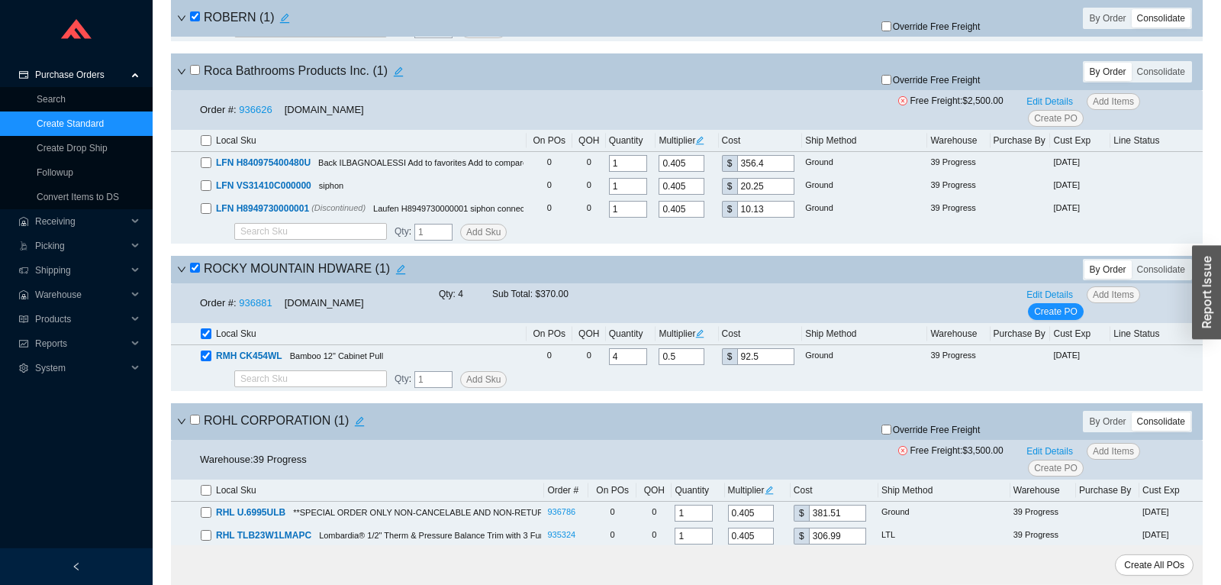
scroll to position [7359, 0]
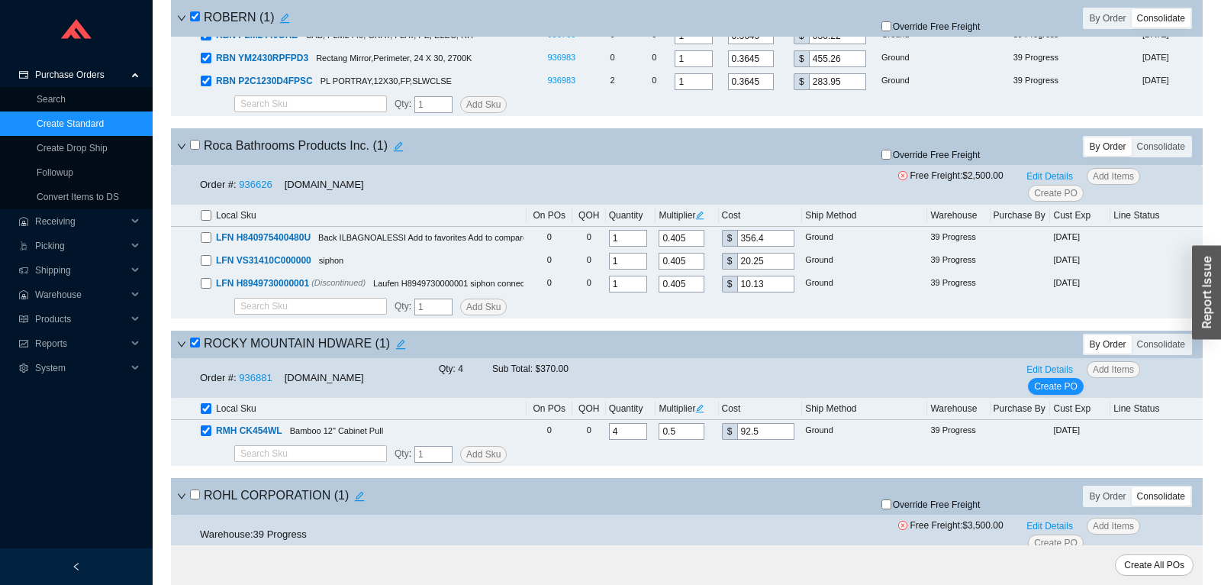
click at [196, 150] on input "checkbox" at bounding box center [195, 145] width 10 height 10
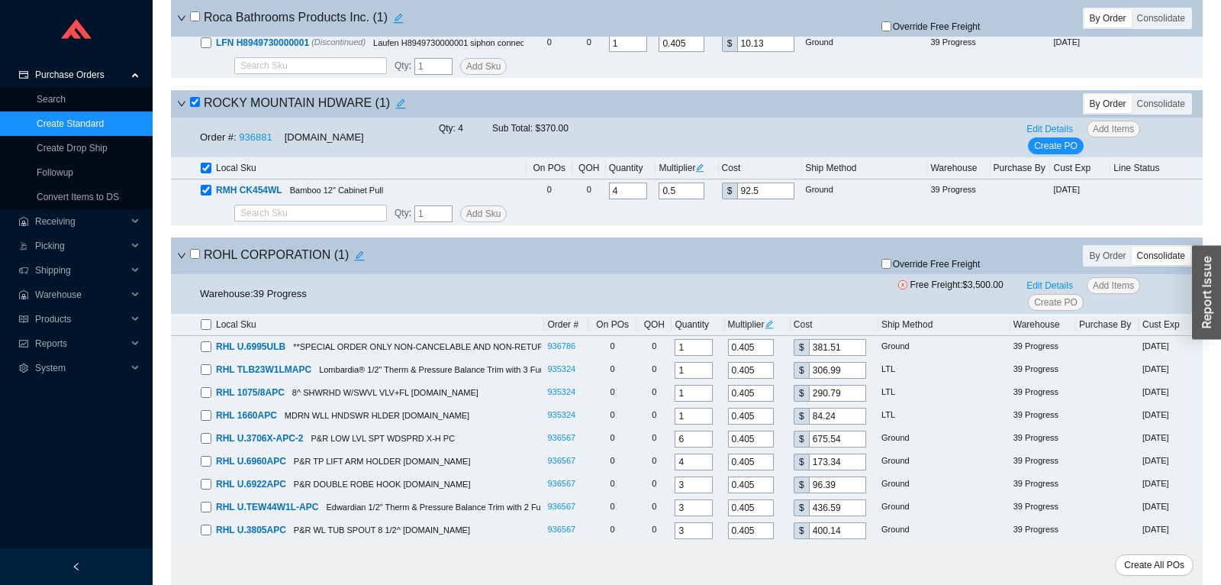
click at [192, 259] on input "checkbox" at bounding box center [195, 254] width 10 height 10
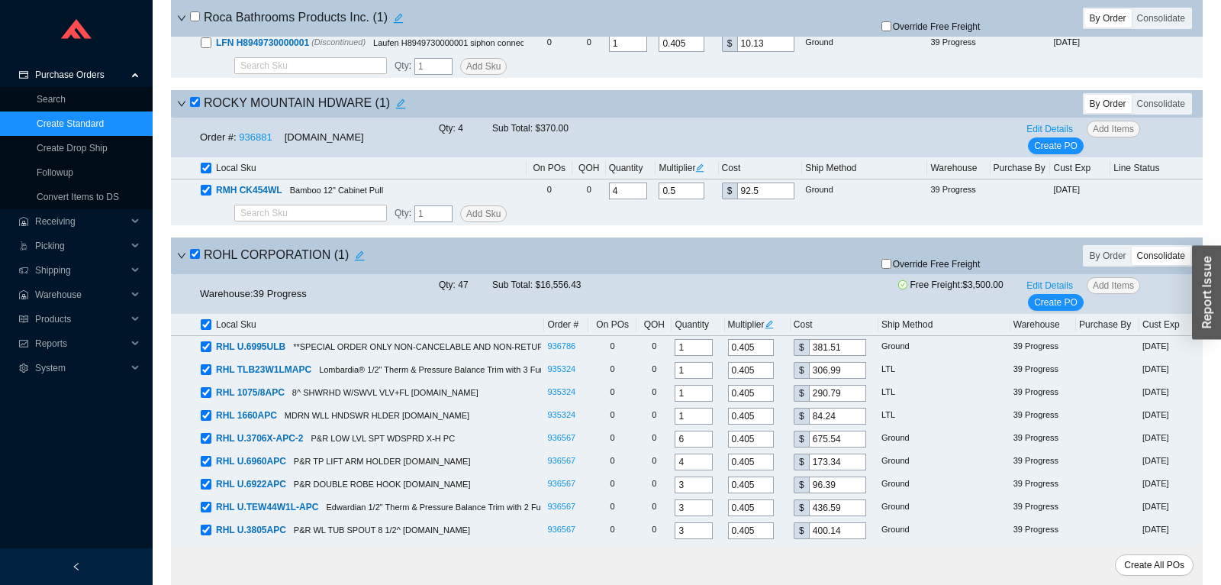
click at [193, 259] on input "checkbox" at bounding box center [195, 254] width 10 height 10
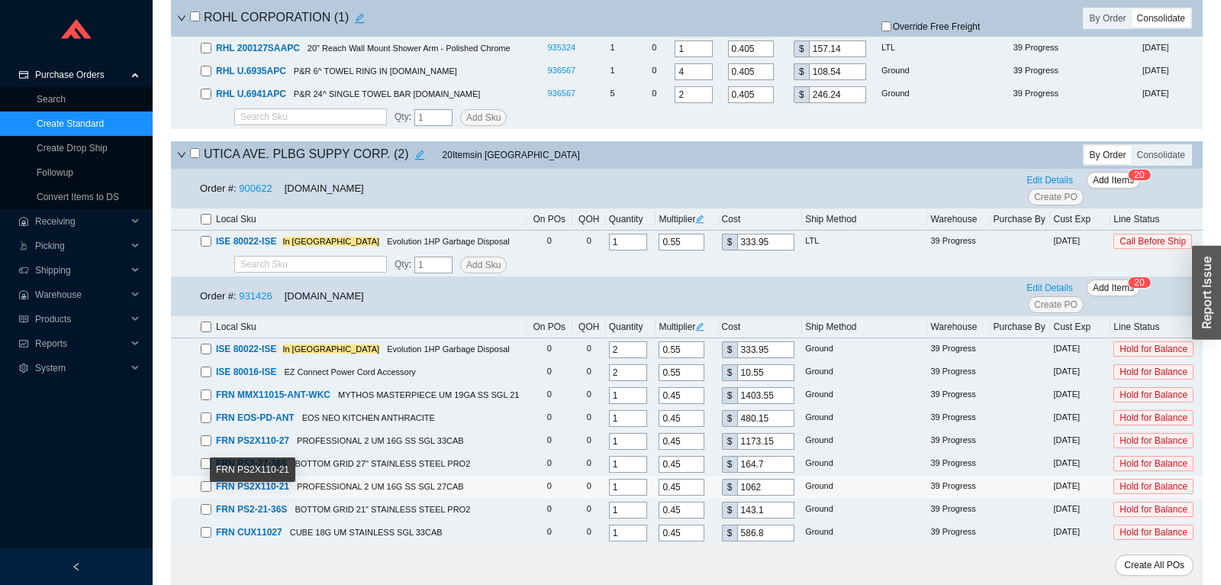
scroll to position [8440, 0]
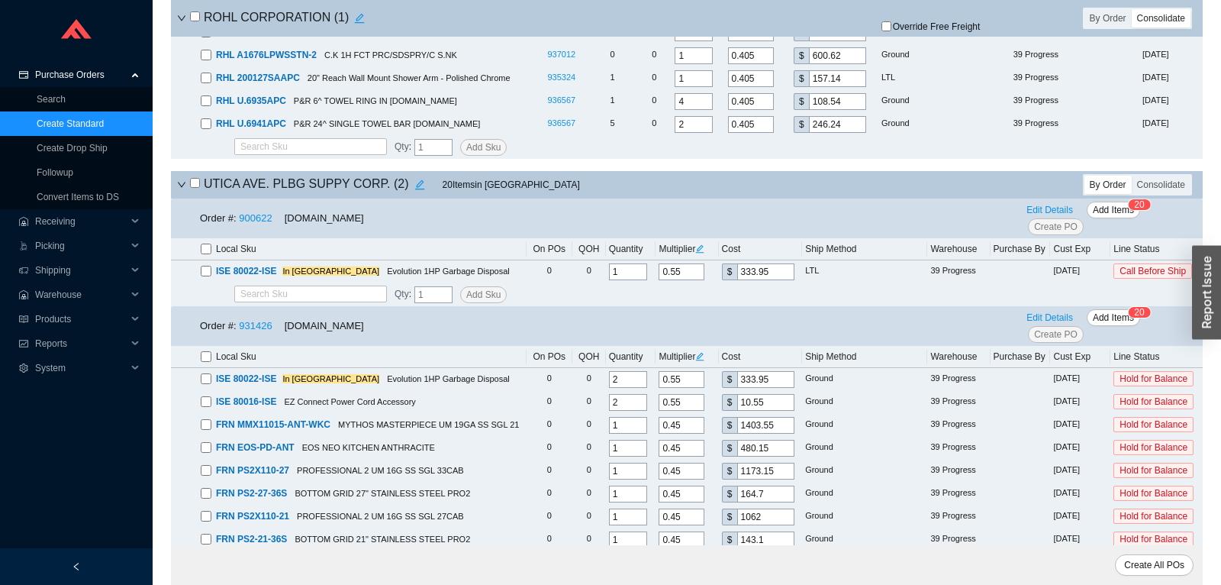
click at [193, 195] on h4 "UTICA AVE. PLBG SUPPY CORP. ( 2 )" at bounding box center [310, 184] width 240 height 21
click at [193, 188] on input "checkbox" at bounding box center [195, 183] width 10 height 10
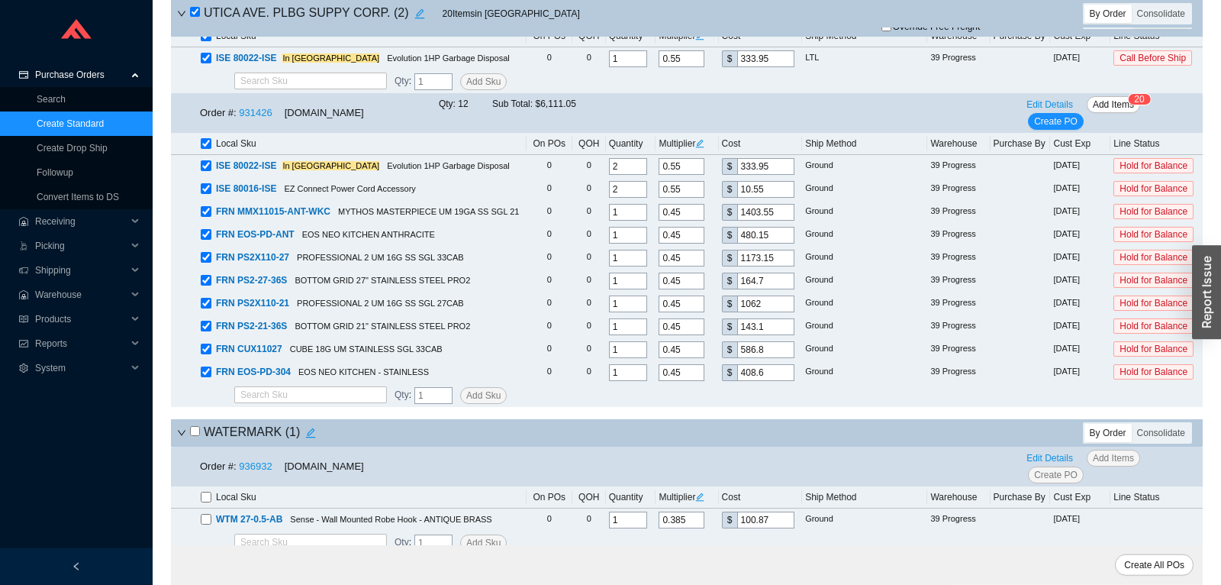
scroll to position [8681, 0]
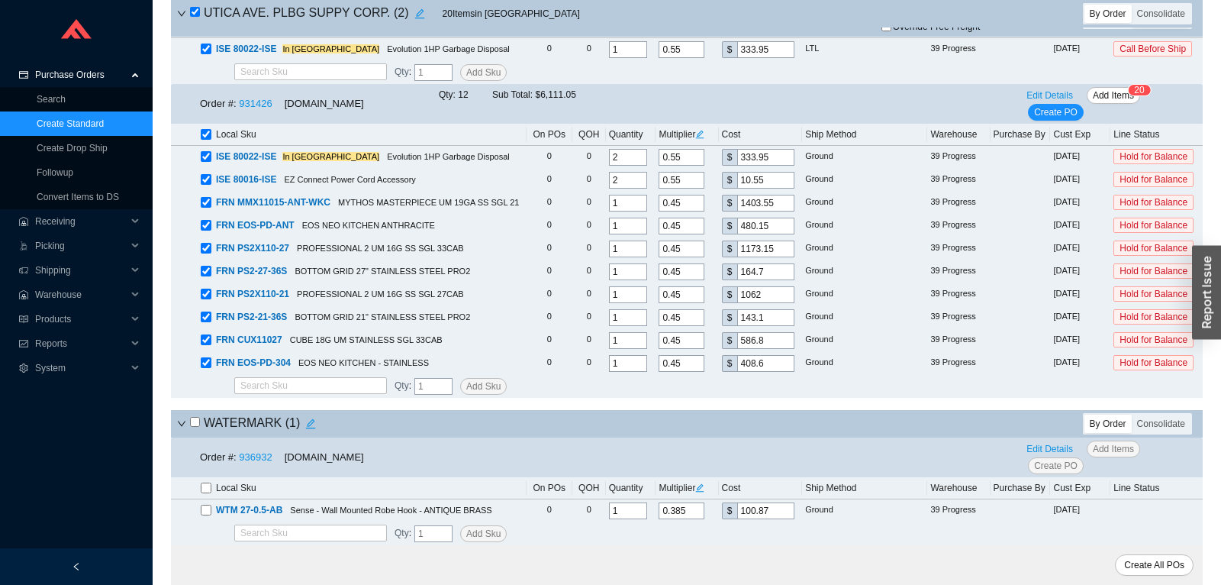
click at [192, 424] on input "checkbox" at bounding box center [195, 422] width 10 height 10
click at [1158, 564] on span "Create All POs" at bounding box center [1154, 564] width 60 height 15
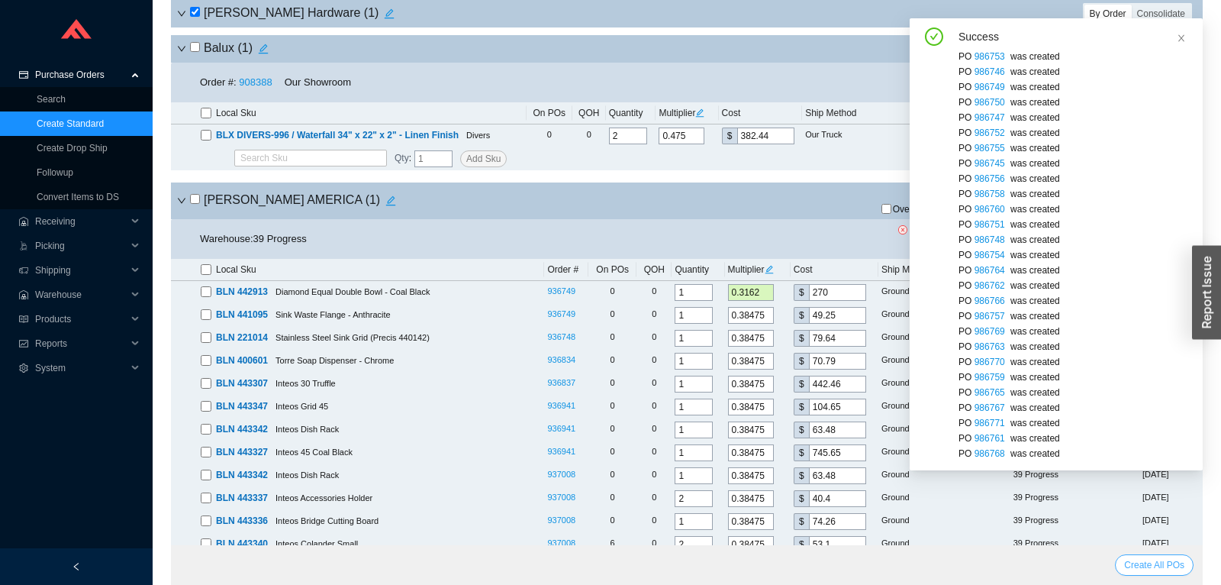
scroll to position [160, 0]
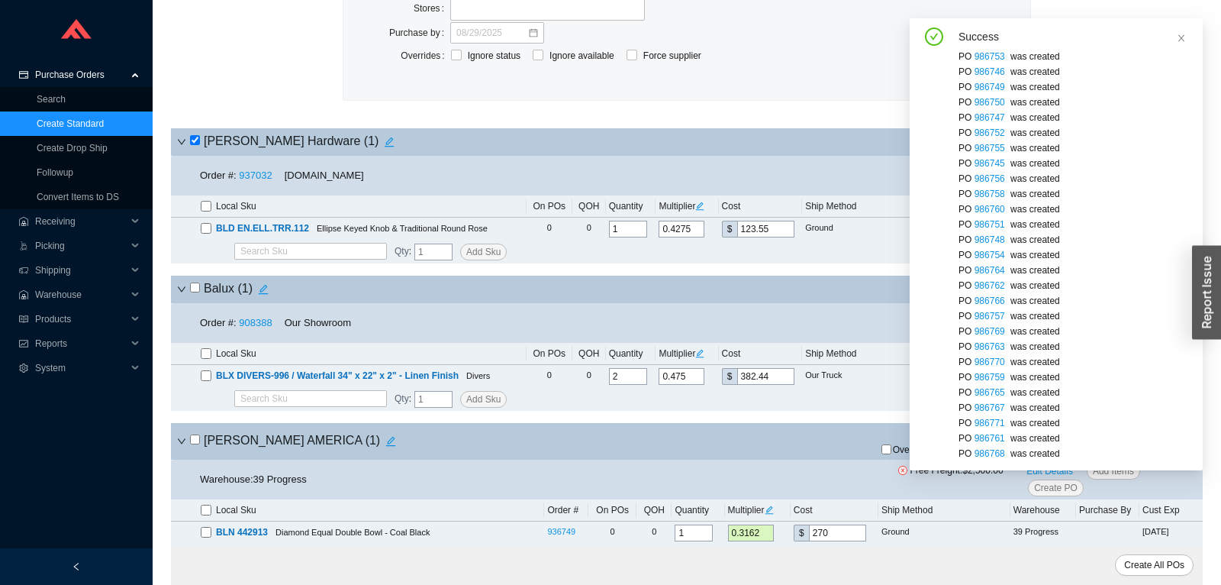
drag, startPoint x: 208, startPoint y: 207, endPoint x: 217, endPoint y: 212, distance: 9.9
click at [208, 207] on input "checkbox" at bounding box center [206, 206] width 11 height 11
click at [1185, 33] on span at bounding box center [1181, 38] width 9 height 11
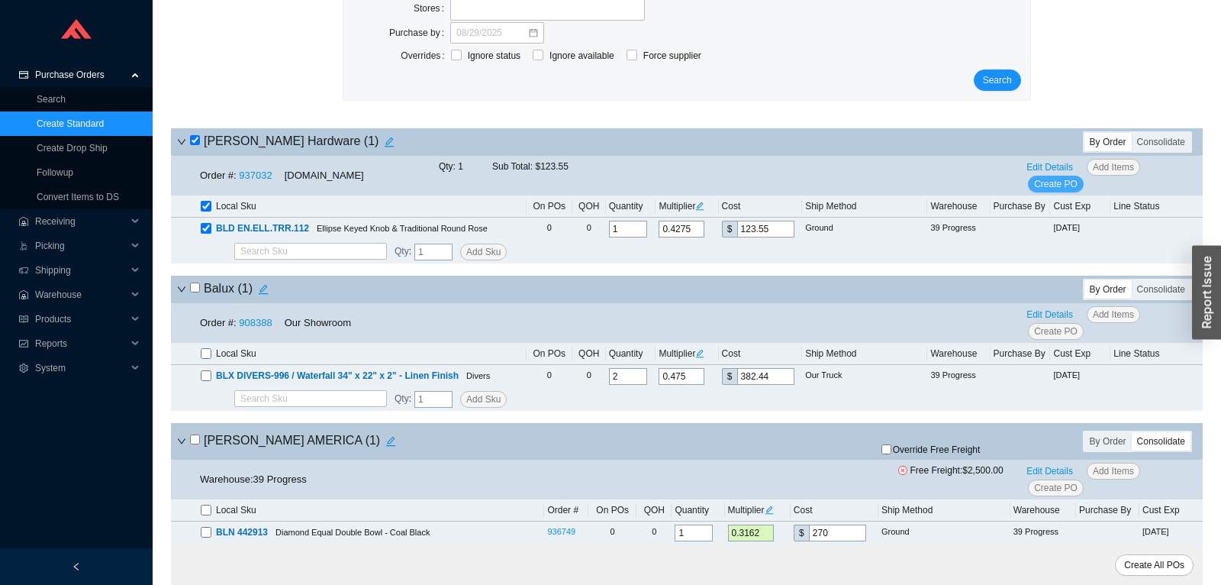
click at [1053, 192] on span "Create PO" at bounding box center [1055, 183] width 43 height 15
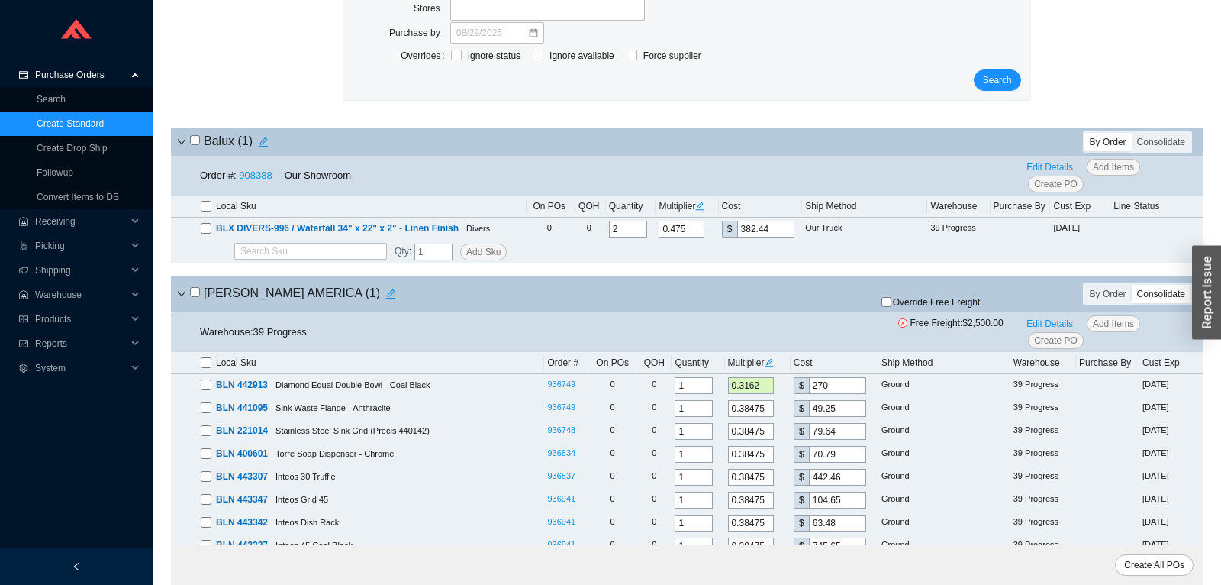
scroll to position [0, 0]
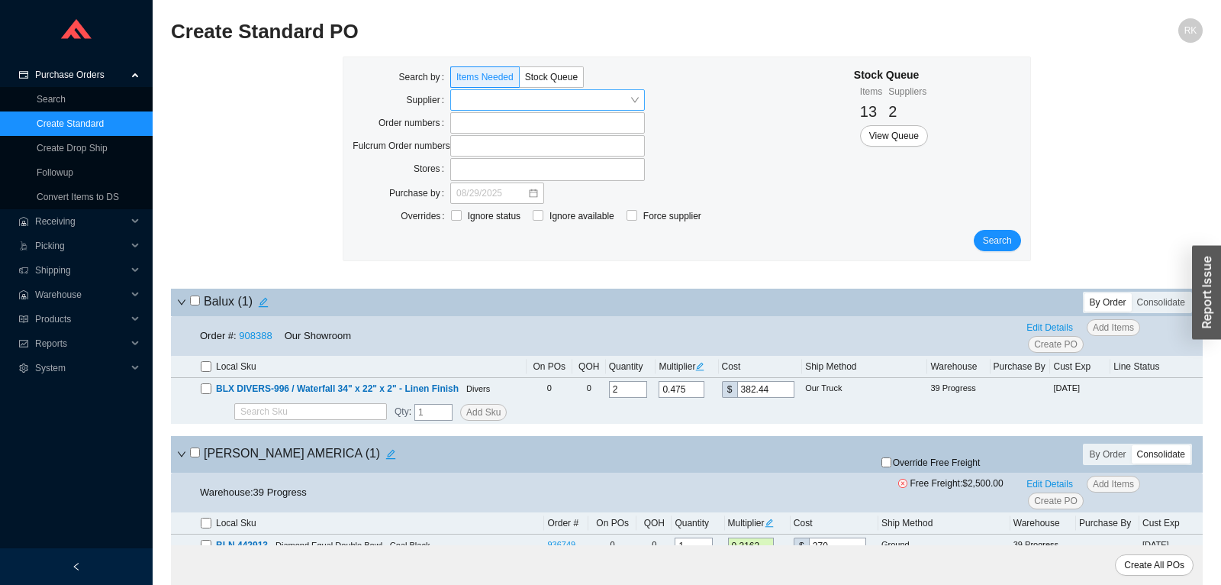
click at [541, 104] on input "search" at bounding box center [542, 100] width 173 height 20
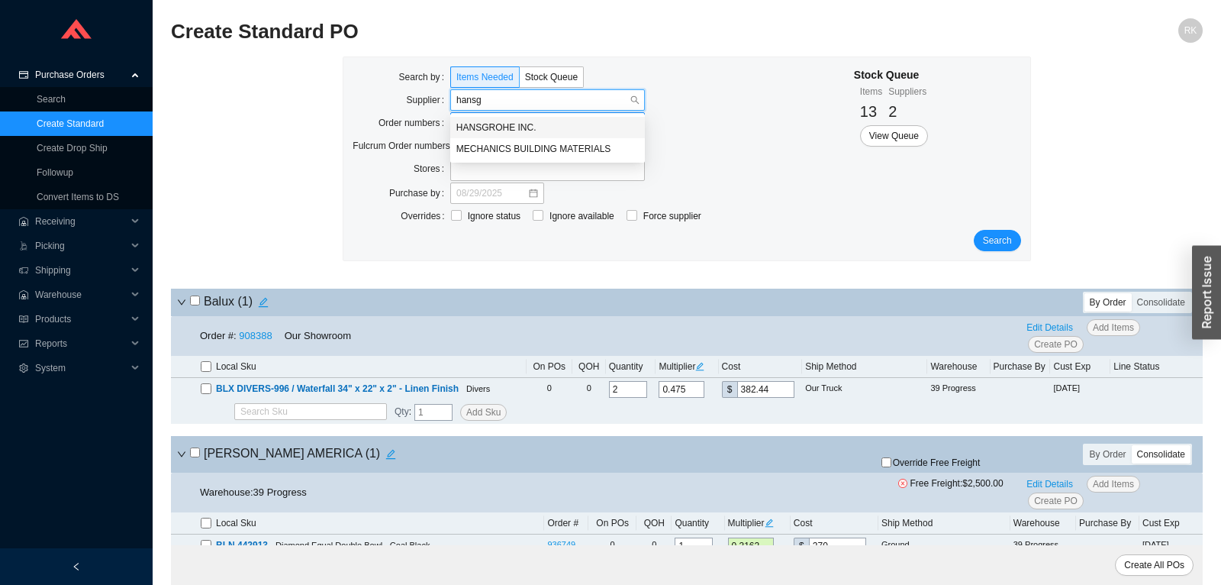
click at [515, 126] on div "HANSGROHE INC." at bounding box center [547, 128] width 182 height 14
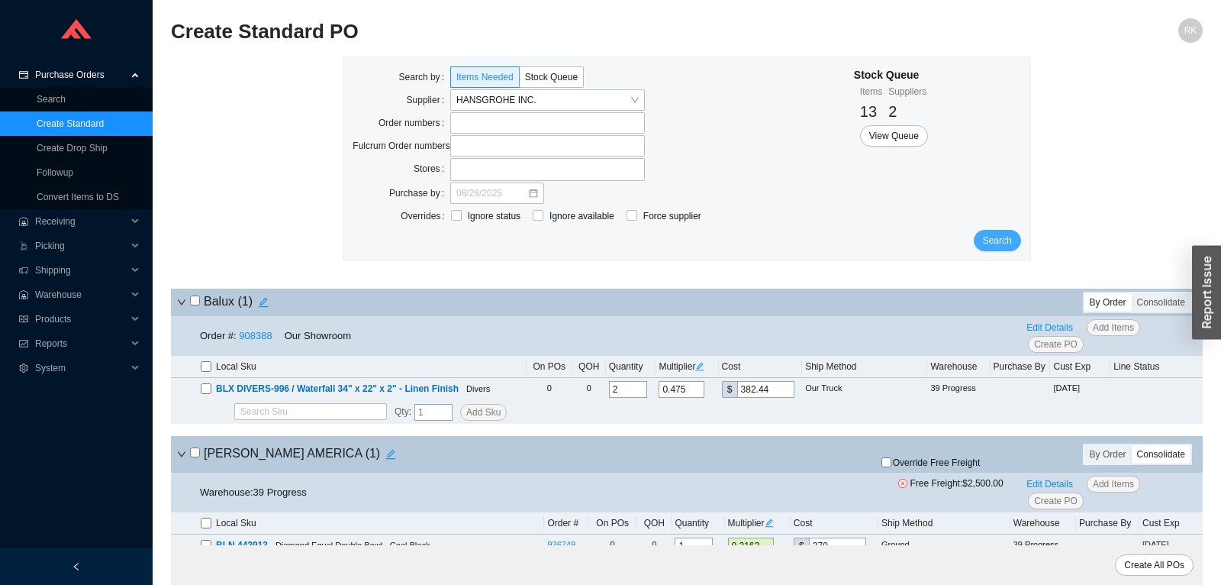
click at [1013, 245] on button "Search" at bounding box center [997, 240] width 47 height 21
